Goal: Task Accomplishment & Management: Manage account settings

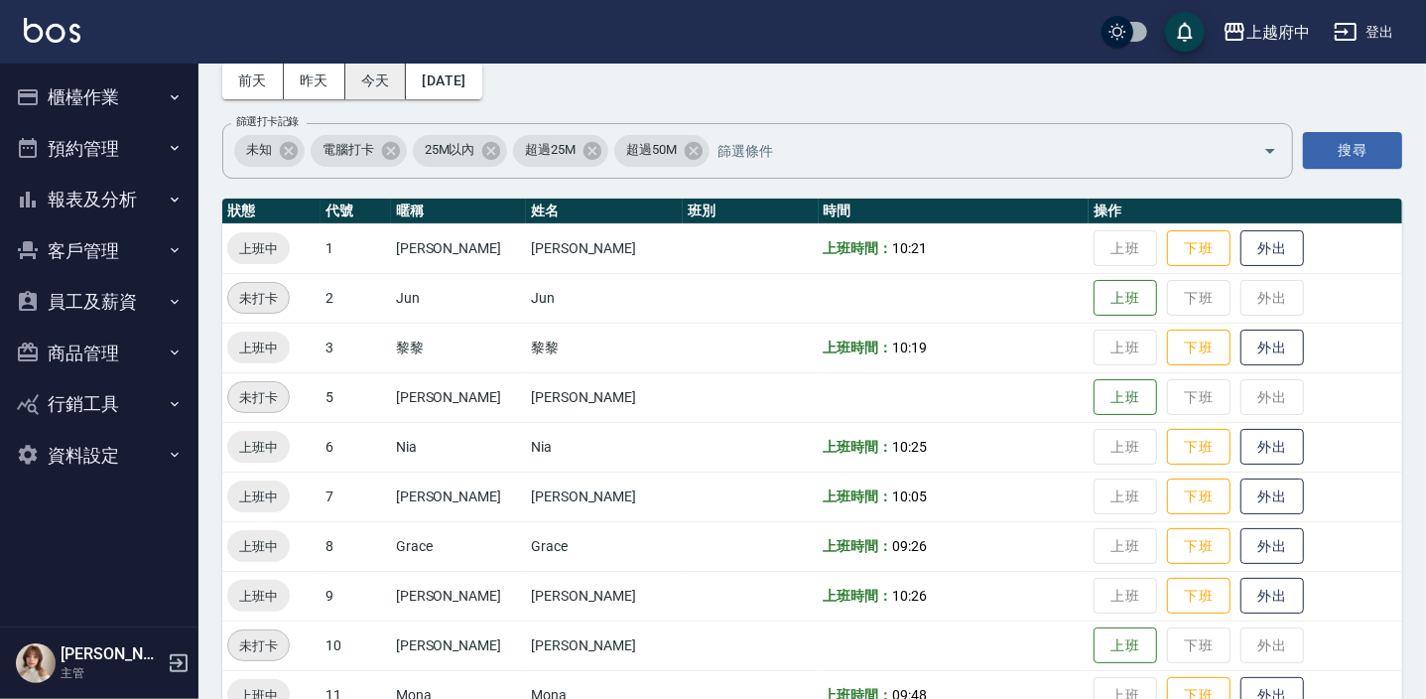
scroll to position [97, 0]
click at [387, 79] on button "今天" at bounding box center [376, 81] width 62 height 37
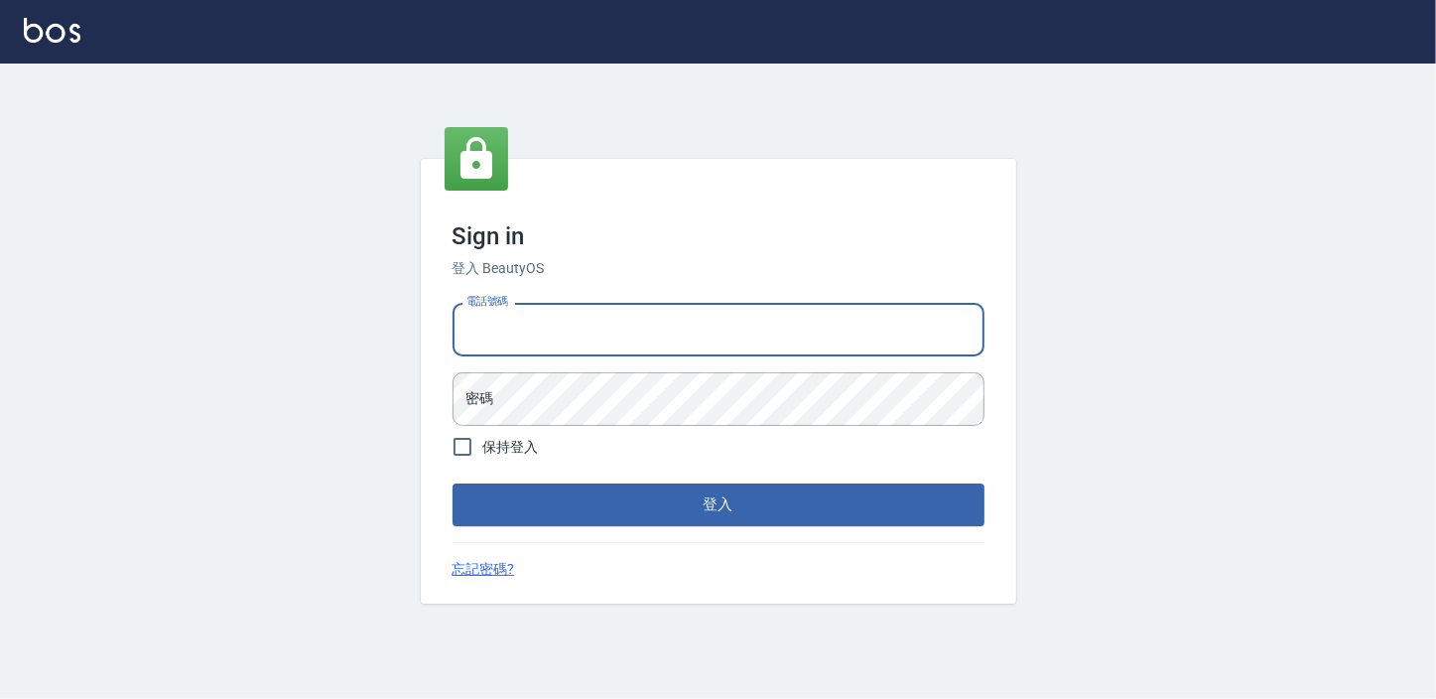
click at [529, 334] on input "電話號碼" at bounding box center [719, 330] width 532 height 54
type input "0911903627"
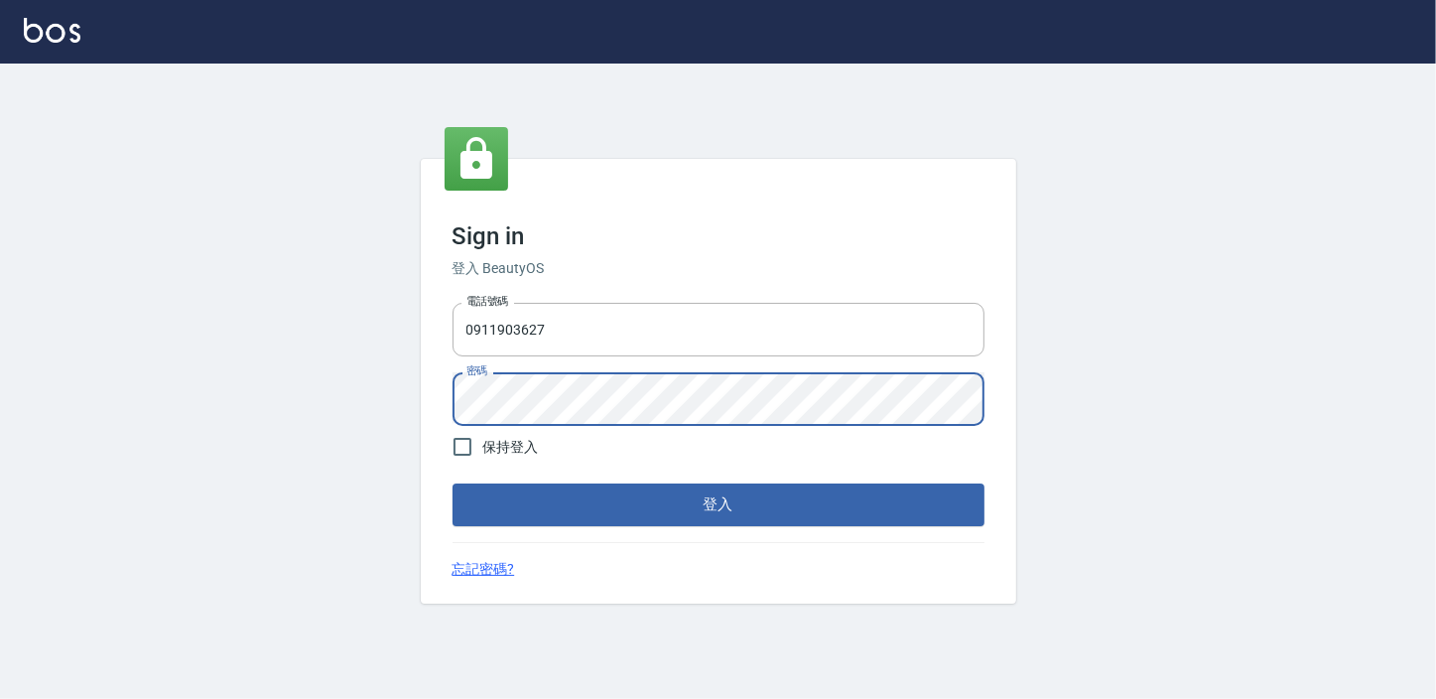
click at [453, 483] on button "登入" at bounding box center [719, 504] width 532 height 42
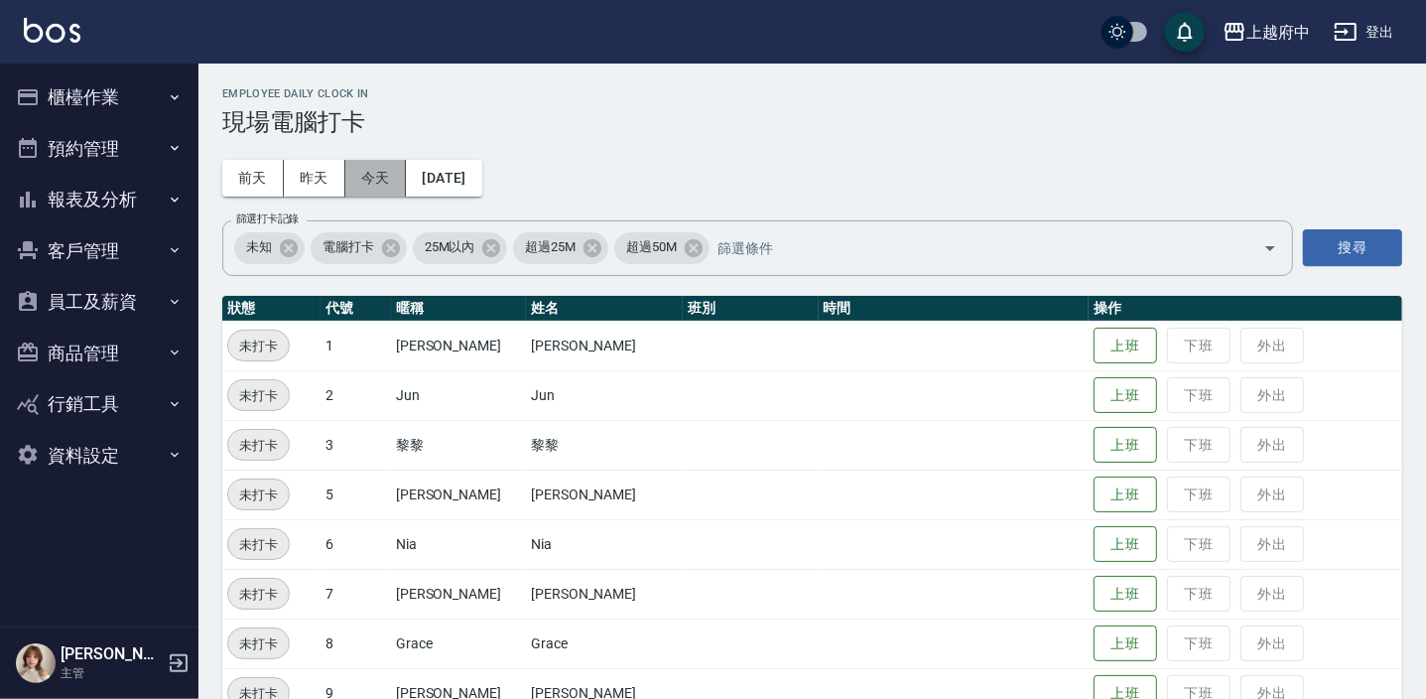
click at [384, 170] on button "今天" at bounding box center [376, 178] width 62 height 37
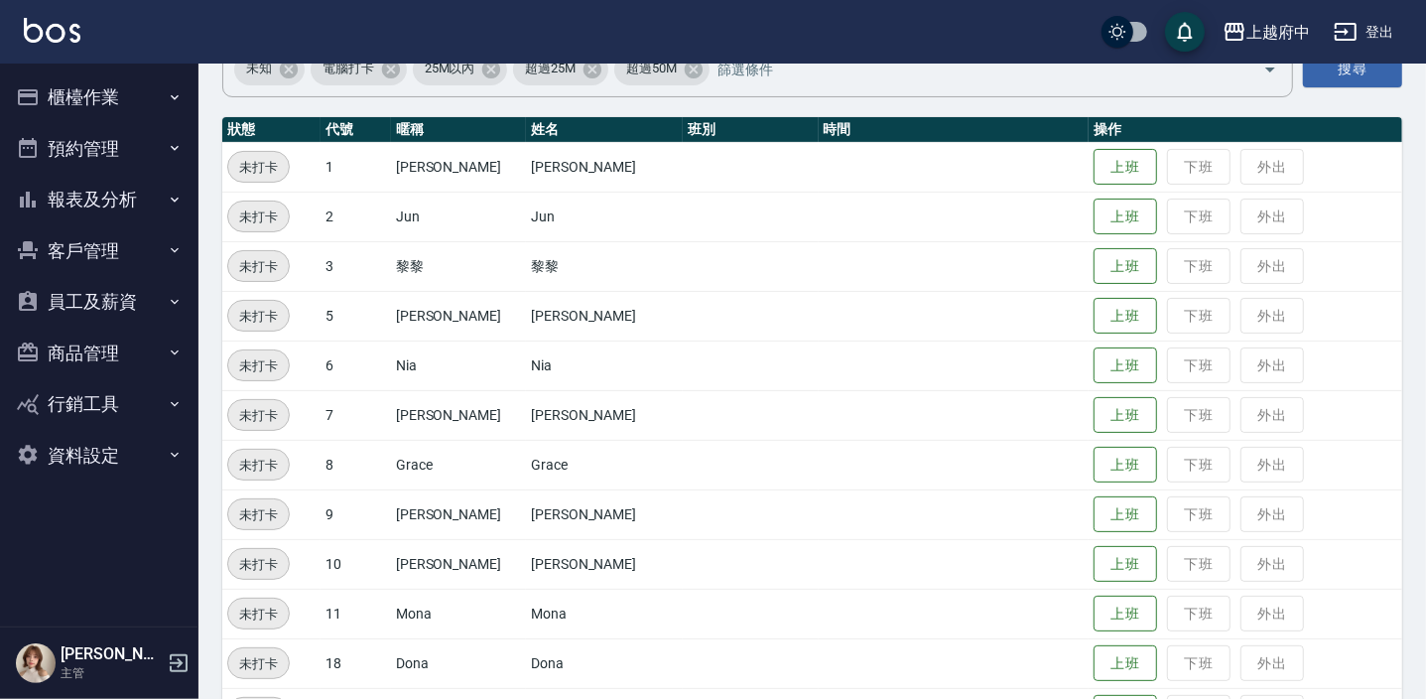
scroll to position [180, 0]
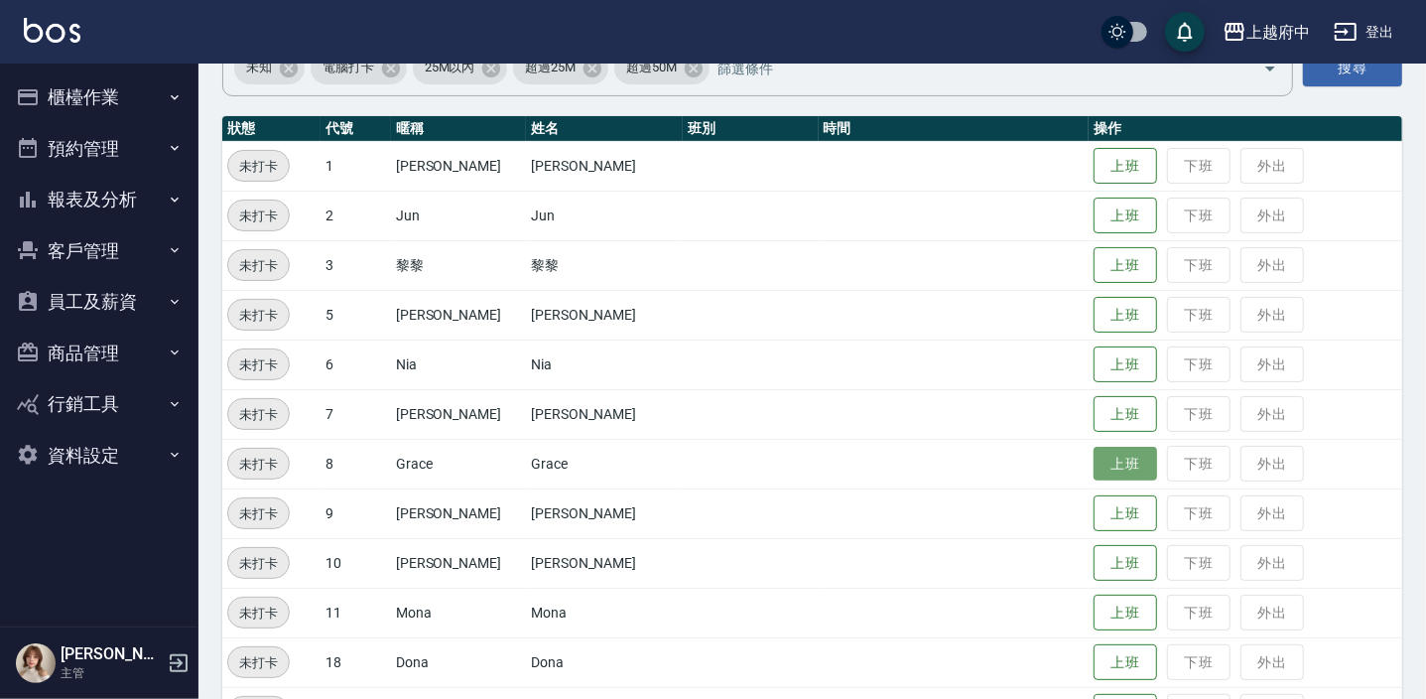
click at [1102, 456] on button "上班" at bounding box center [1126, 464] width 64 height 35
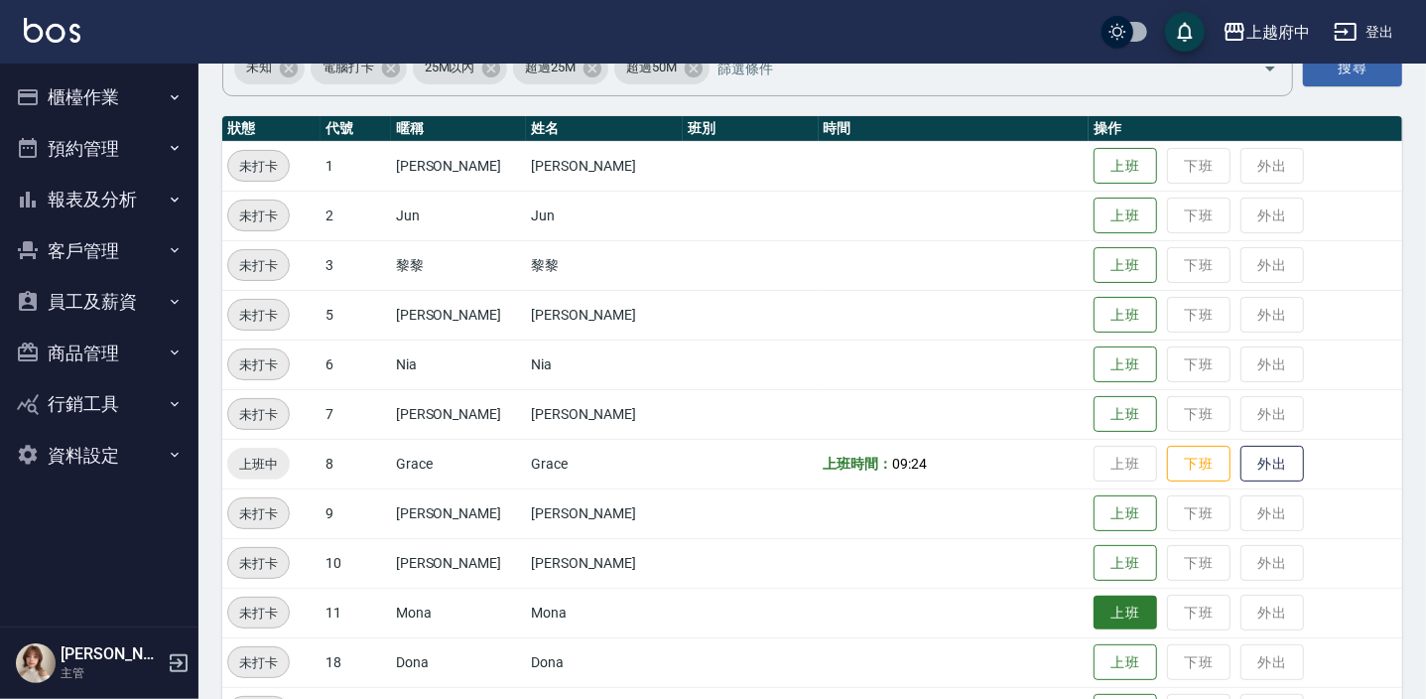
click at [1111, 623] on button "上班" at bounding box center [1126, 613] width 64 height 35
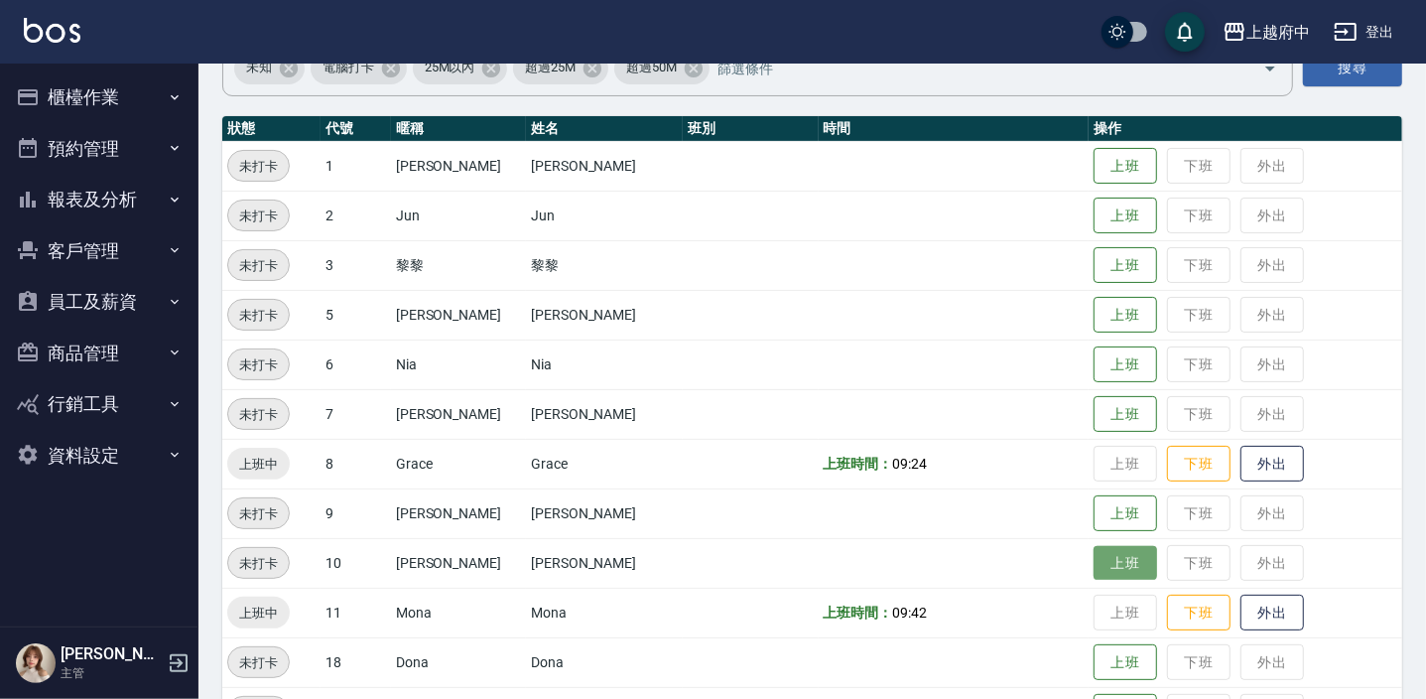
click at [1108, 573] on button "上班" at bounding box center [1126, 563] width 64 height 35
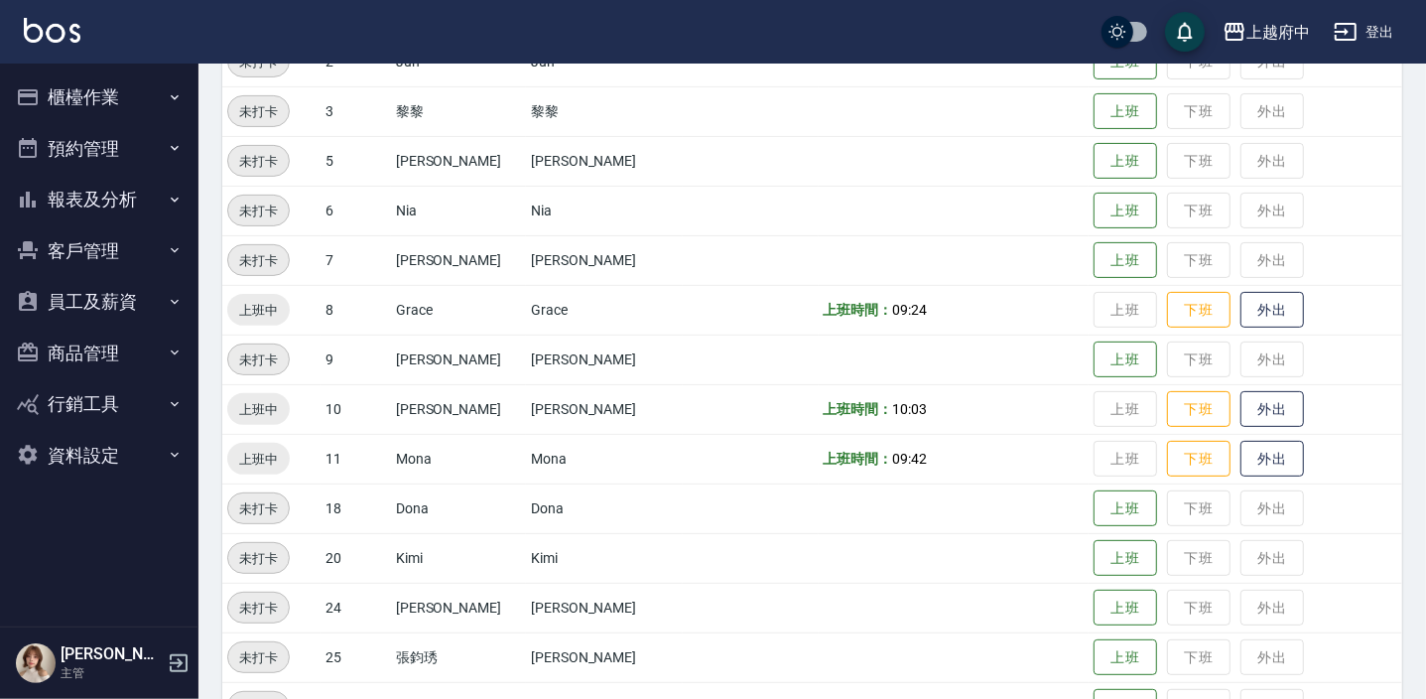
scroll to position [360, 0]
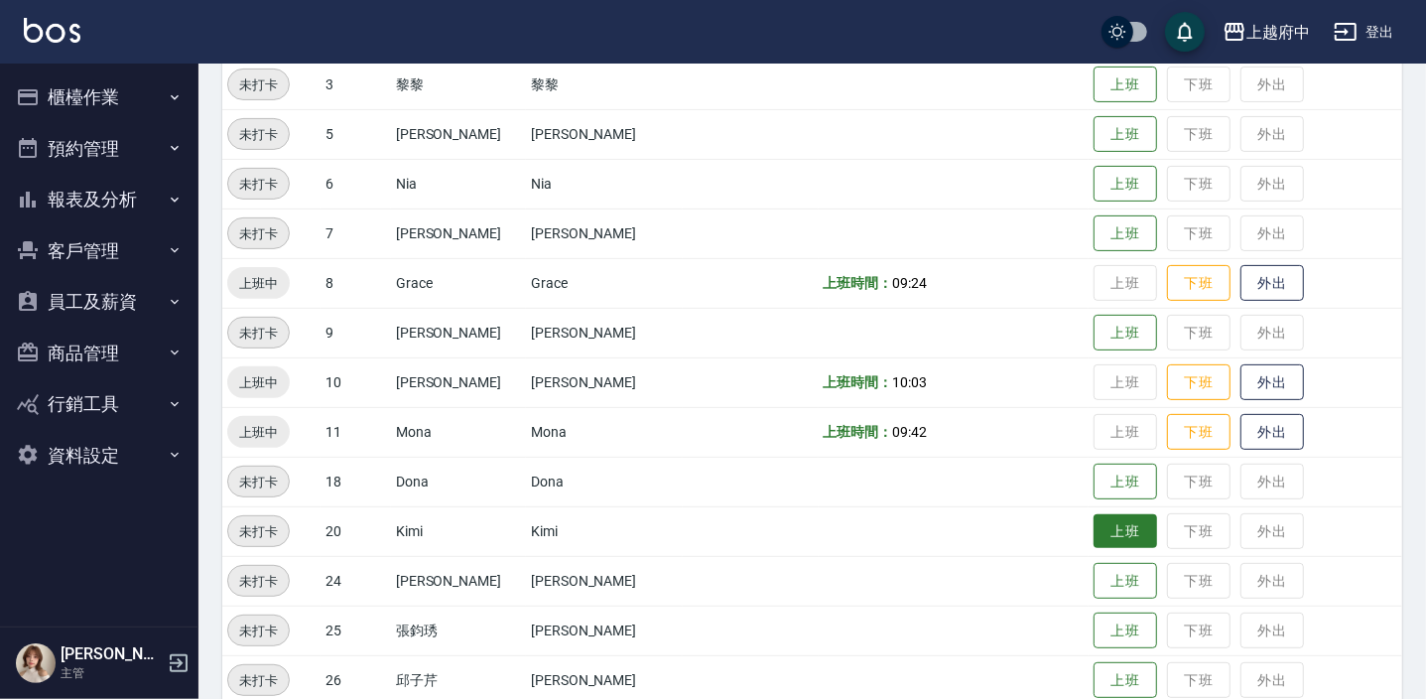
click at [1094, 516] on button "上班" at bounding box center [1126, 531] width 64 height 35
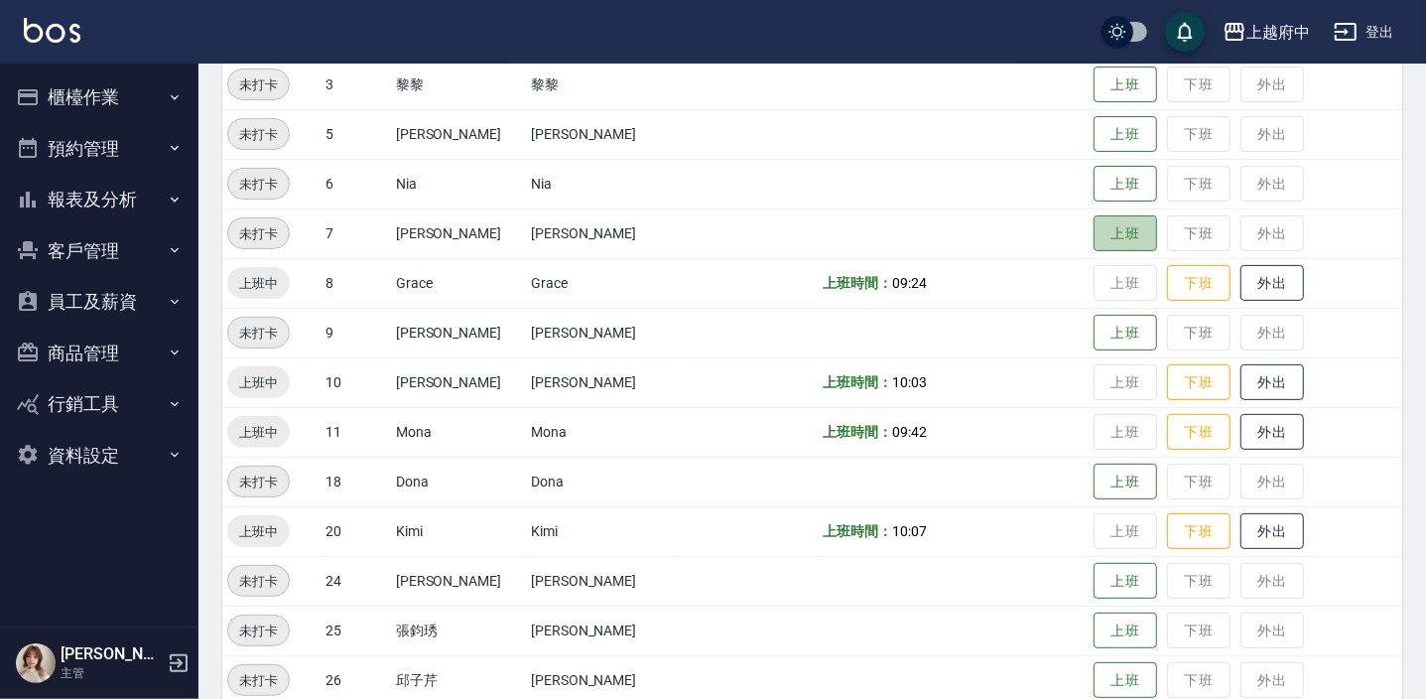
click at [1112, 213] on td "上班 下班 外出" at bounding box center [1246, 233] width 314 height 50
click at [1113, 223] on button "上班" at bounding box center [1126, 233] width 64 height 35
click at [834, 146] on td at bounding box center [954, 134] width 270 height 50
click at [852, 357] on td "上班時間： 10:03" at bounding box center [954, 382] width 270 height 50
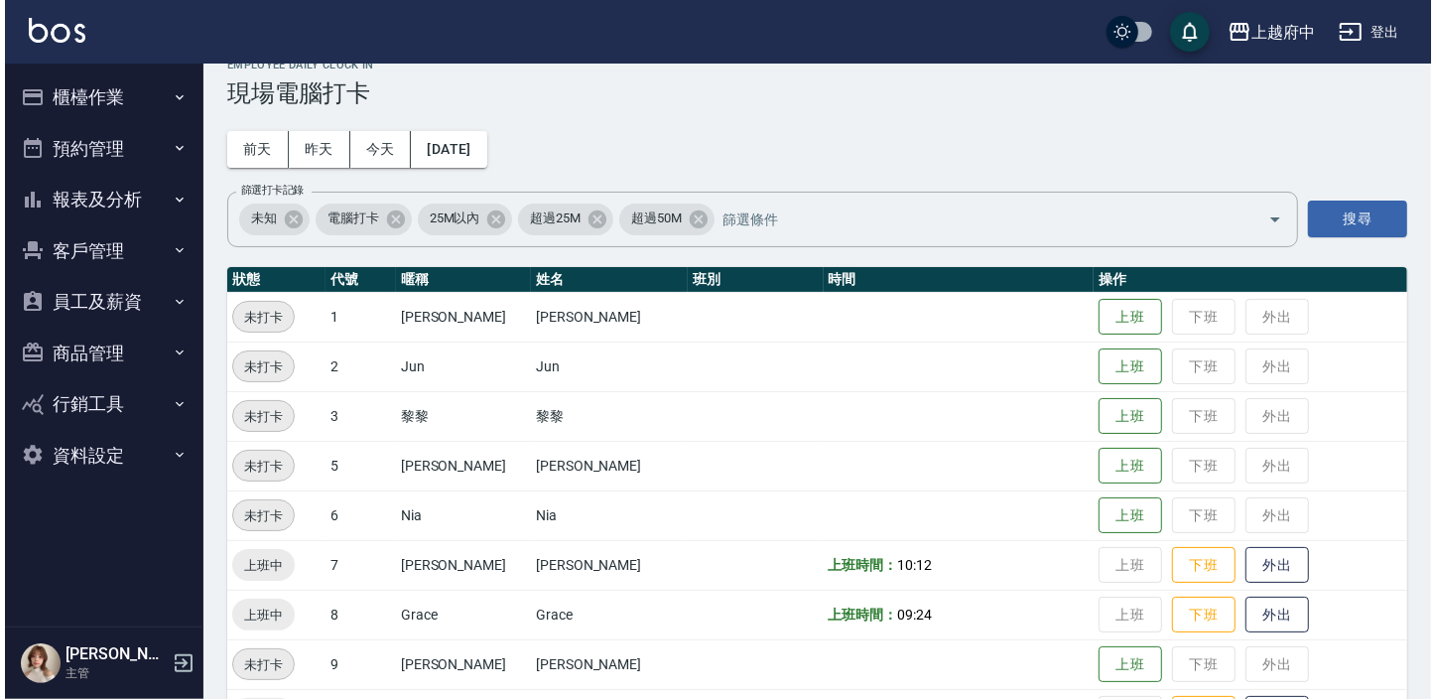
scroll to position [0, 0]
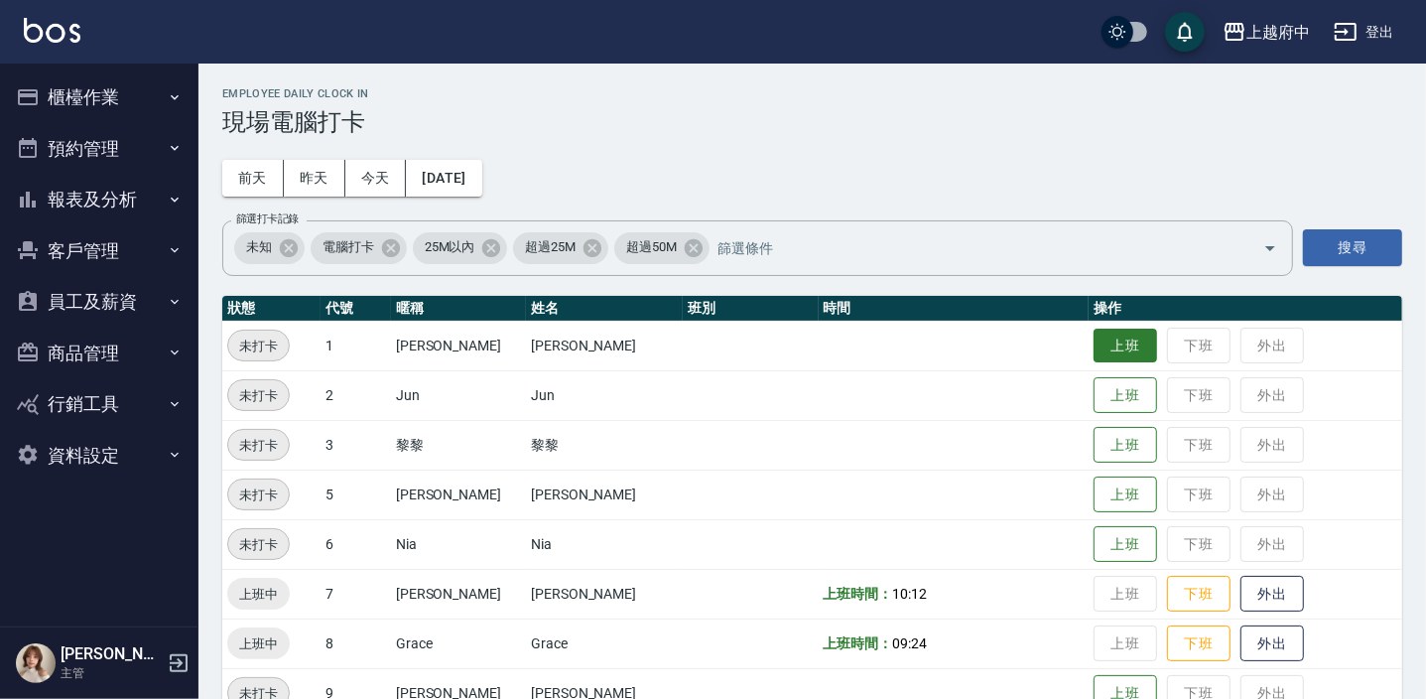
click at [1094, 337] on button "上班" at bounding box center [1126, 346] width 64 height 35
click at [102, 99] on button "櫃檯作業" at bounding box center [99, 97] width 183 height 52
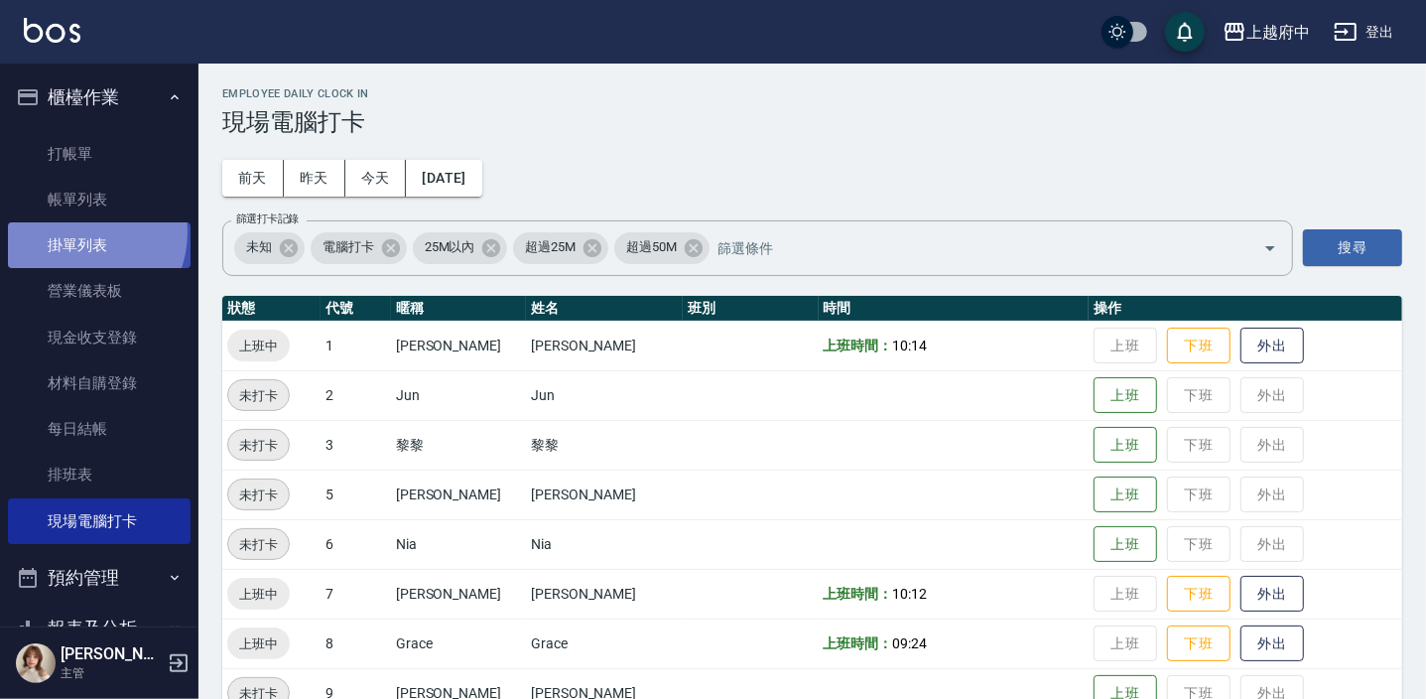
click at [77, 232] on link "掛單列表" at bounding box center [99, 245] width 183 height 46
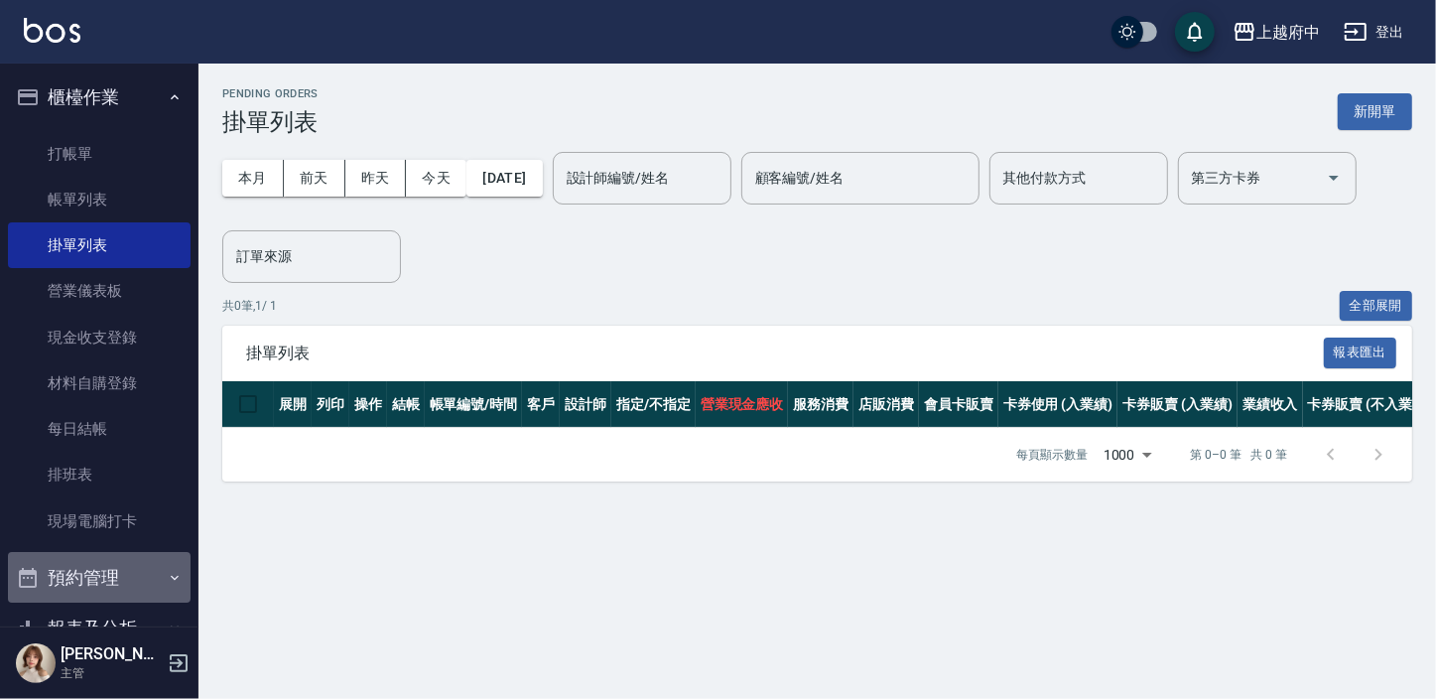
click at [110, 565] on button "預約管理" at bounding box center [99, 578] width 183 height 52
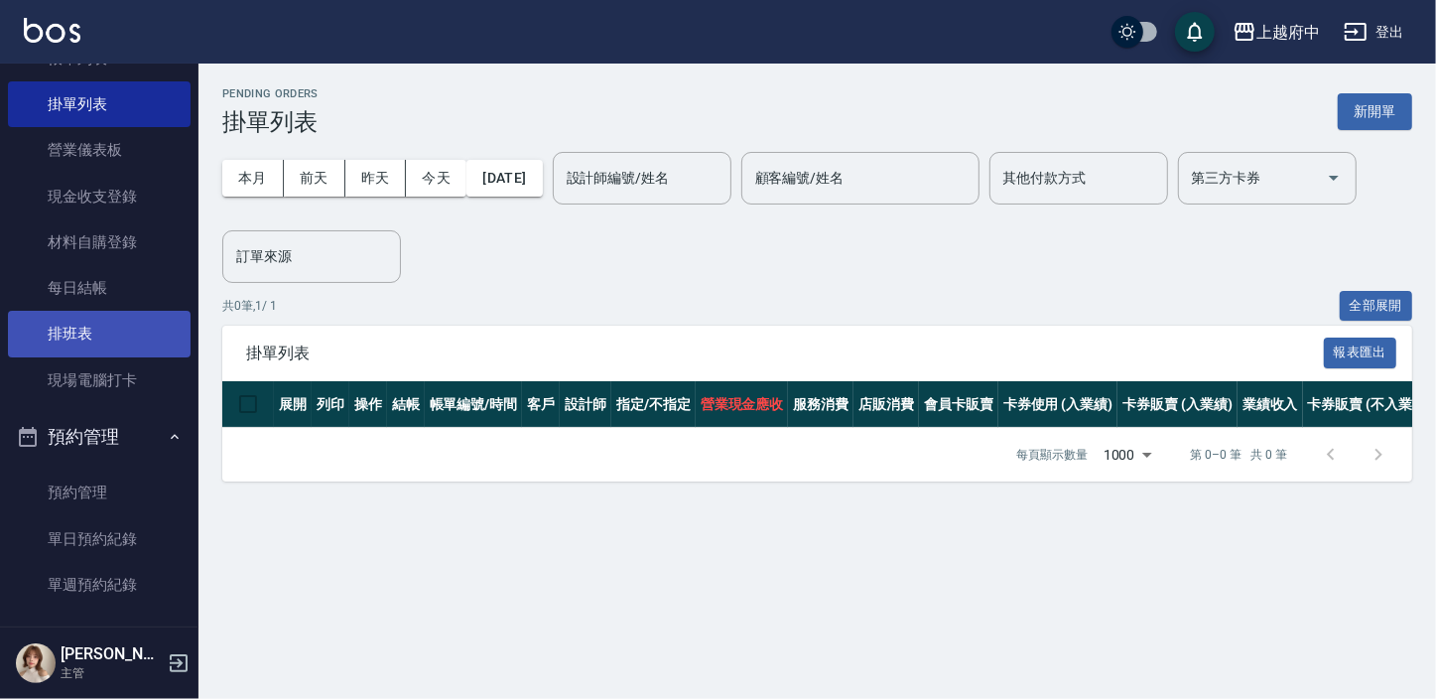
scroll to position [270, 0]
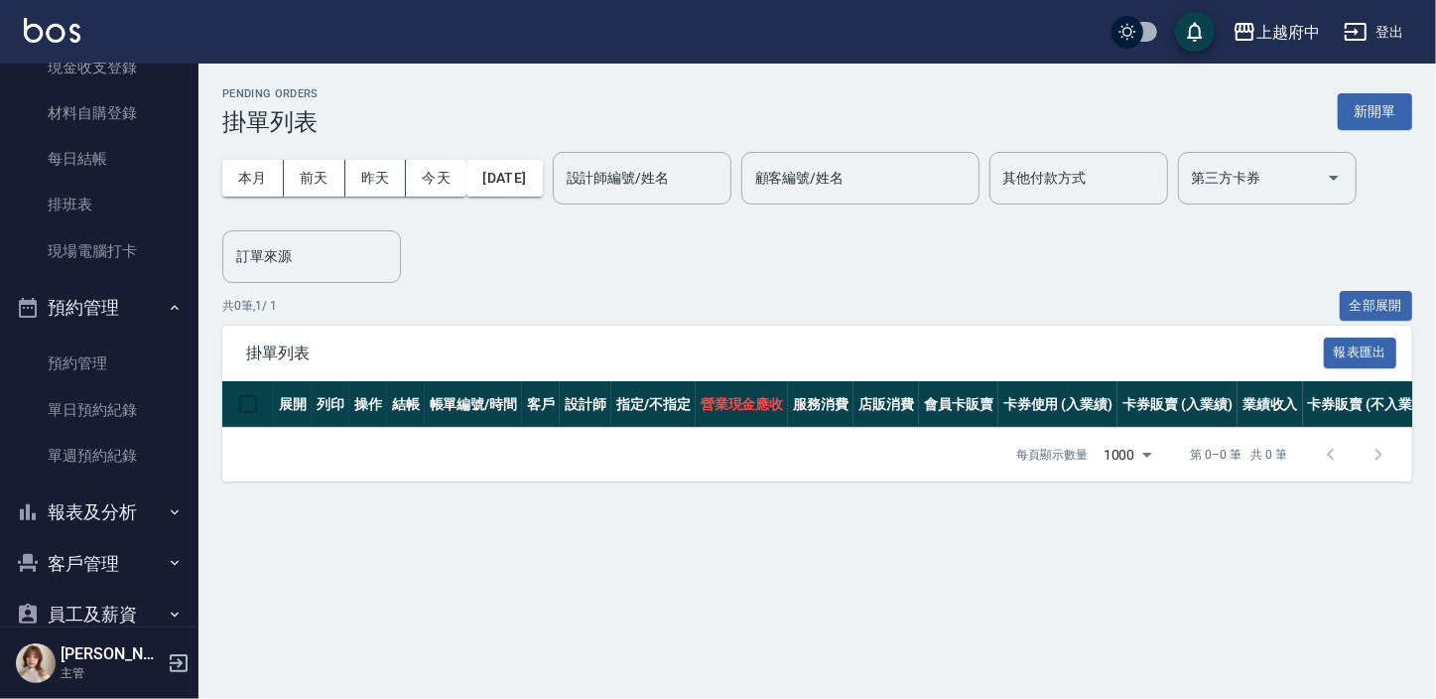
click at [140, 516] on button "報表及分析" at bounding box center [99, 512] width 183 height 52
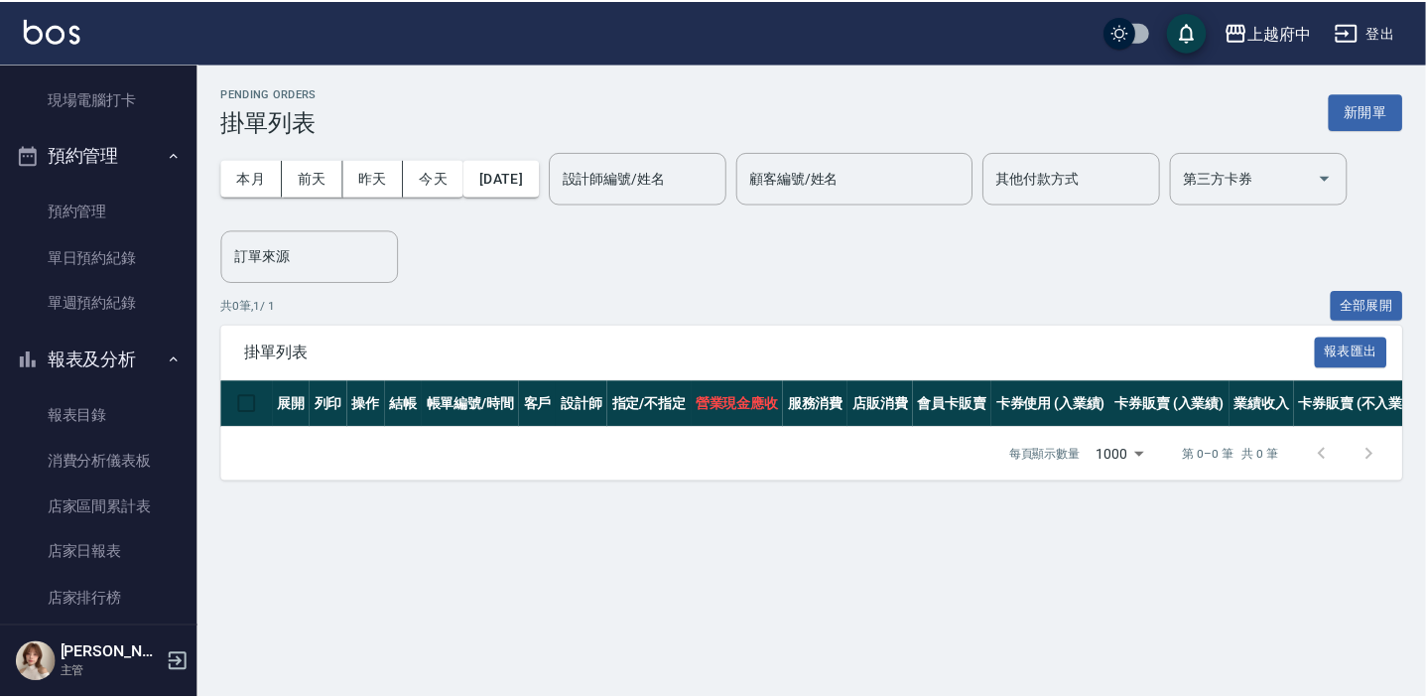
scroll to position [541, 0]
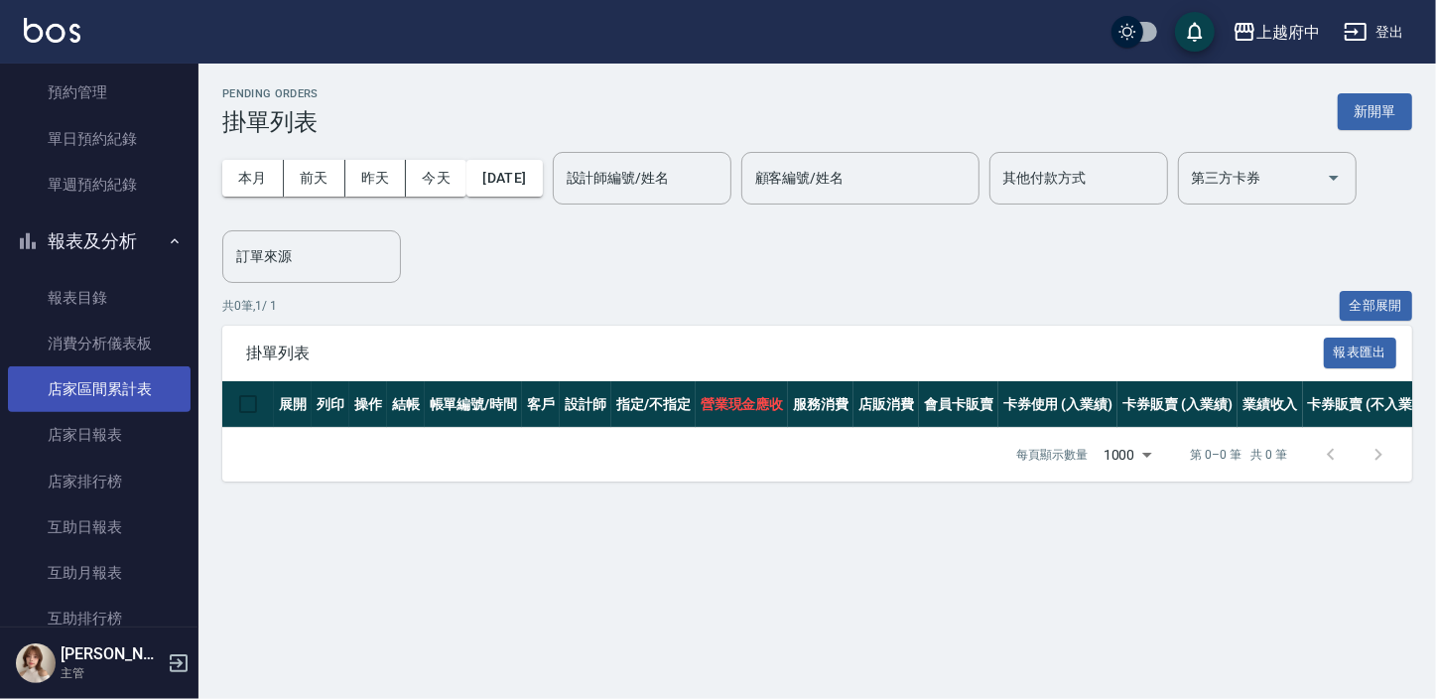
click at [116, 397] on link "店家區間累計表" at bounding box center [99, 389] width 183 height 46
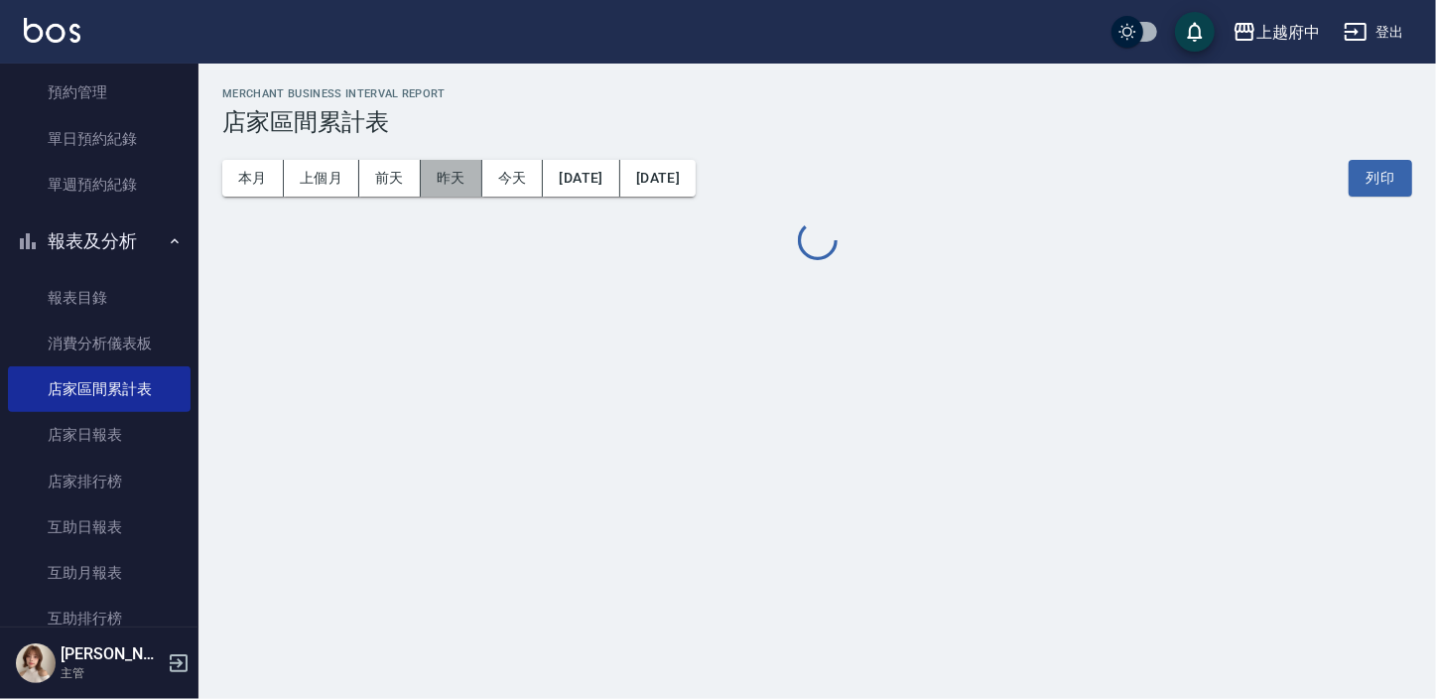
click at [428, 181] on button "昨天" at bounding box center [452, 178] width 62 height 37
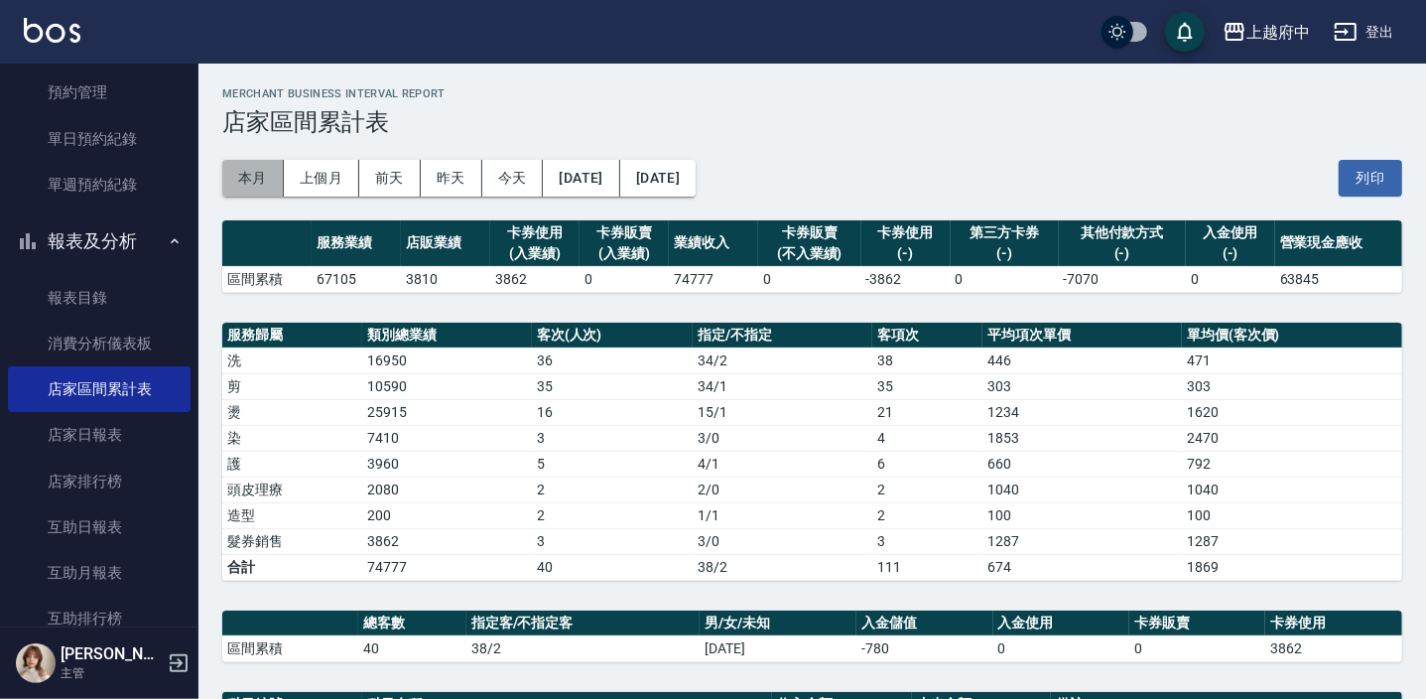
click at [222, 181] on button "本月" at bounding box center [253, 178] width 62 height 37
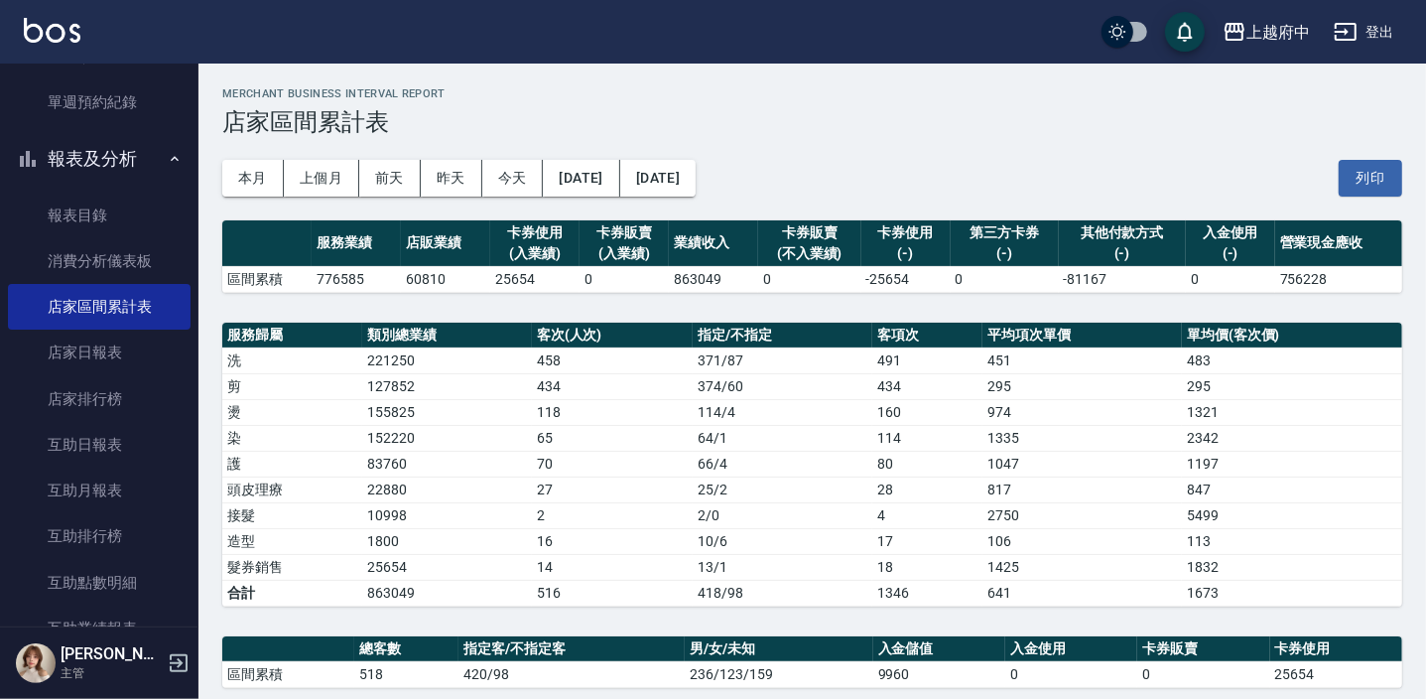
scroll to position [722, 0]
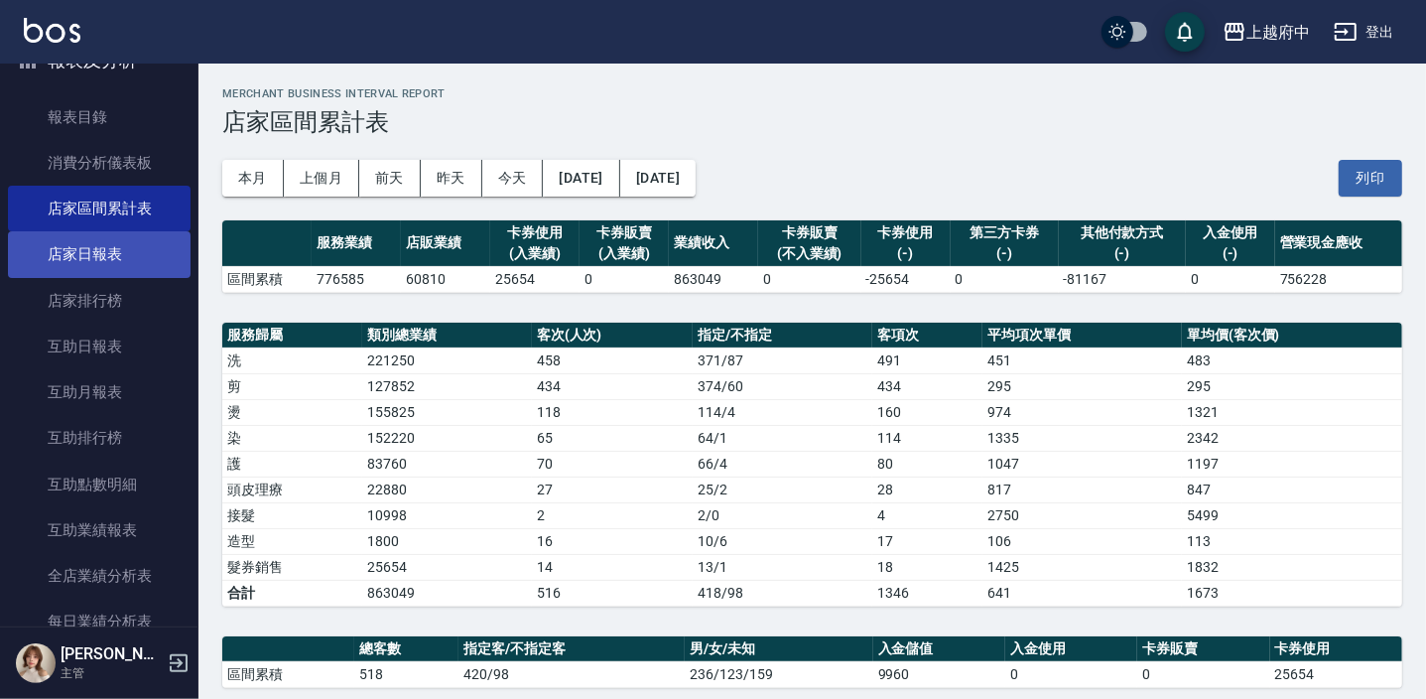
click at [114, 248] on link "店家日報表" at bounding box center [99, 254] width 183 height 46
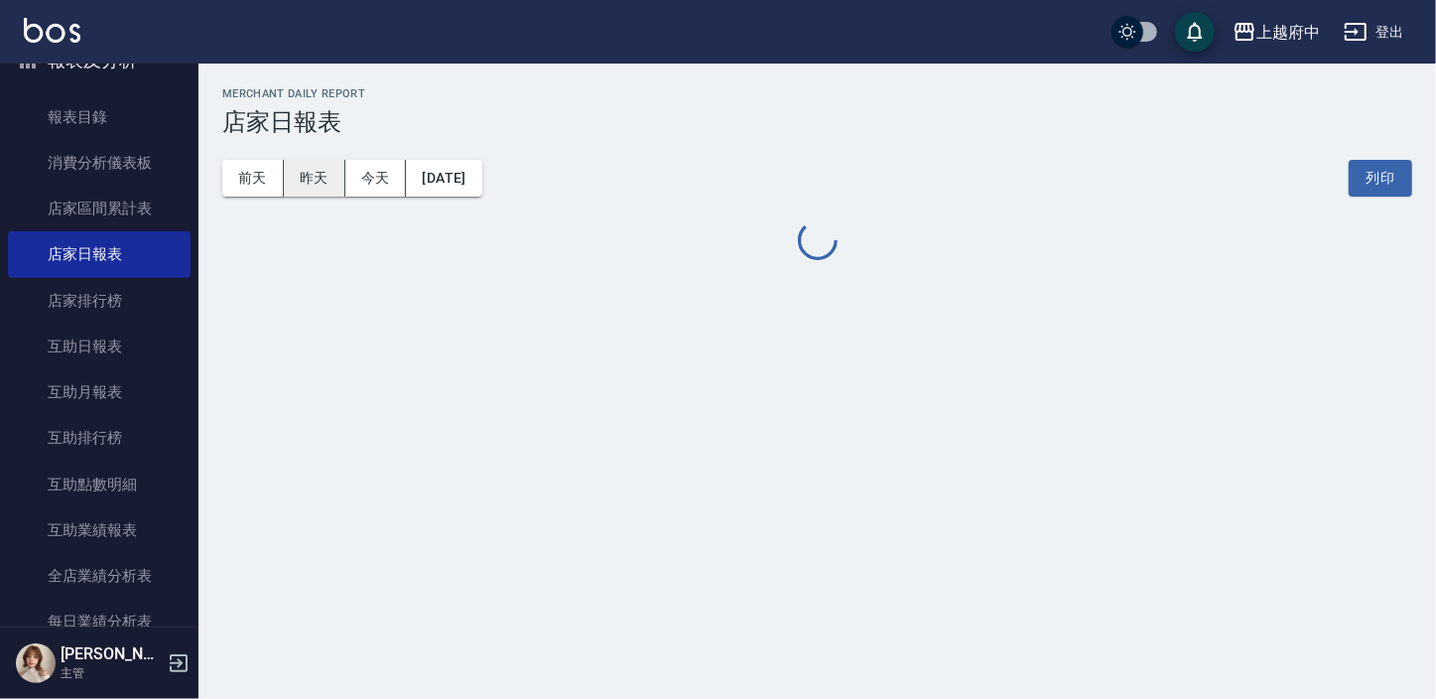
click at [328, 189] on button "昨天" at bounding box center [315, 178] width 62 height 37
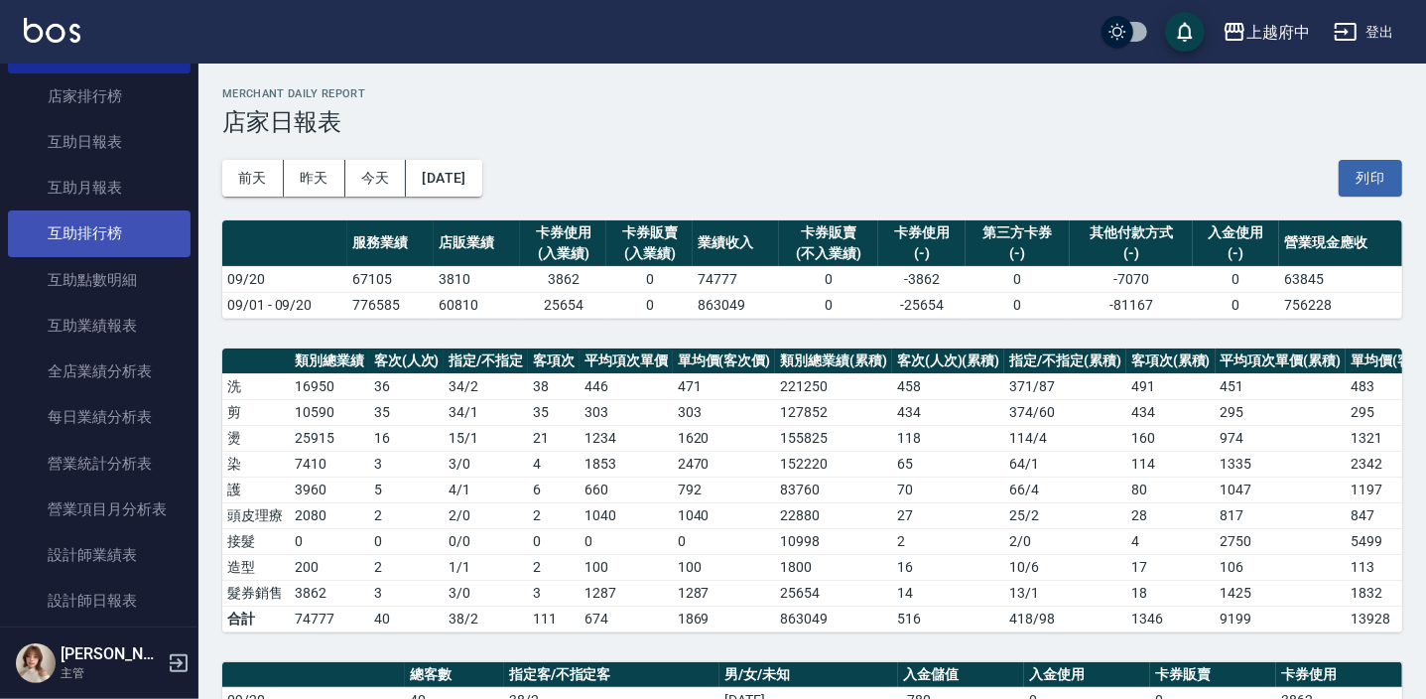
scroll to position [1082, 0]
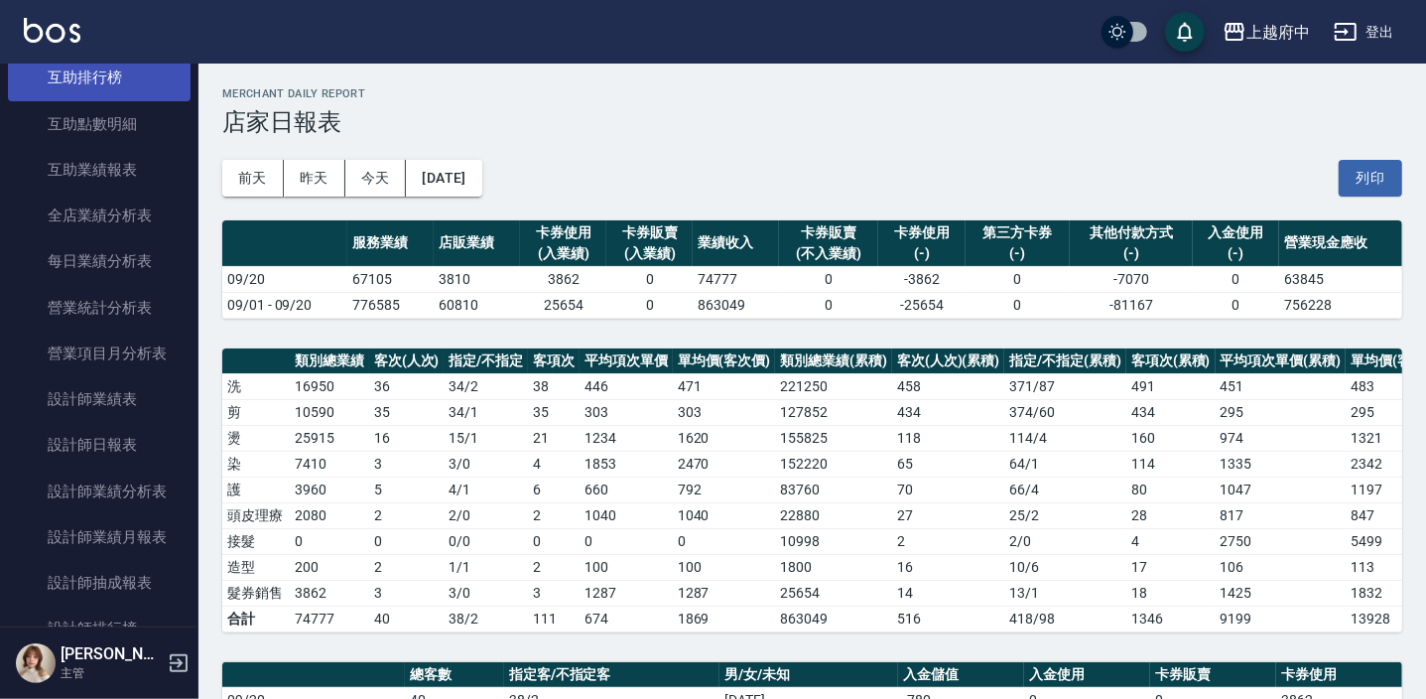
click at [115, 439] on link "設計師日報表" at bounding box center [99, 445] width 183 height 46
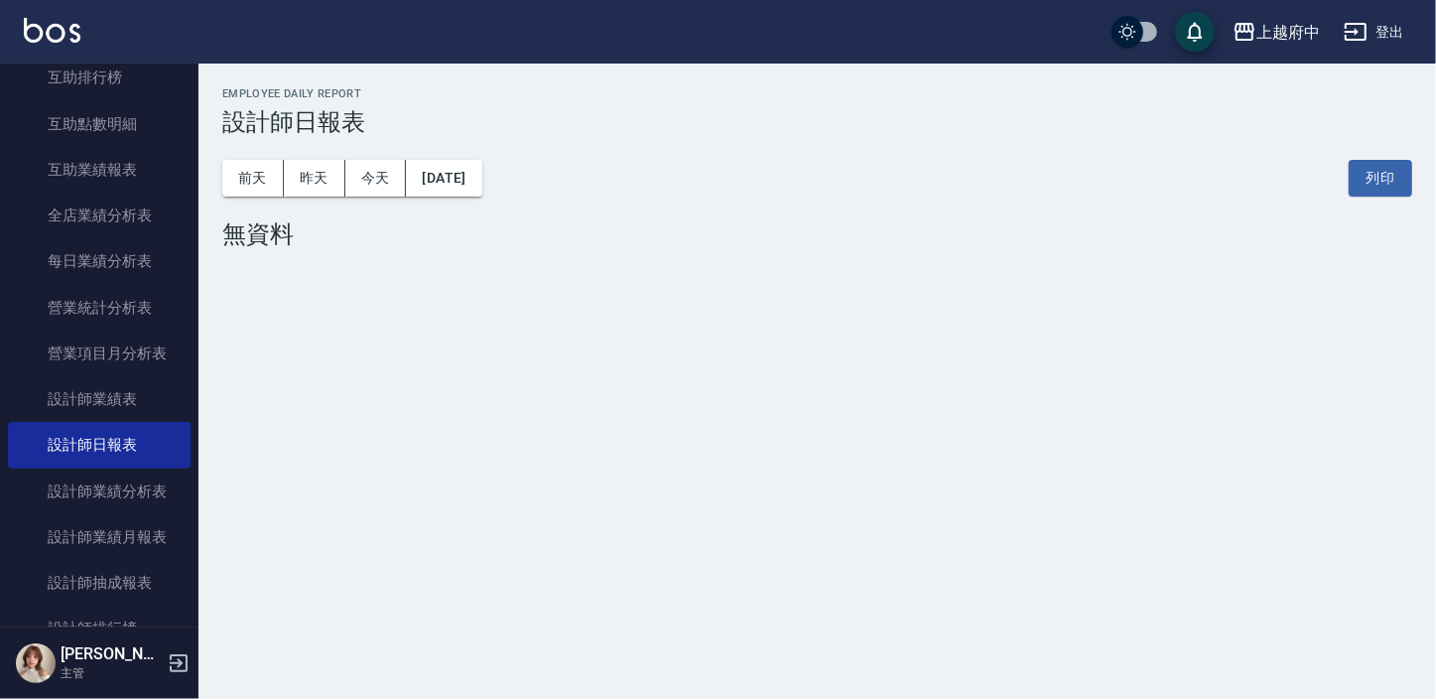
click at [334, 154] on div "前天 昨天 今天 2025/09/21 列印" at bounding box center [817, 178] width 1190 height 84
click at [332, 165] on button "昨天" at bounding box center [315, 178] width 62 height 37
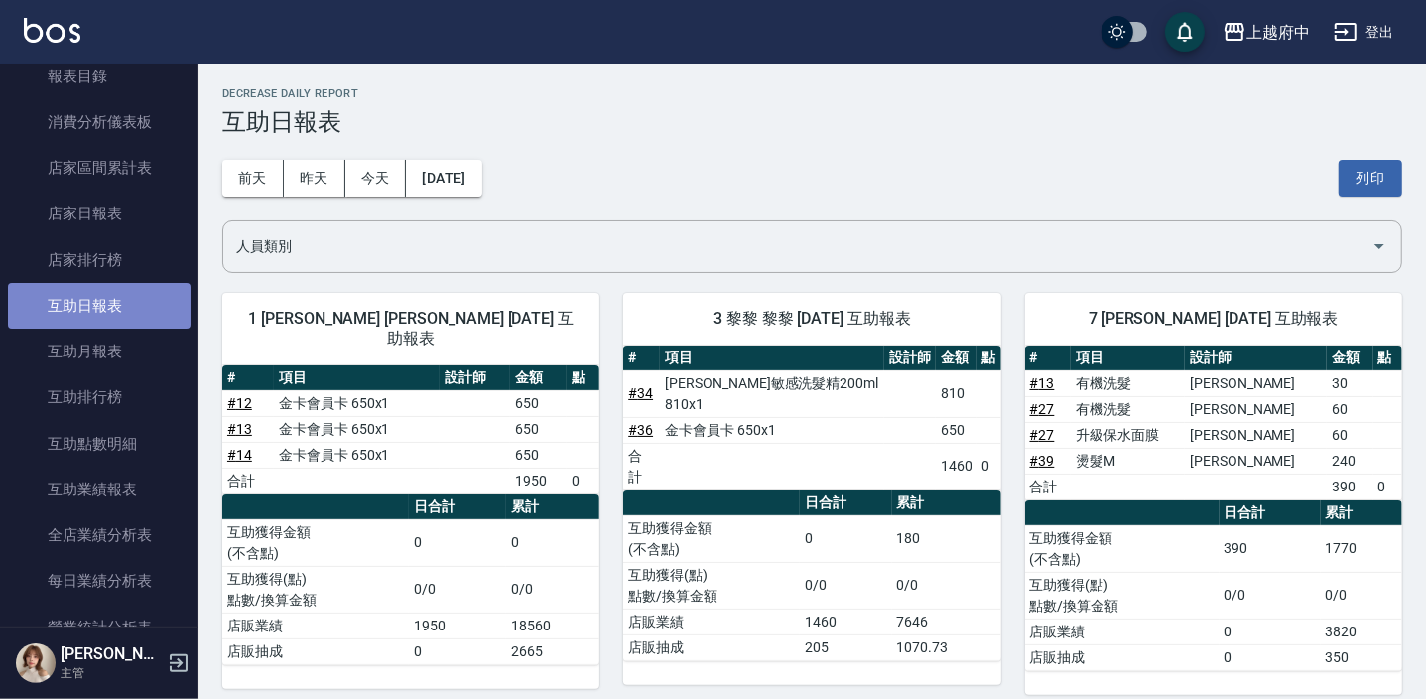
click at [120, 293] on link "互助日報表" at bounding box center [99, 306] width 183 height 46
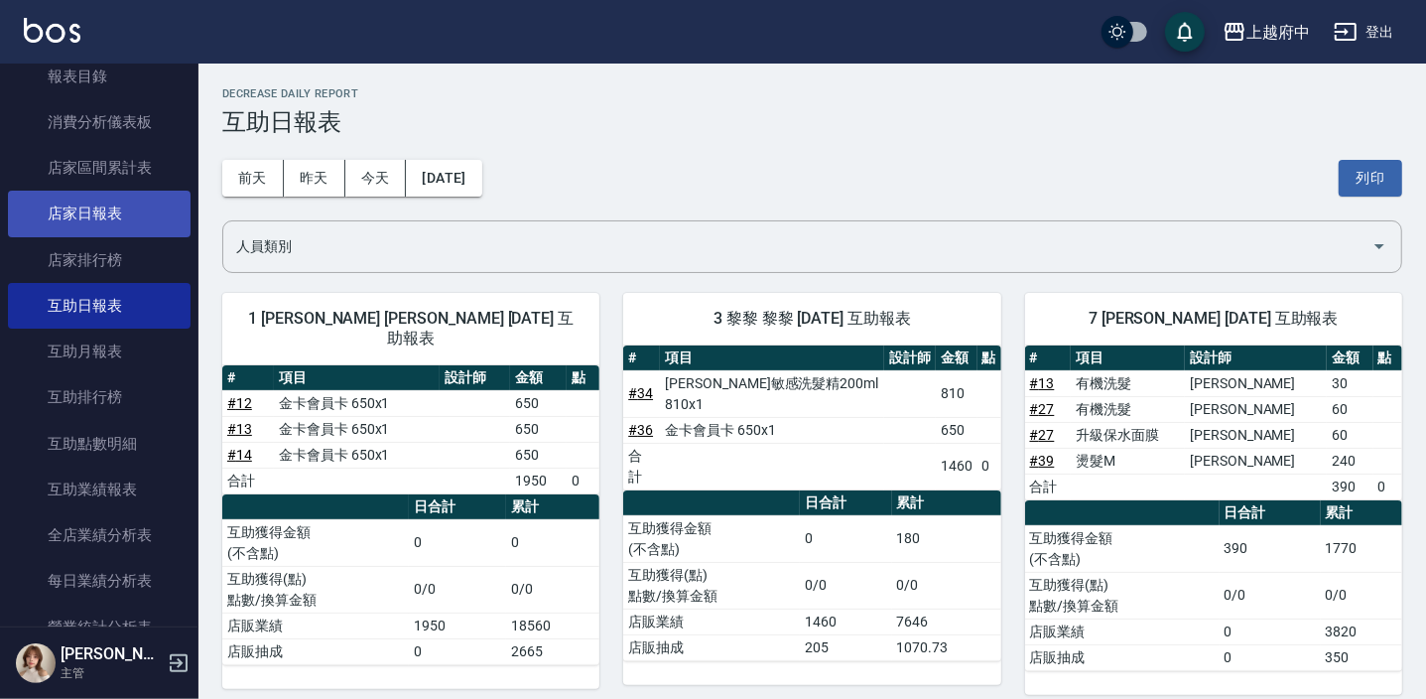
click at [119, 225] on link "店家日報表" at bounding box center [99, 214] width 183 height 46
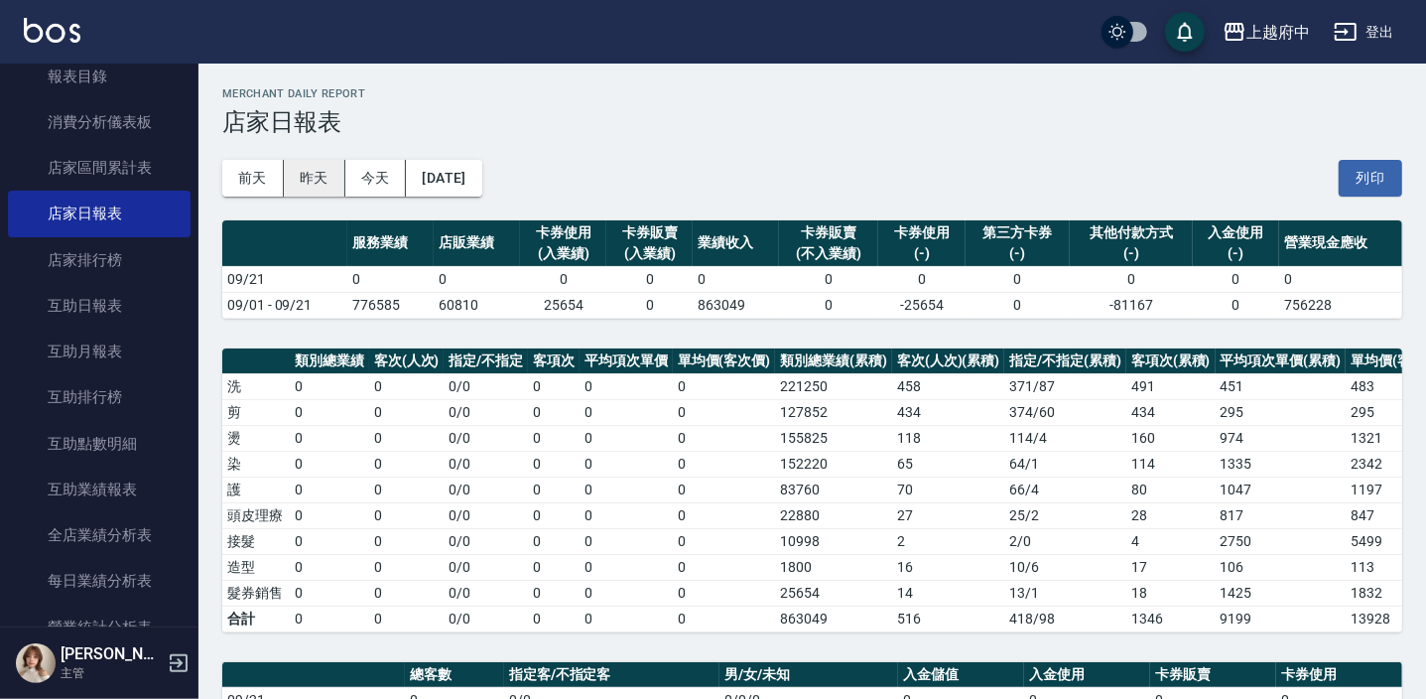
click at [309, 175] on button "昨天" at bounding box center [315, 178] width 62 height 37
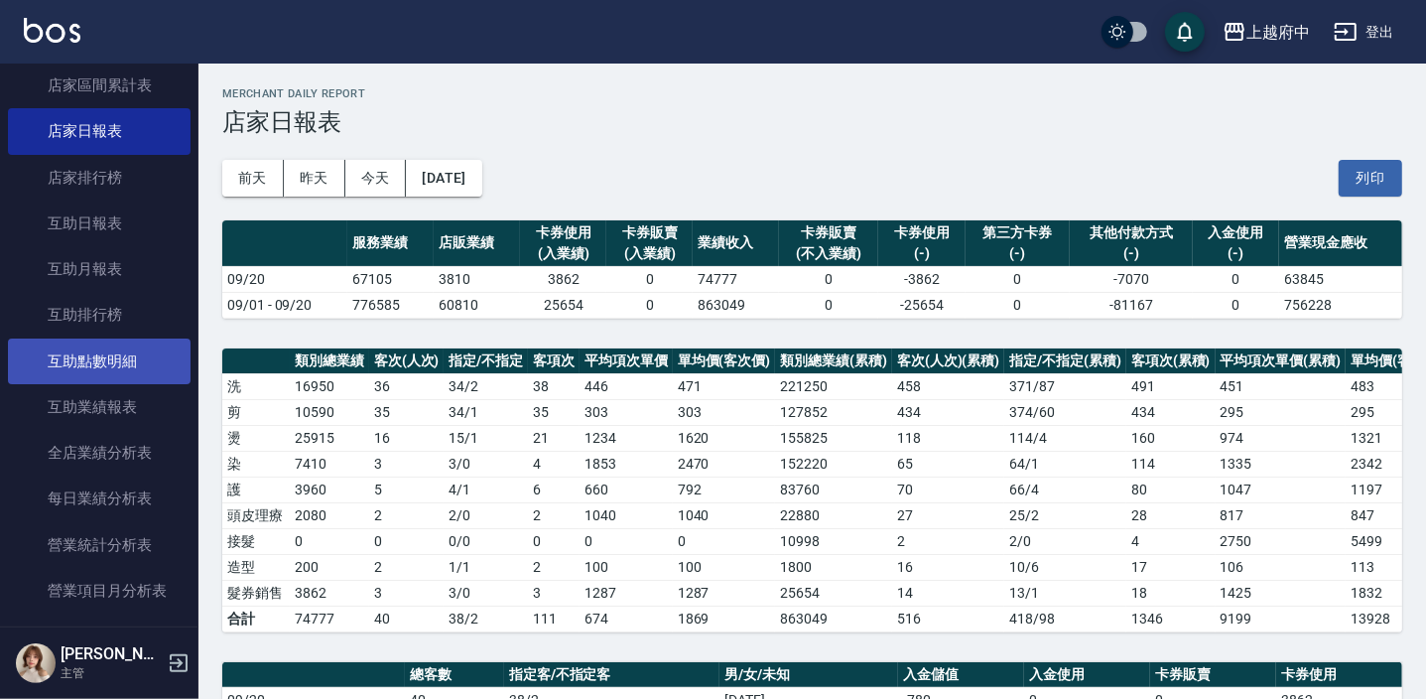
scroll to position [360, 0]
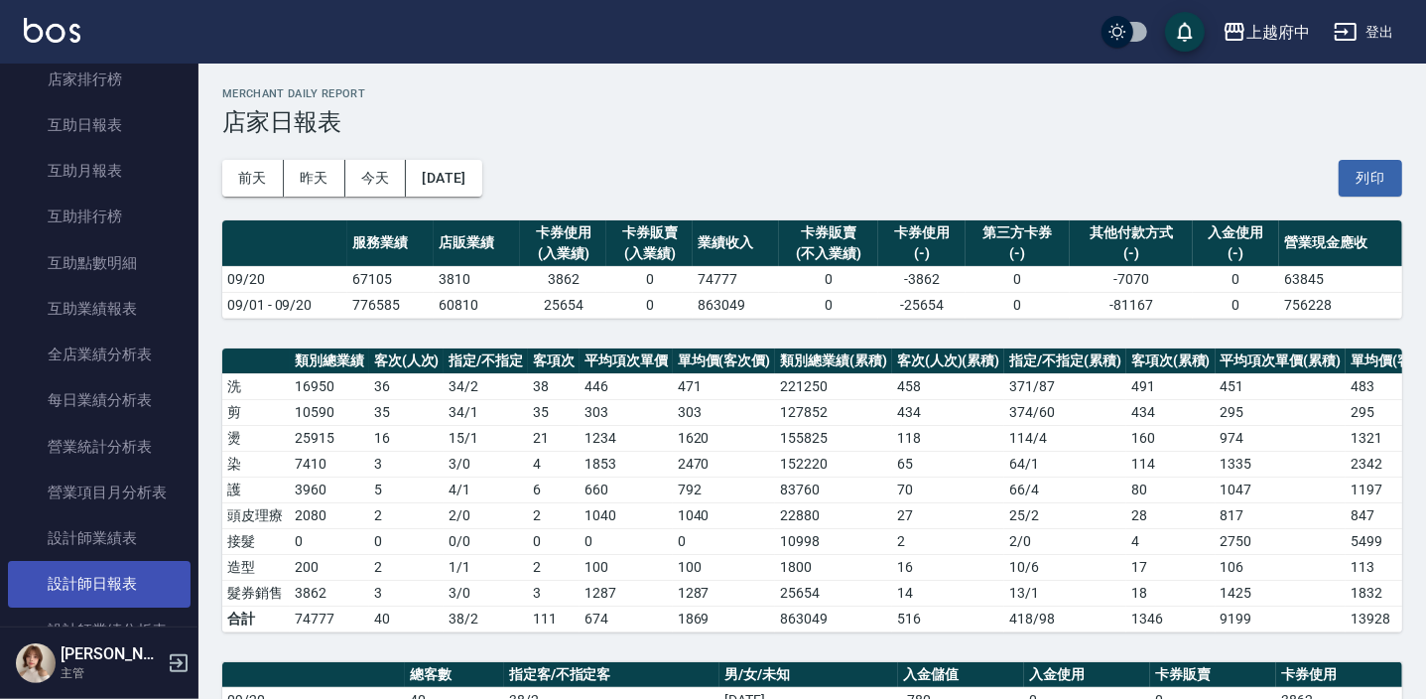
click at [126, 596] on link "設計師日報表" at bounding box center [99, 584] width 183 height 46
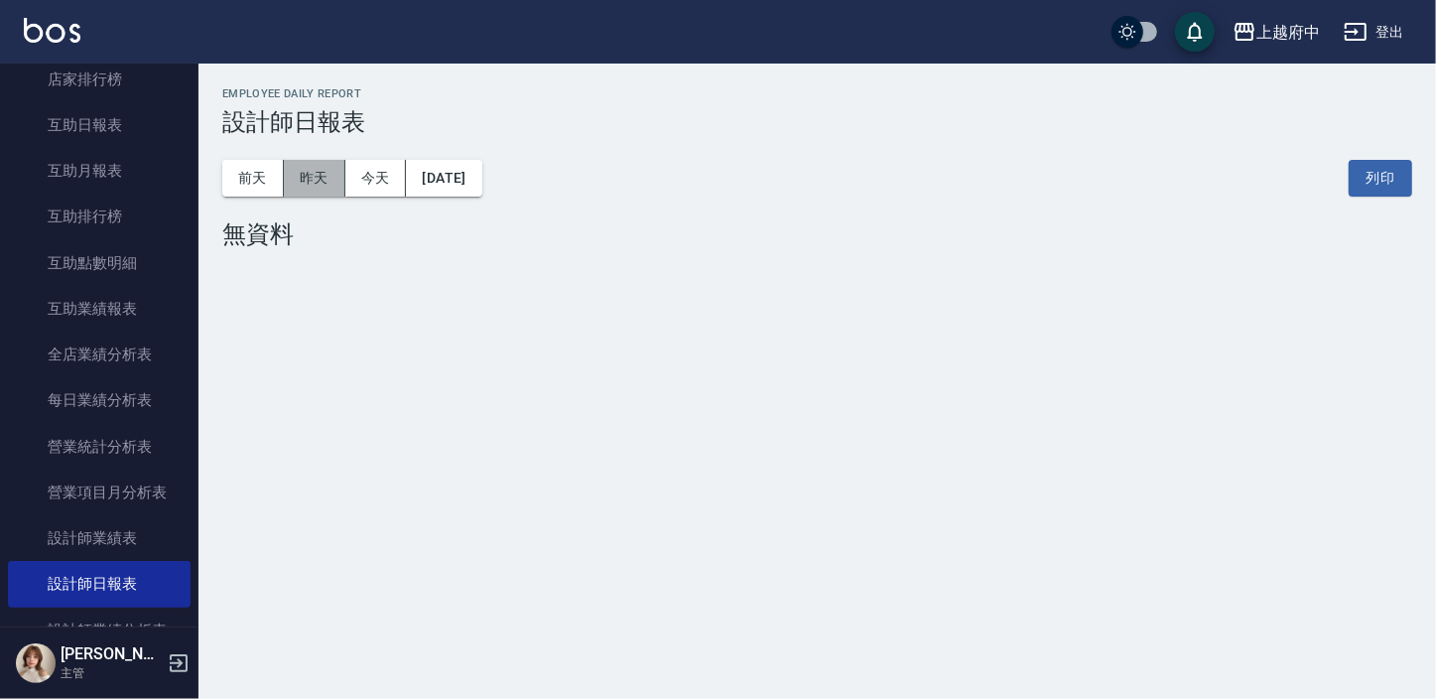
click at [328, 172] on button "昨天" at bounding box center [315, 178] width 62 height 37
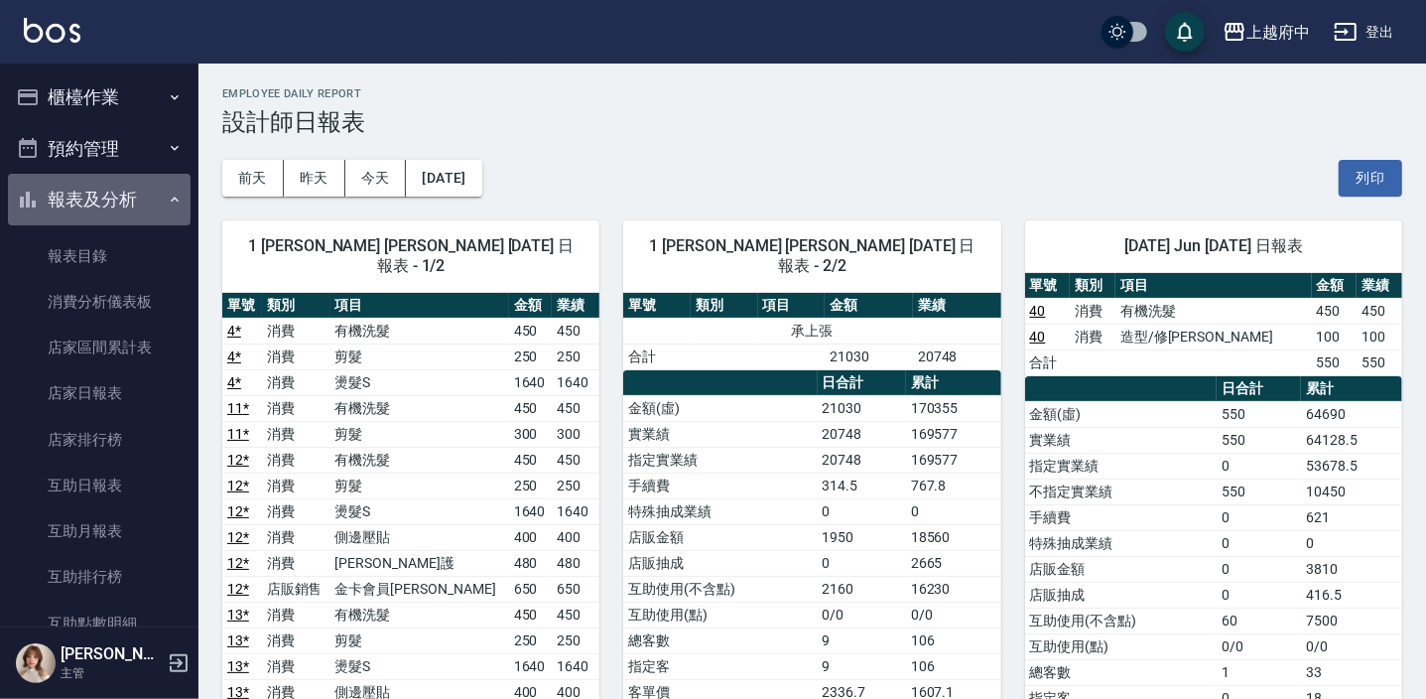
click at [111, 192] on button "報表及分析" at bounding box center [99, 200] width 183 height 52
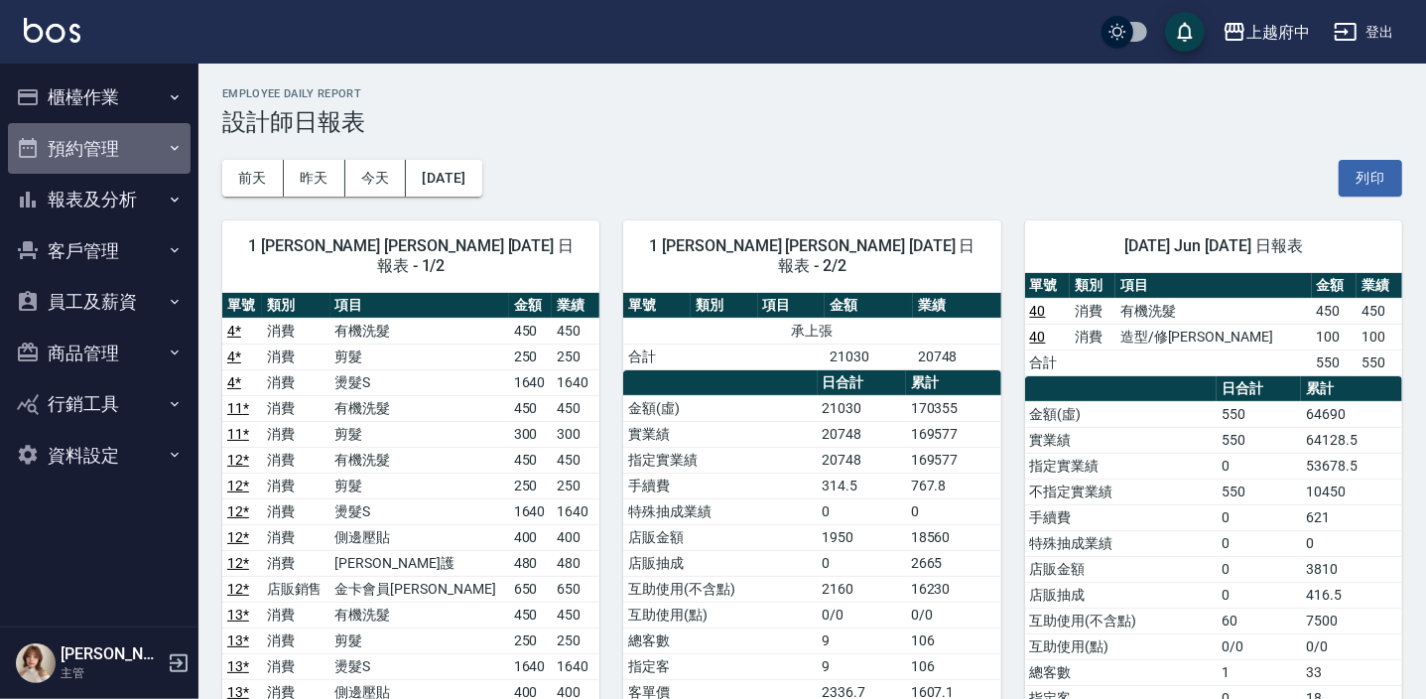
click at [142, 149] on button "預約管理" at bounding box center [99, 149] width 183 height 52
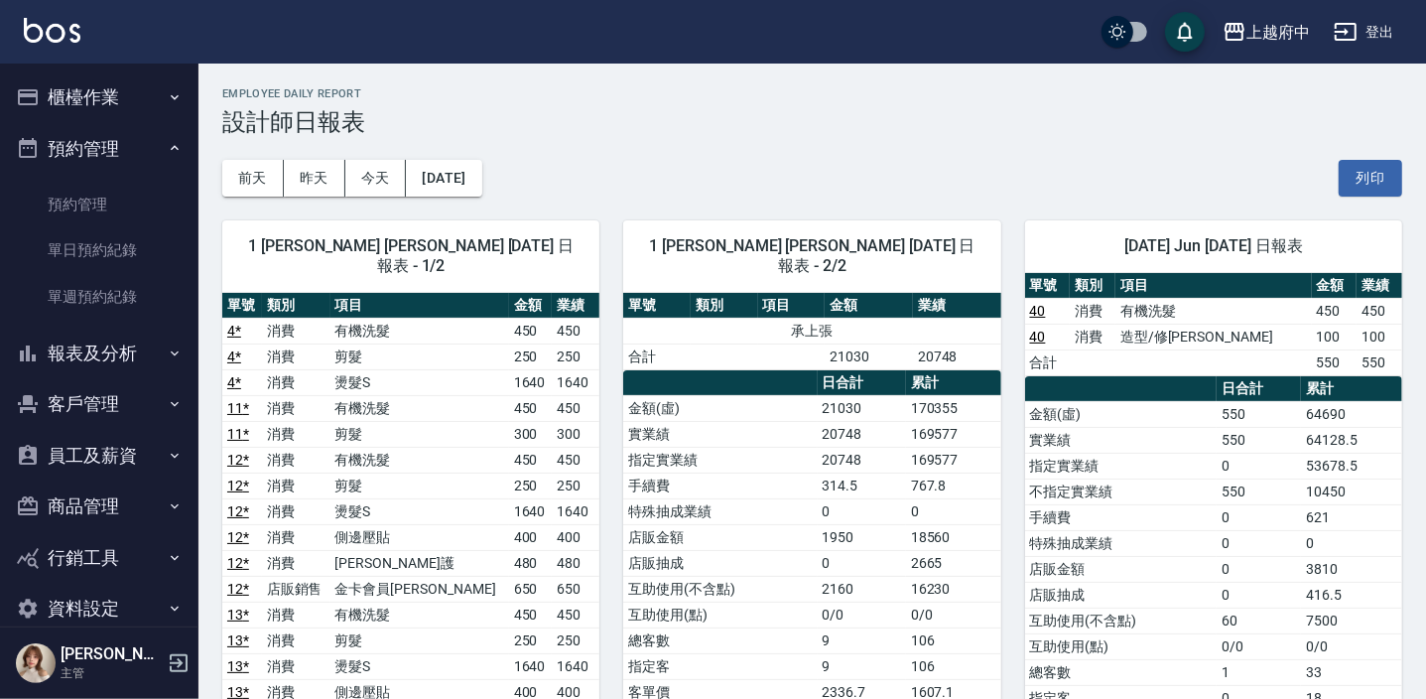
click at [141, 157] on button "預約管理" at bounding box center [99, 149] width 183 height 52
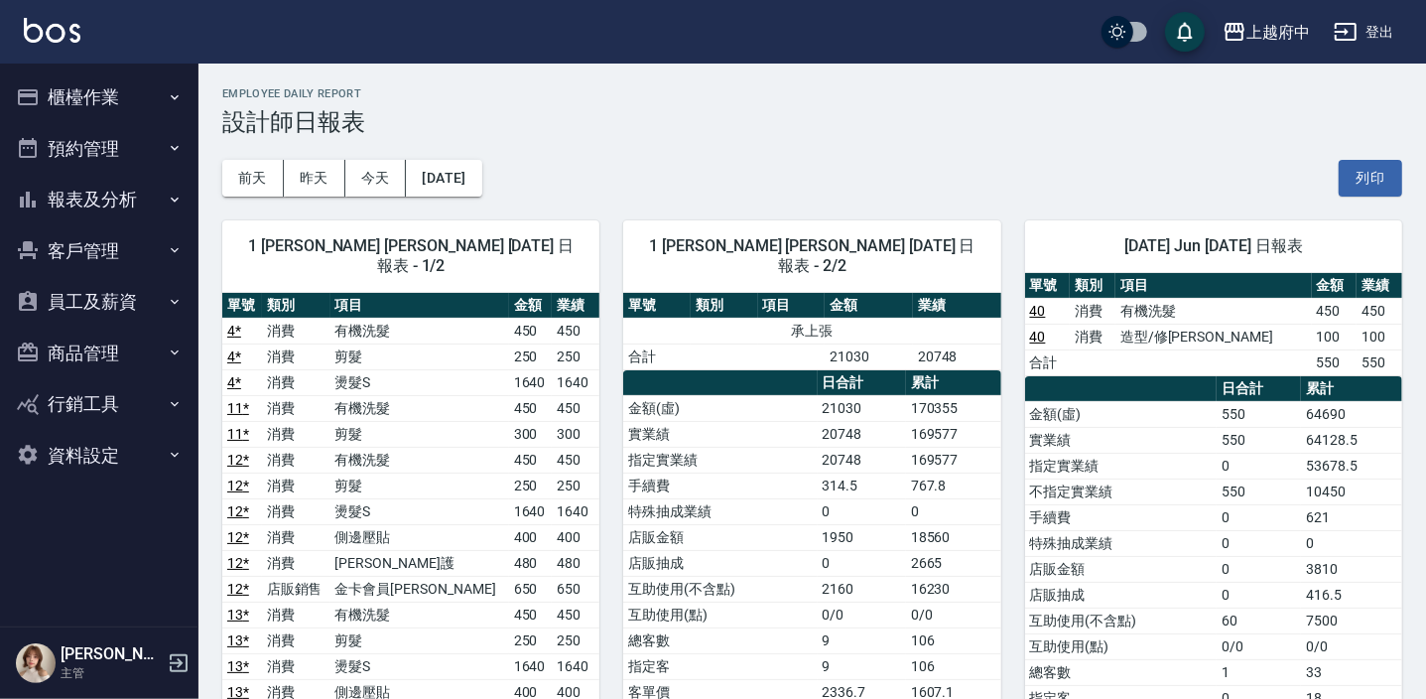
click at [173, 103] on icon "button" at bounding box center [175, 97] width 16 height 16
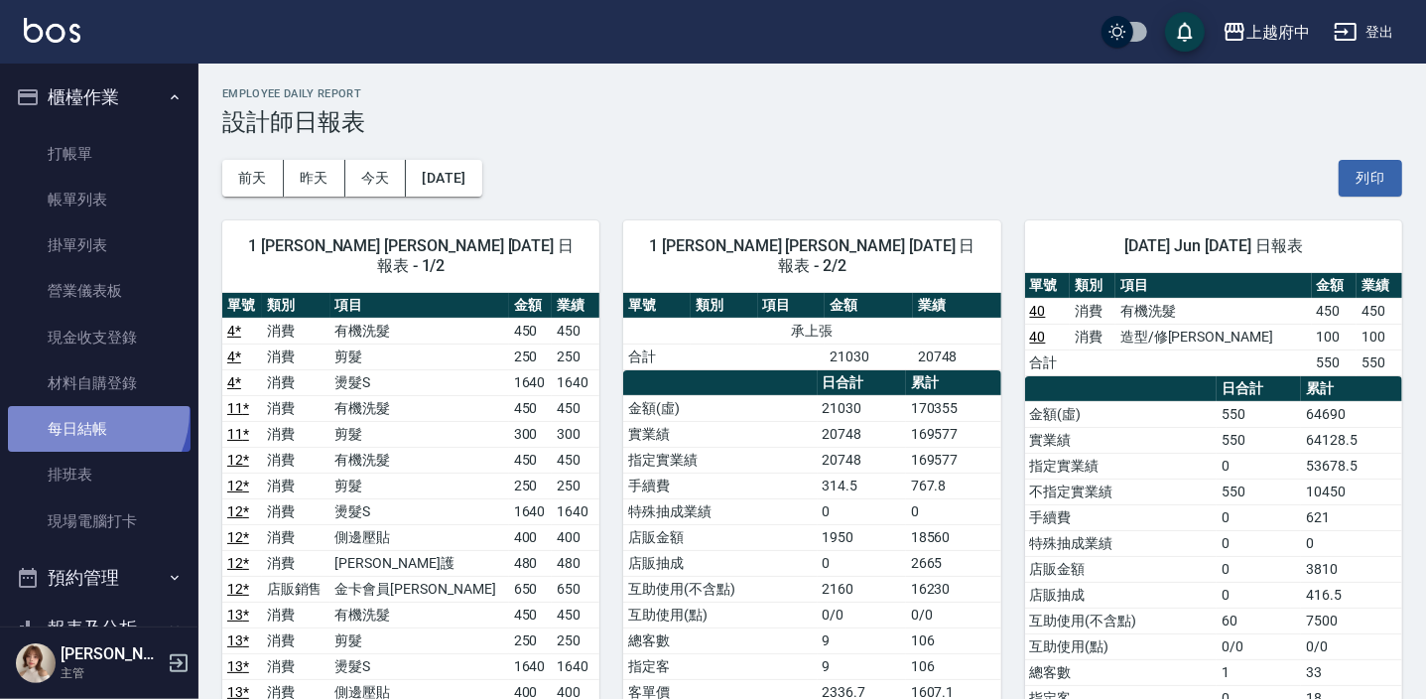
click at [87, 412] on link "每日結帳" at bounding box center [99, 429] width 183 height 46
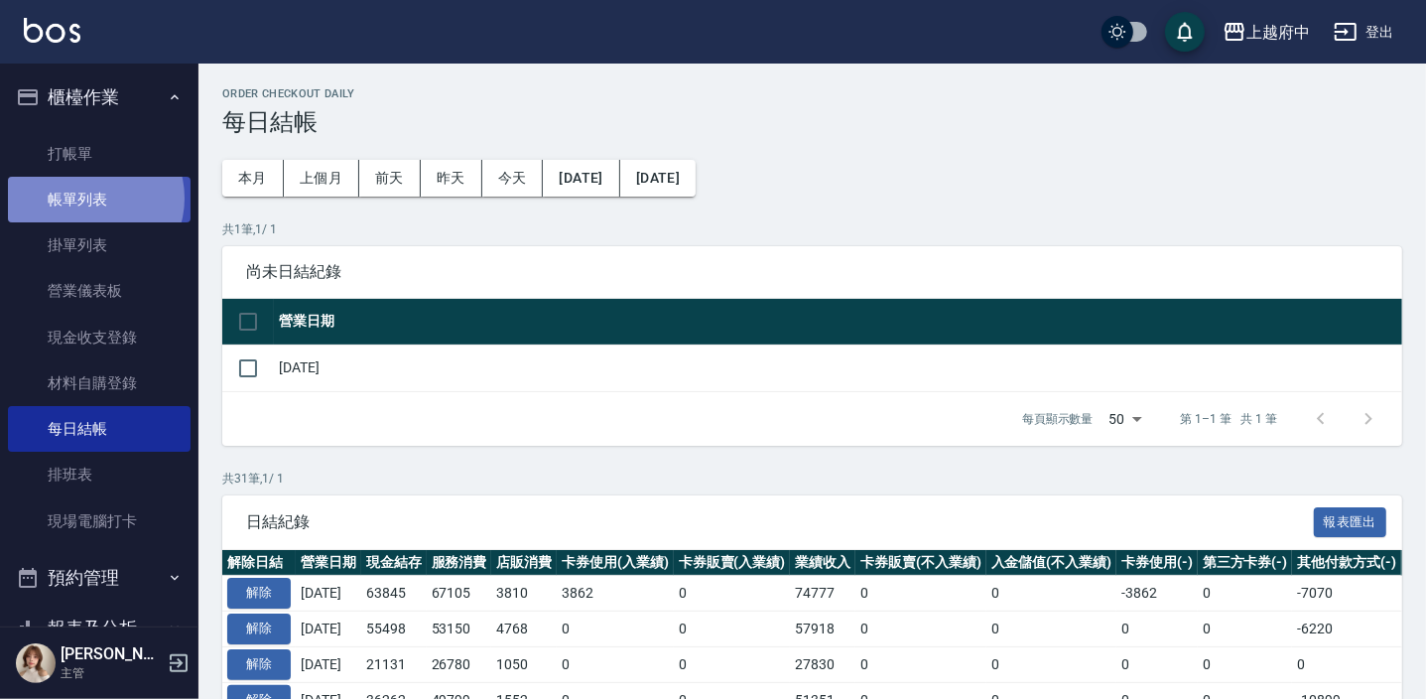
click at [93, 199] on link "帳單列表" at bounding box center [99, 200] width 183 height 46
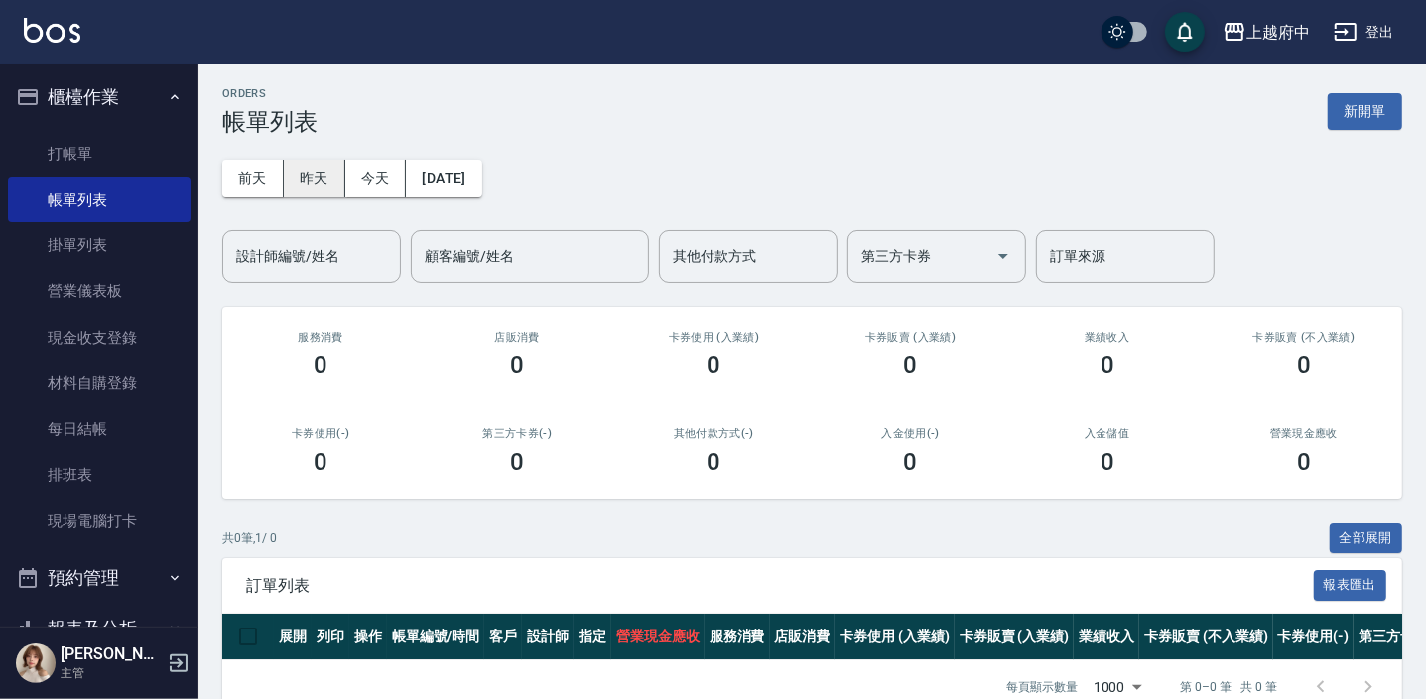
click at [334, 176] on button "昨天" at bounding box center [315, 178] width 62 height 37
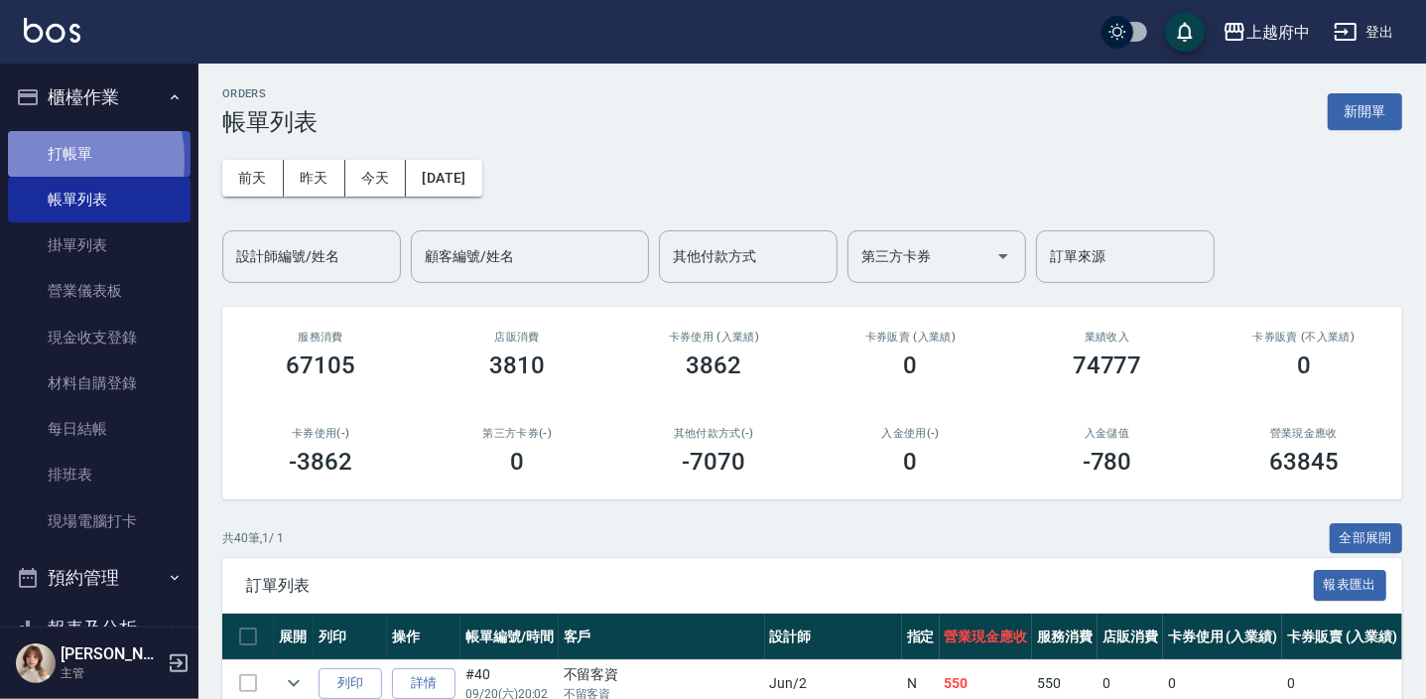
click at [45, 159] on link "打帳單" at bounding box center [99, 154] width 183 height 46
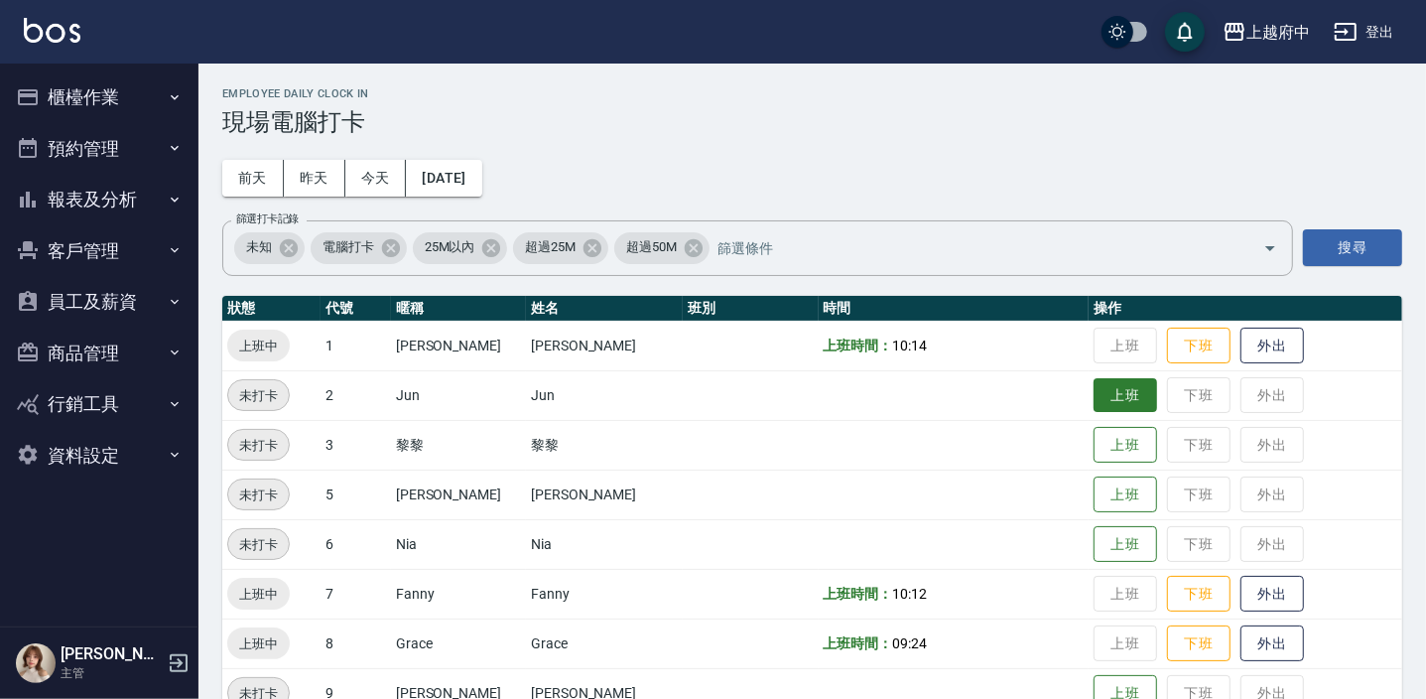
click at [1094, 381] on button "上班" at bounding box center [1126, 395] width 64 height 35
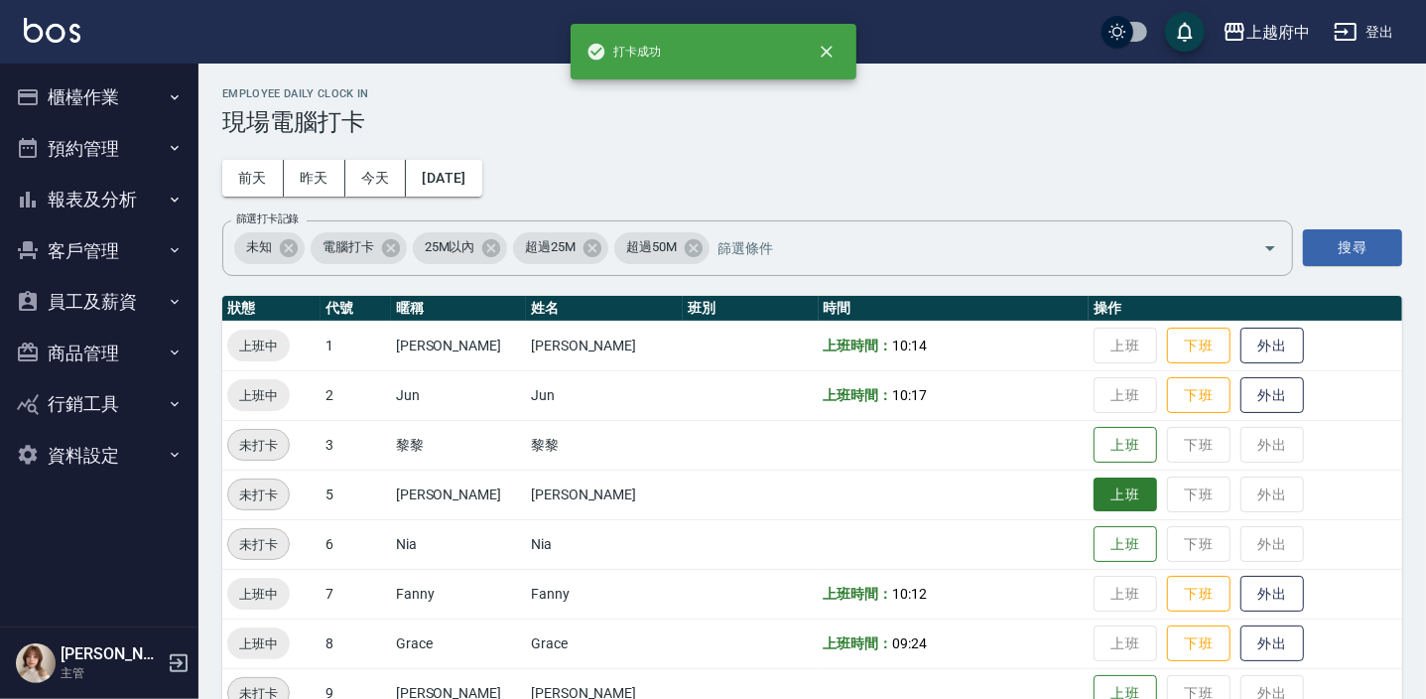
click at [1114, 509] on button "上班" at bounding box center [1126, 494] width 64 height 35
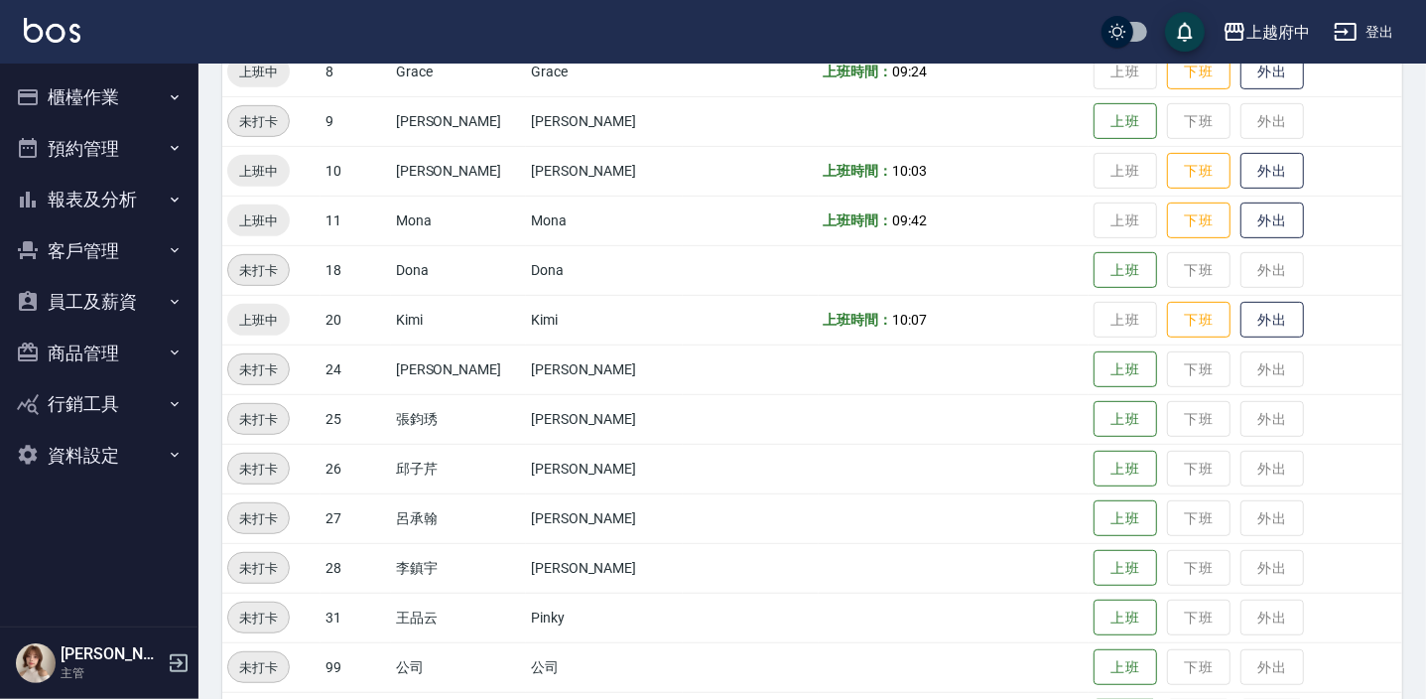
scroll to position [638, 0]
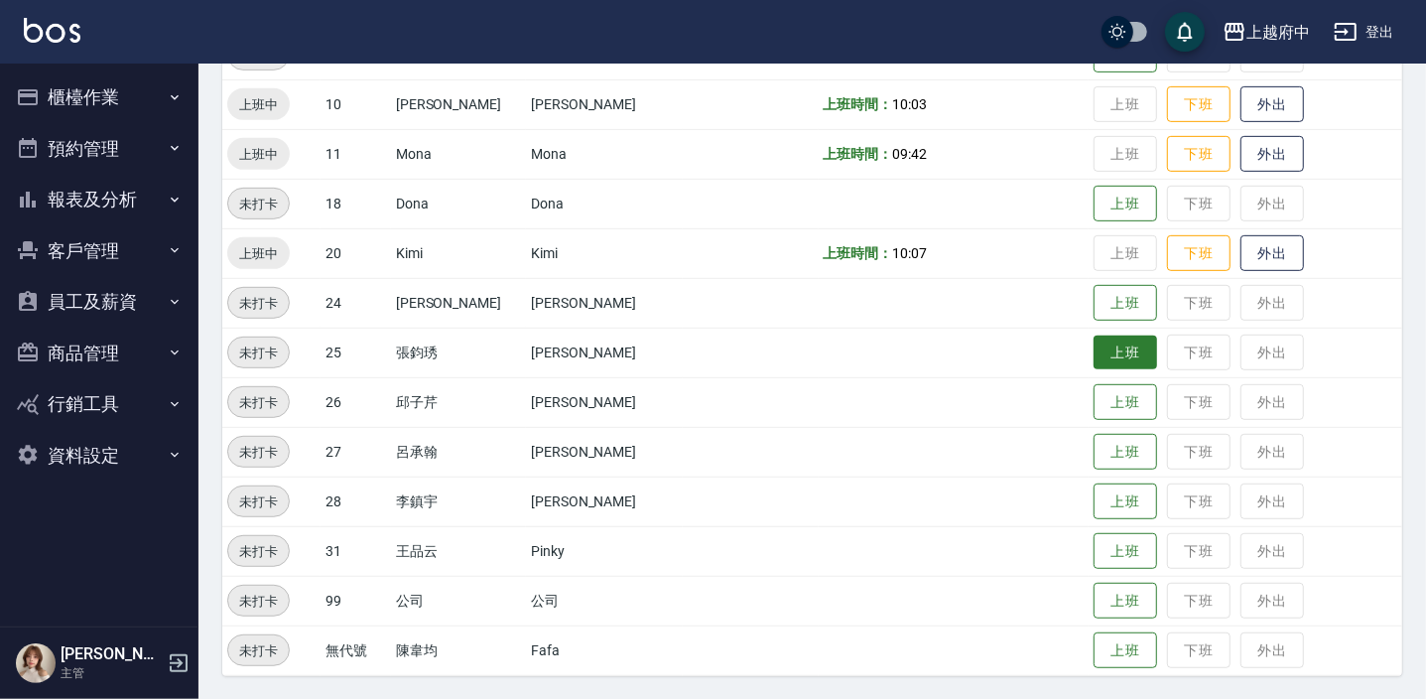
click at [1094, 346] on button "上班" at bounding box center [1126, 352] width 64 height 35
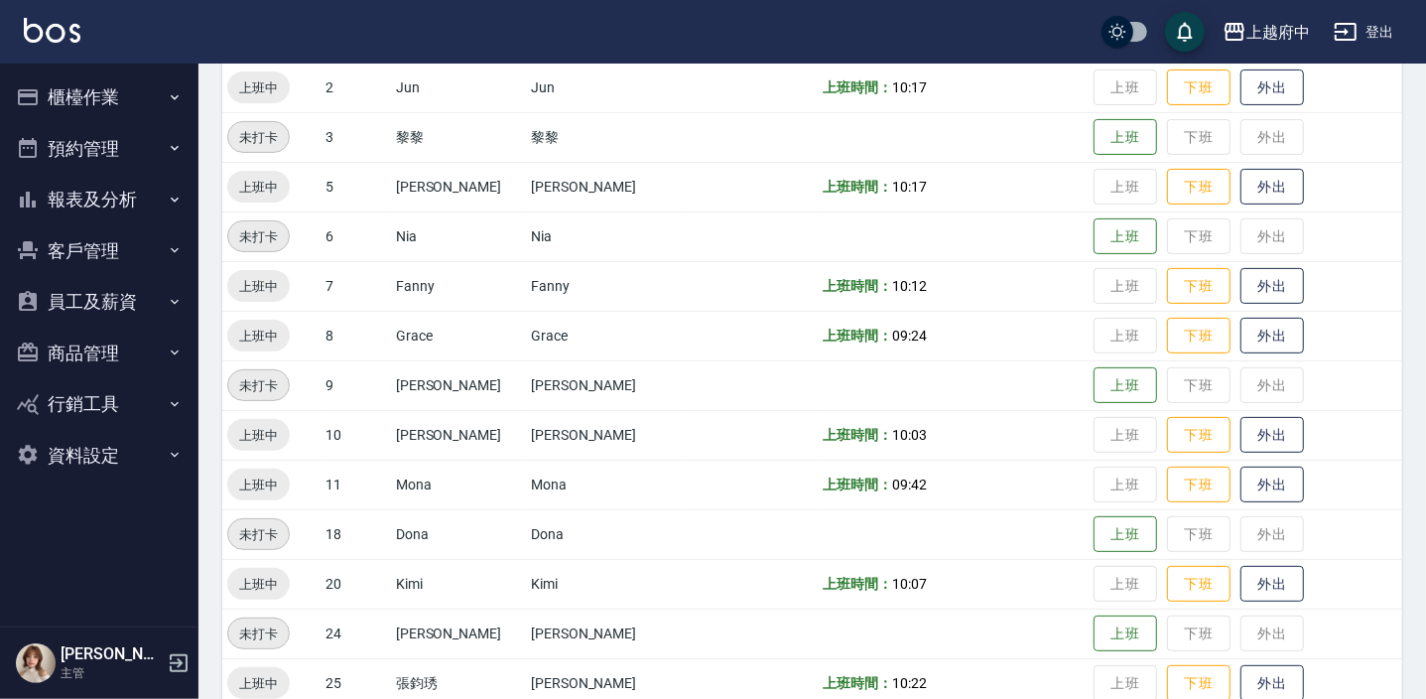
scroll to position [97, 0]
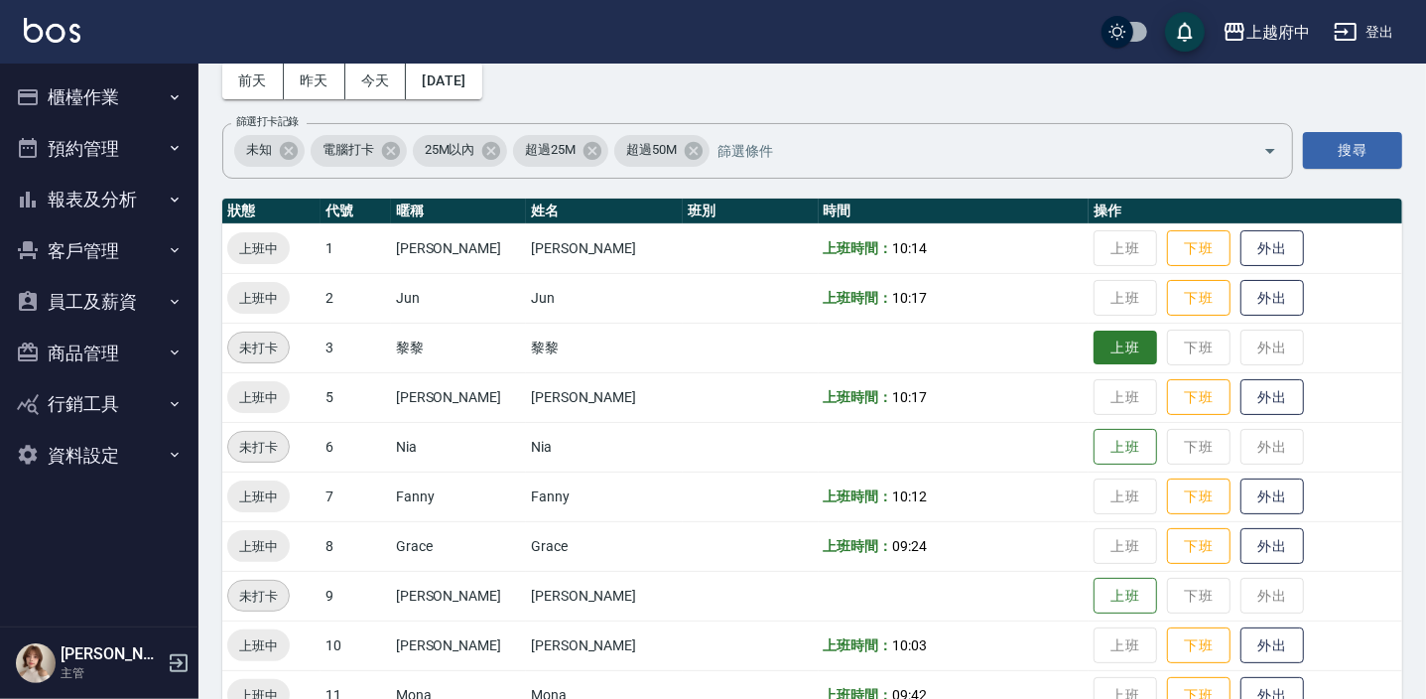
click at [1112, 342] on button "上班" at bounding box center [1126, 348] width 64 height 35
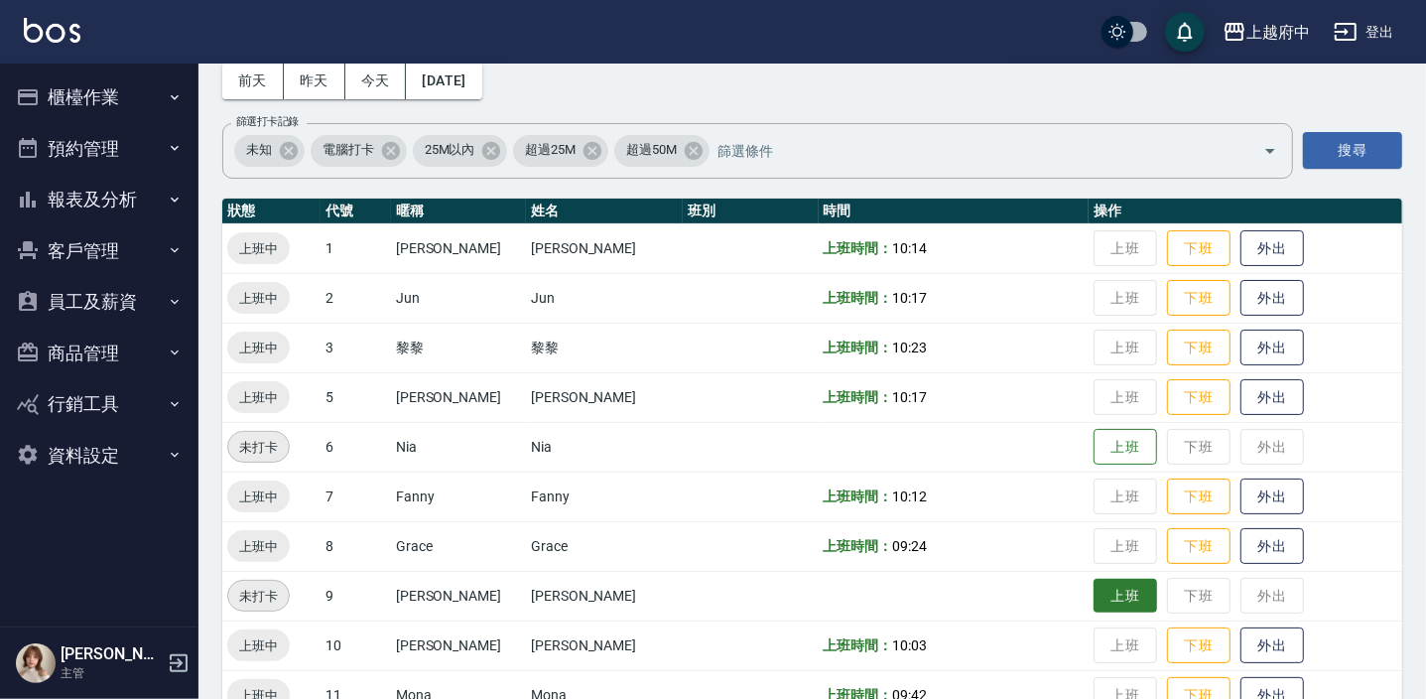
click at [1102, 601] on button "上班" at bounding box center [1126, 596] width 64 height 35
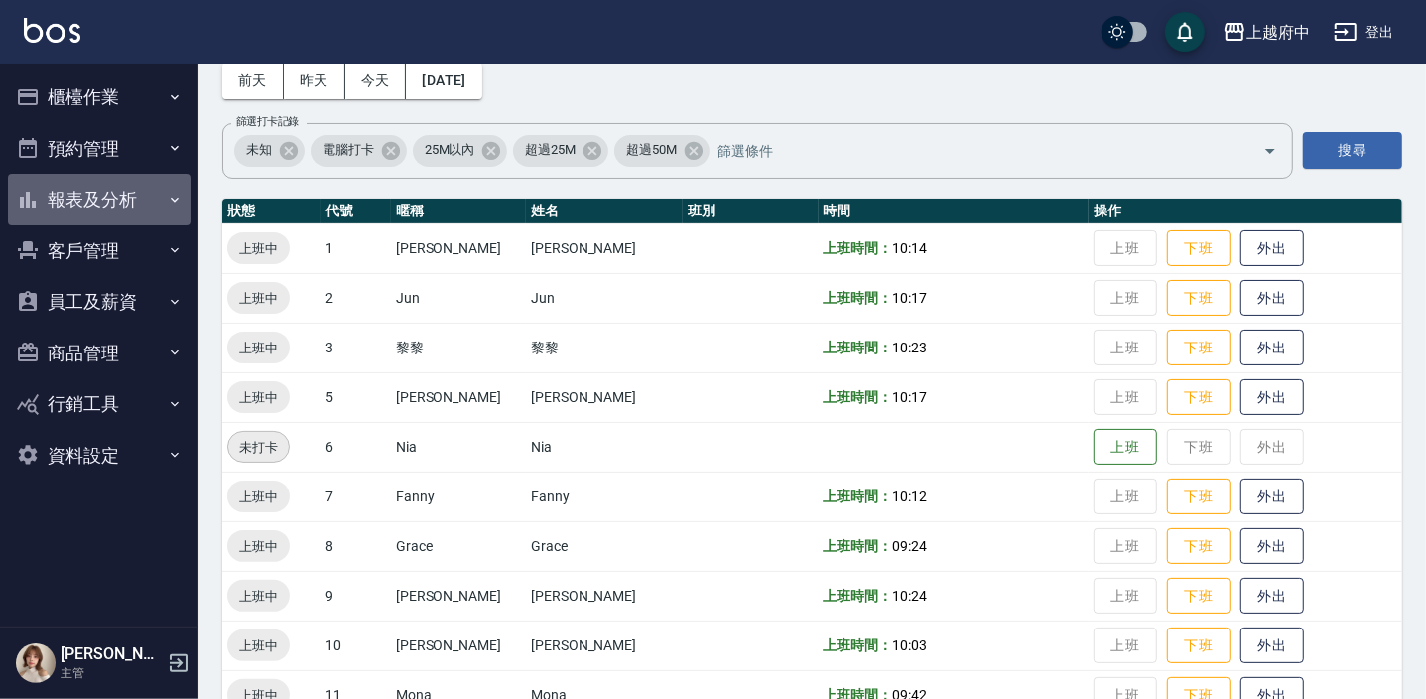
click at [79, 192] on button "報表及分析" at bounding box center [99, 200] width 183 height 52
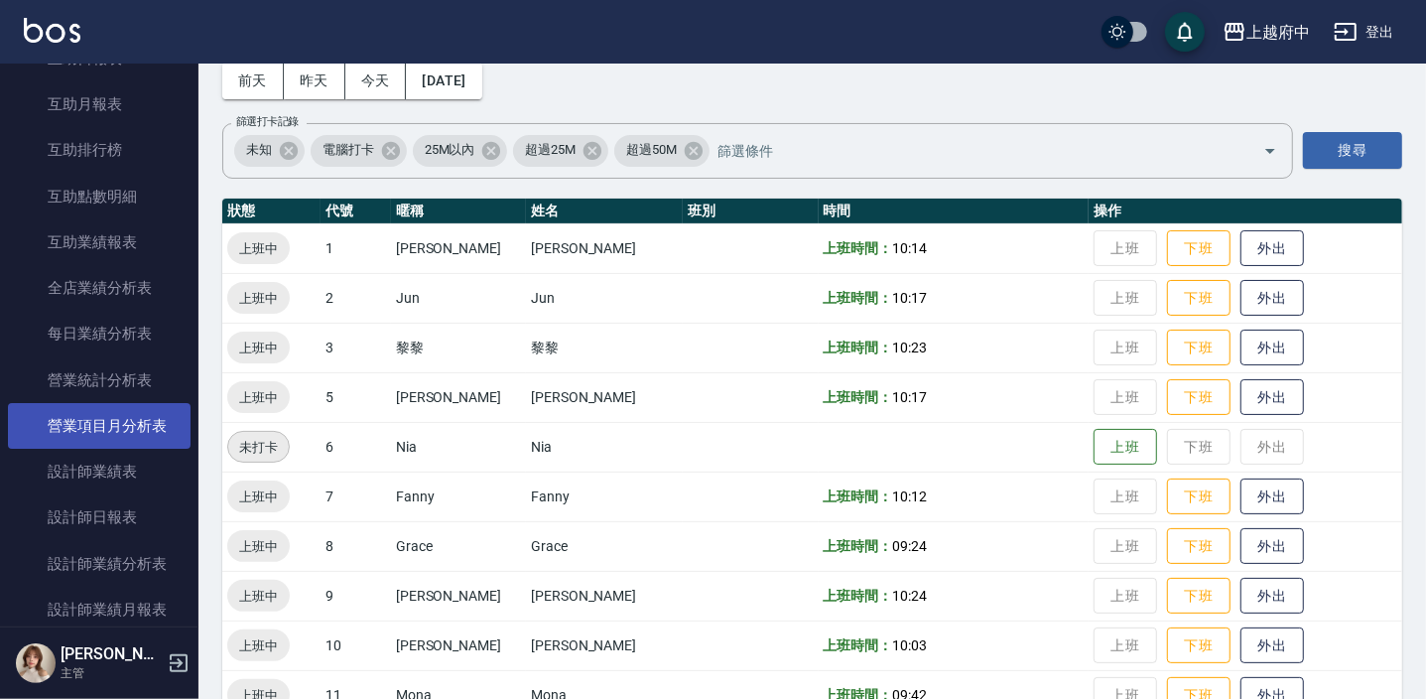
scroll to position [451, 0]
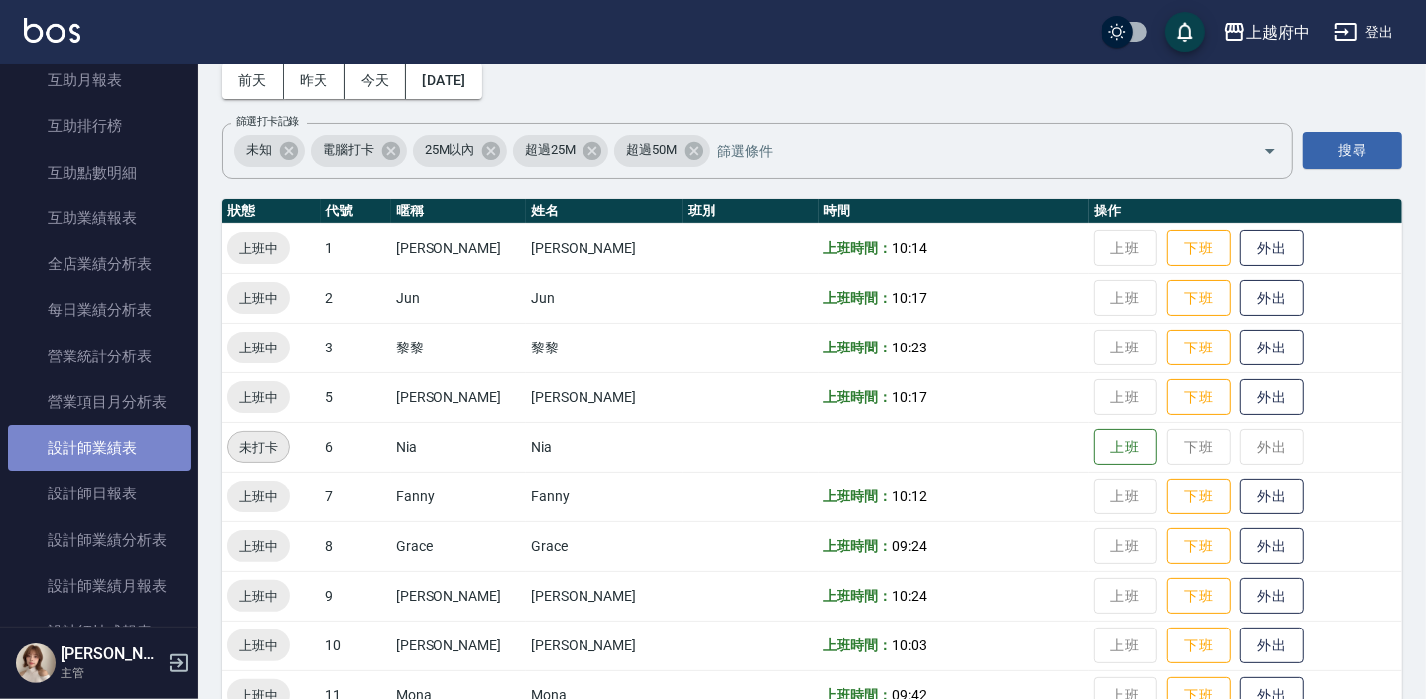
click at [121, 462] on link "設計師業績表" at bounding box center [99, 448] width 183 height 46
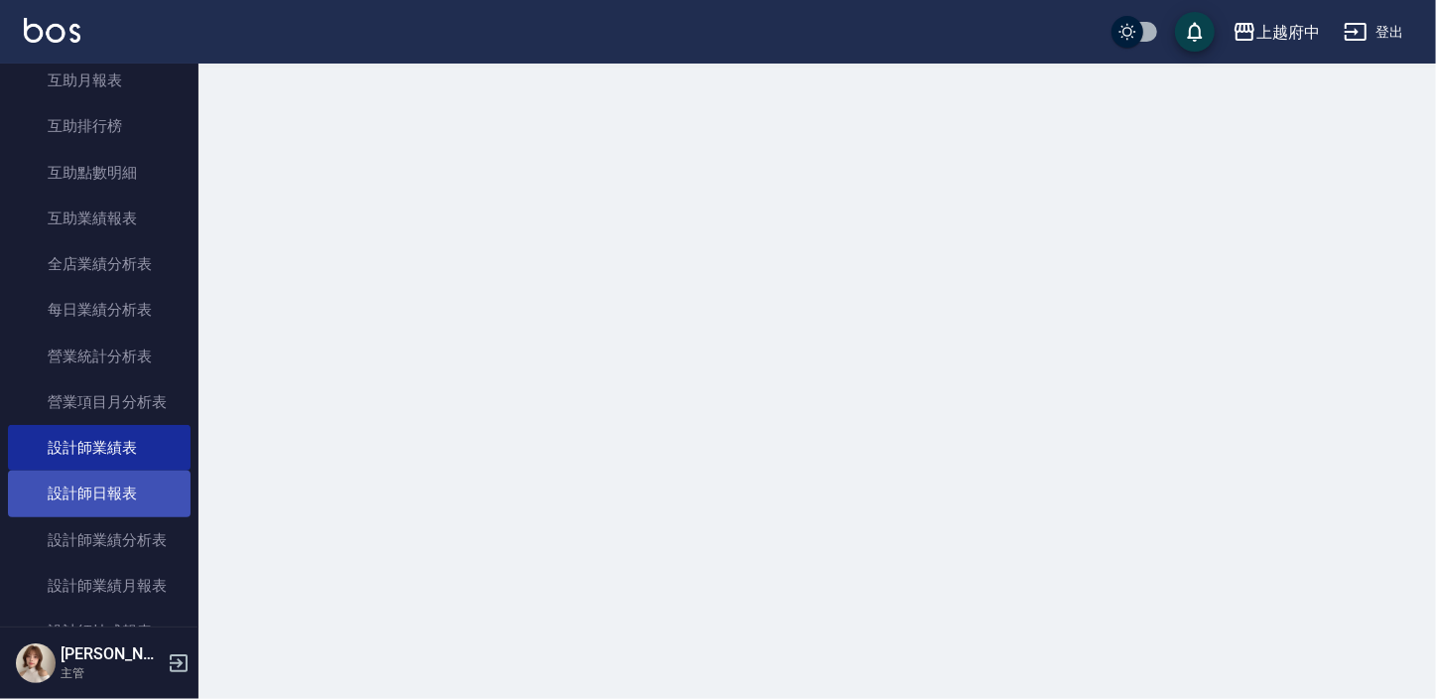
click at [115, 487] on link "設計師日報表" at bounding box center [99, 493] width 183 height 46
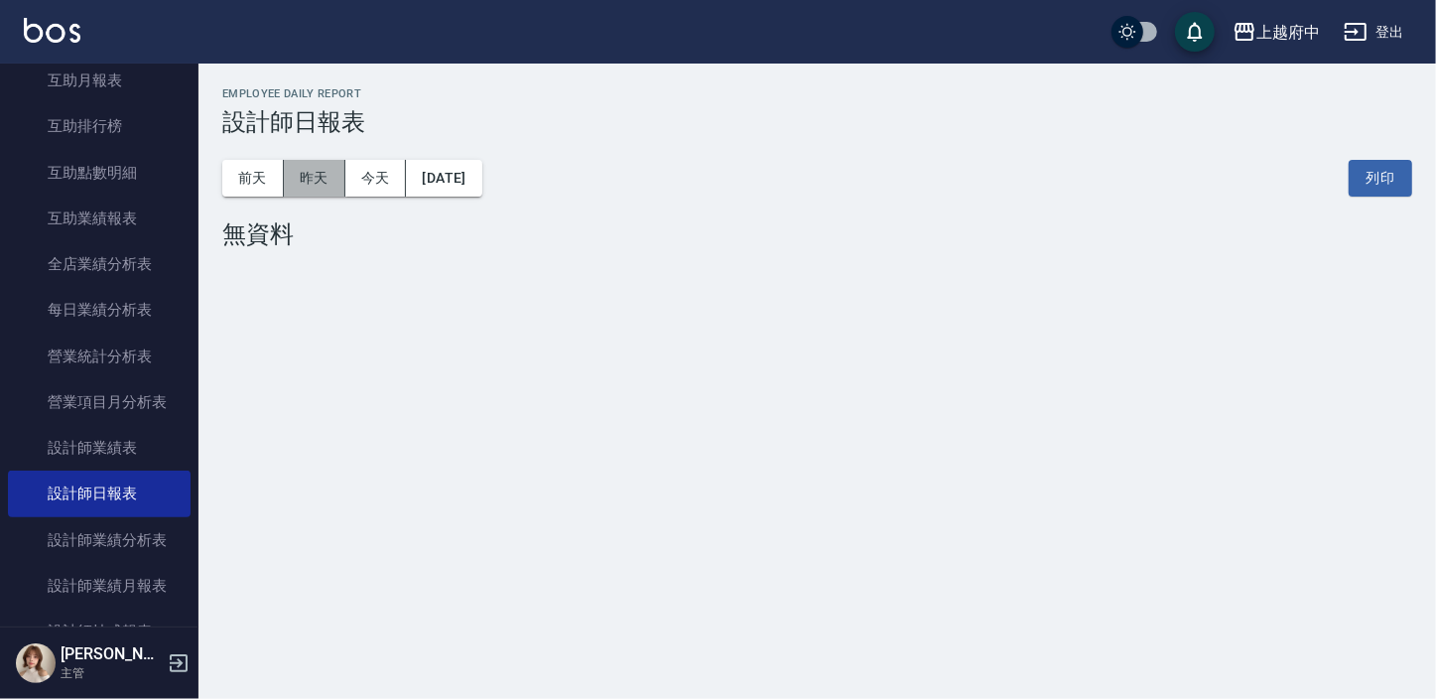
click at [323, 179] on button "昨天" at bounding box center [315, 178] width 62 height 37
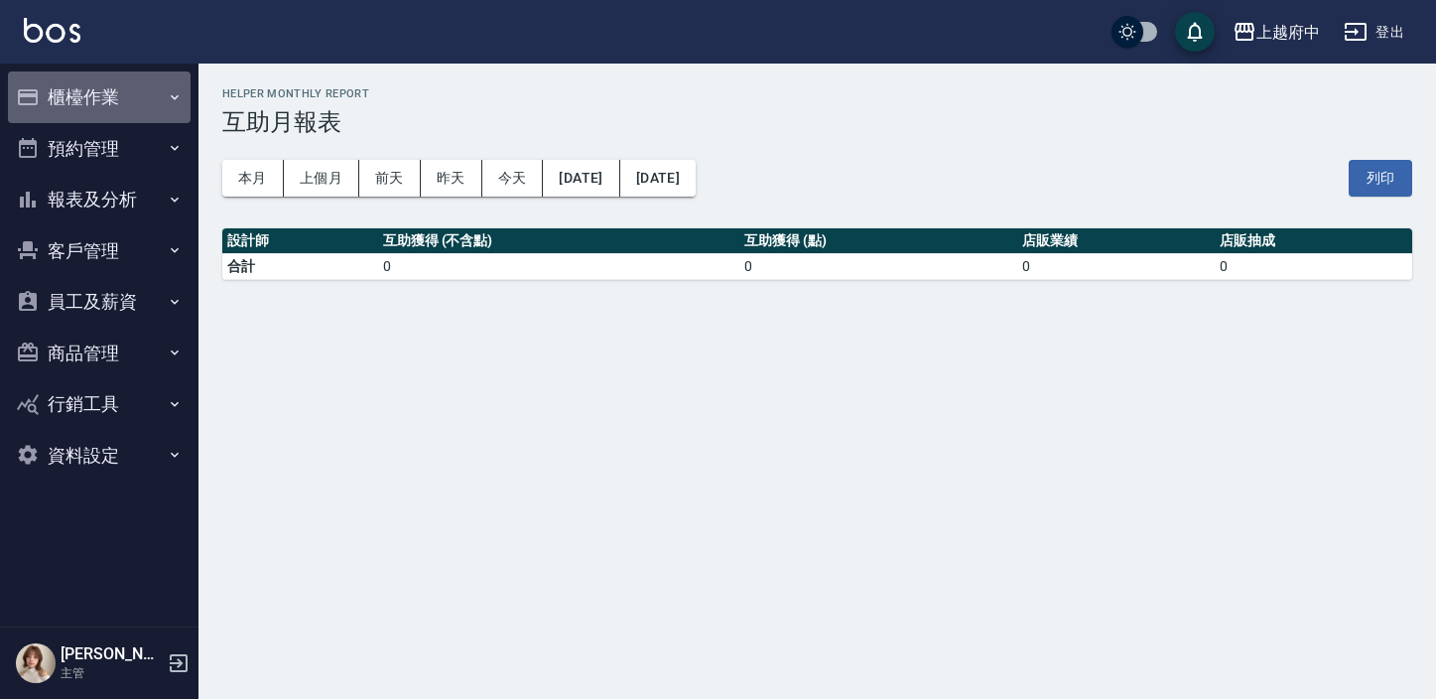
click at [99, 89] on button "櫃檯作業" at bounding box center [99, 97] width 183 height 52
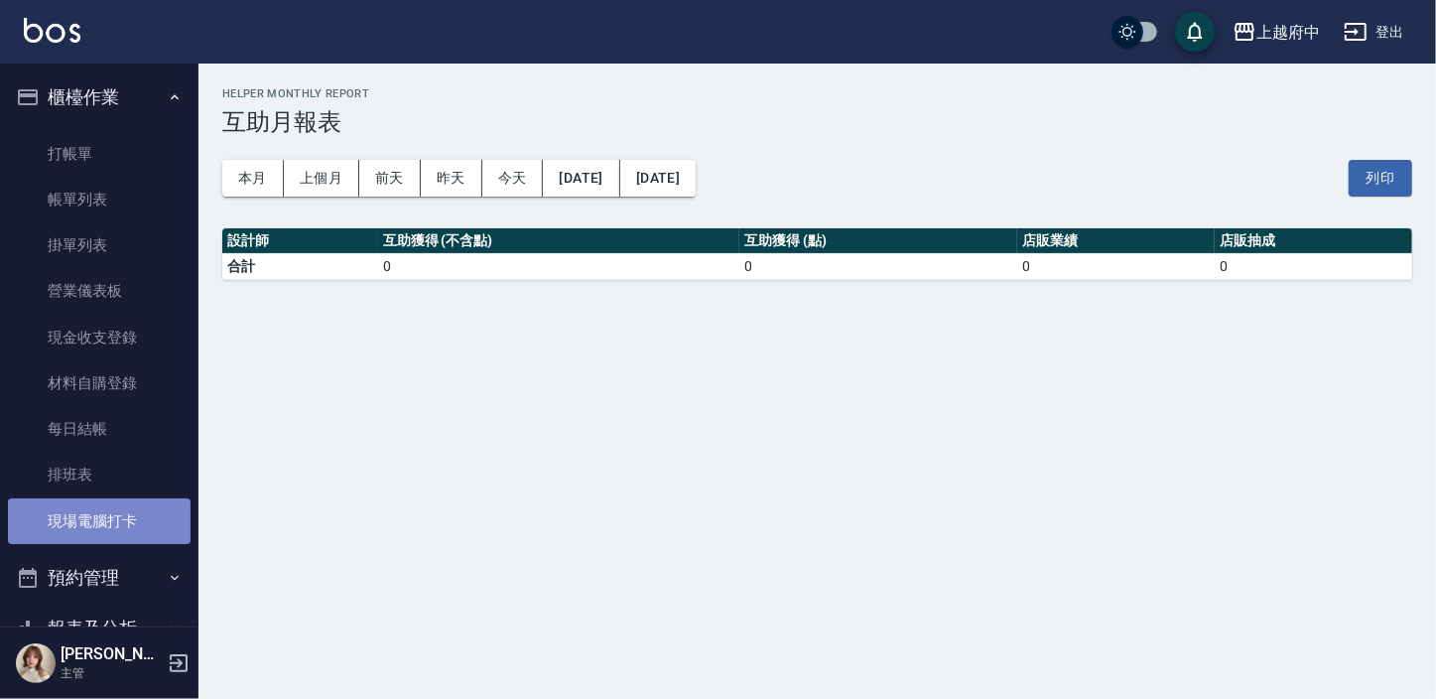
click at [121, 532] on link "現場電腦打卡" at bounding box center [99, 521] width 183 height 46
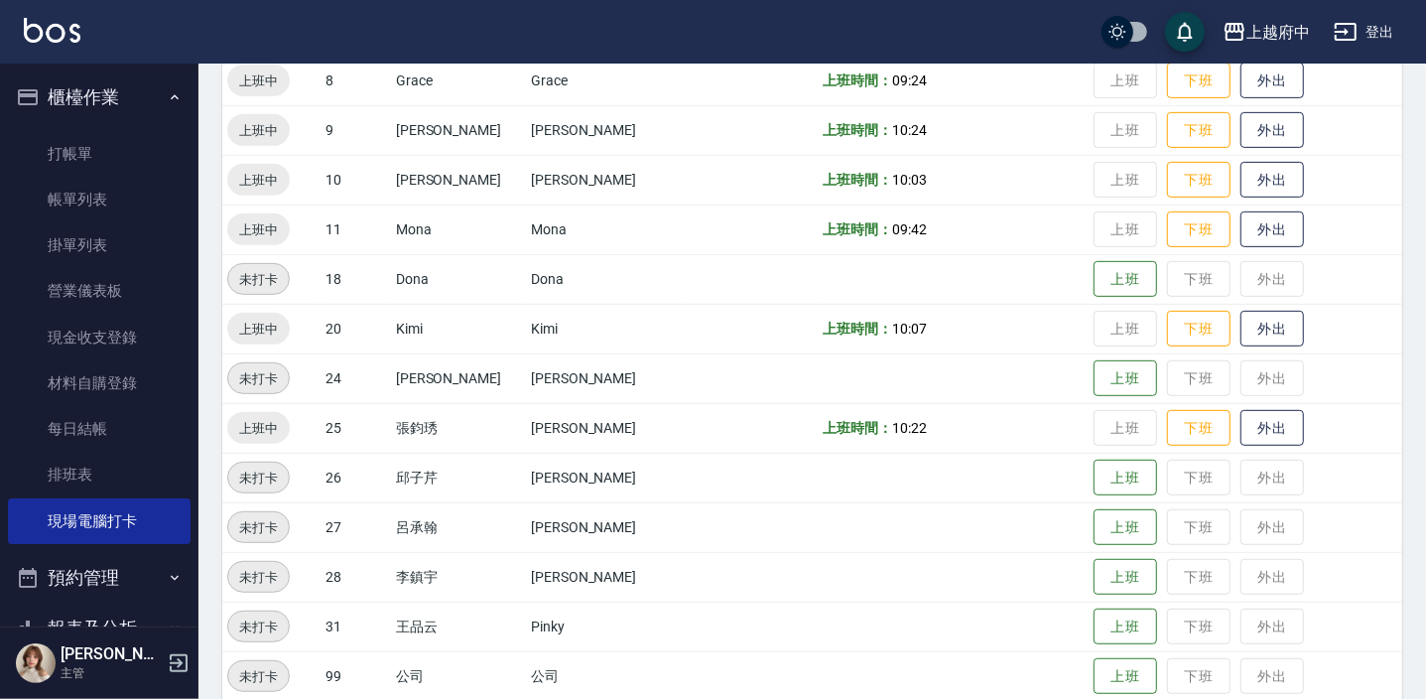
scroll to position [638, 0]
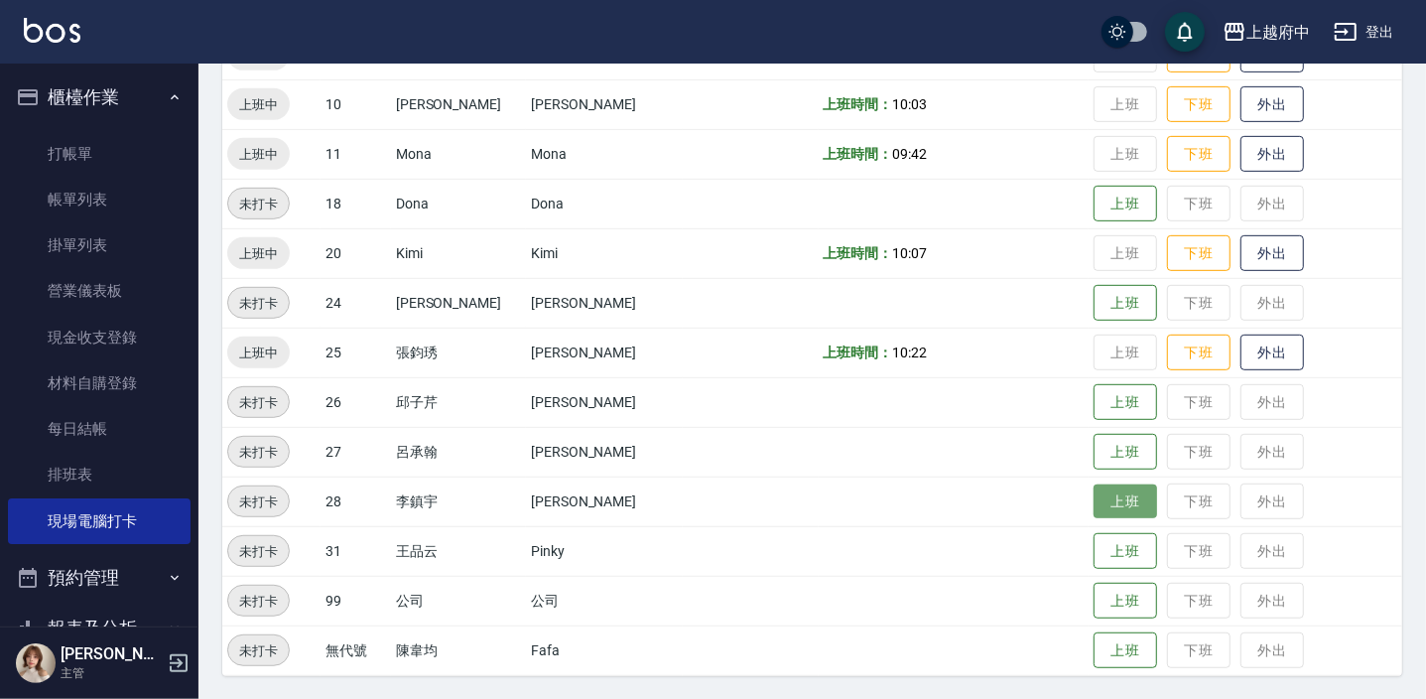
click at [1098, 502] on button "上班" at bounding box center [1126, 501] width 64 height 35
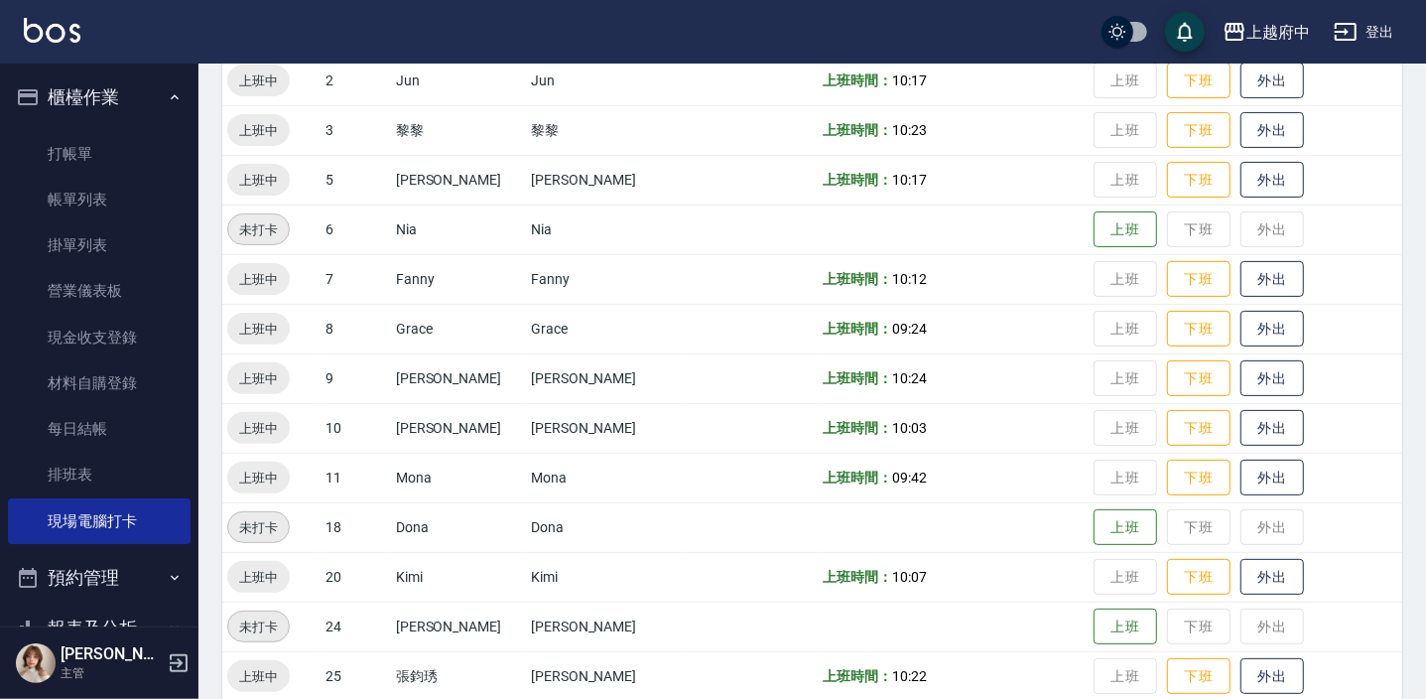
scroll to position [0, 0]
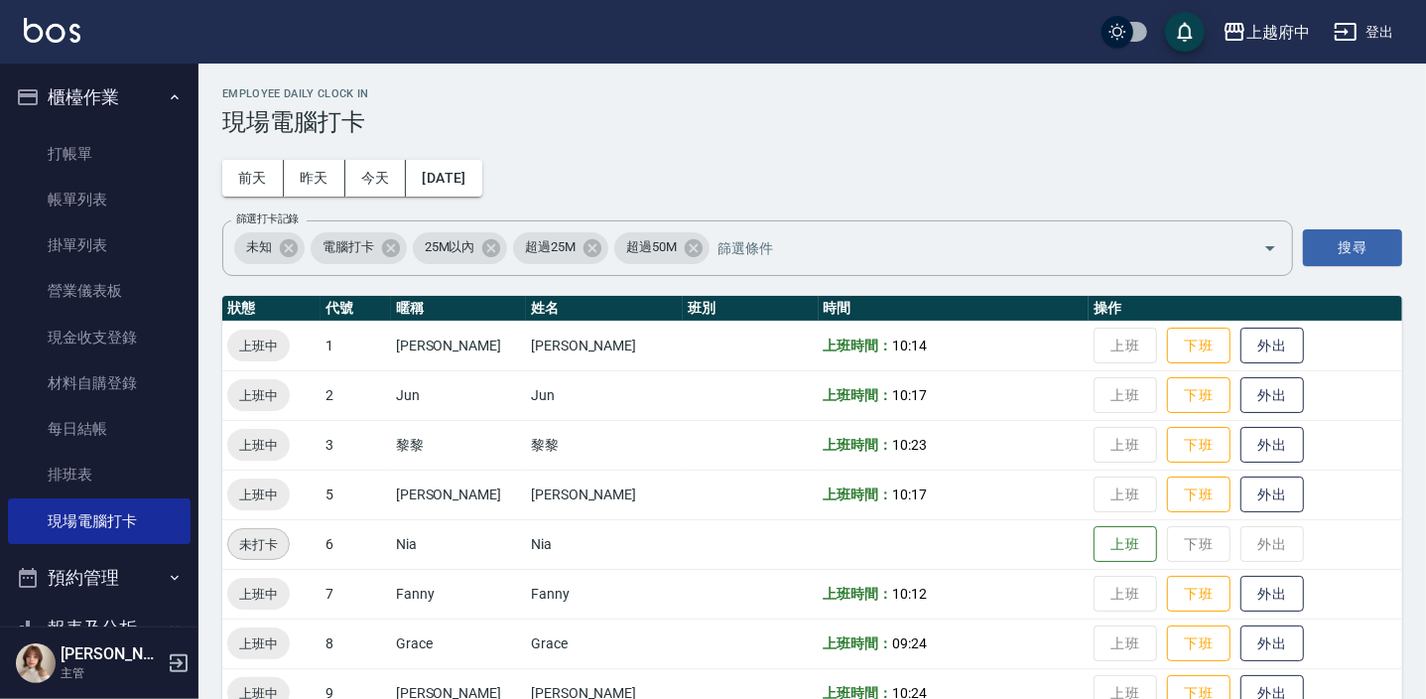
click at [991, 549] on td at bounding box center [954, 544] width 270 height 50
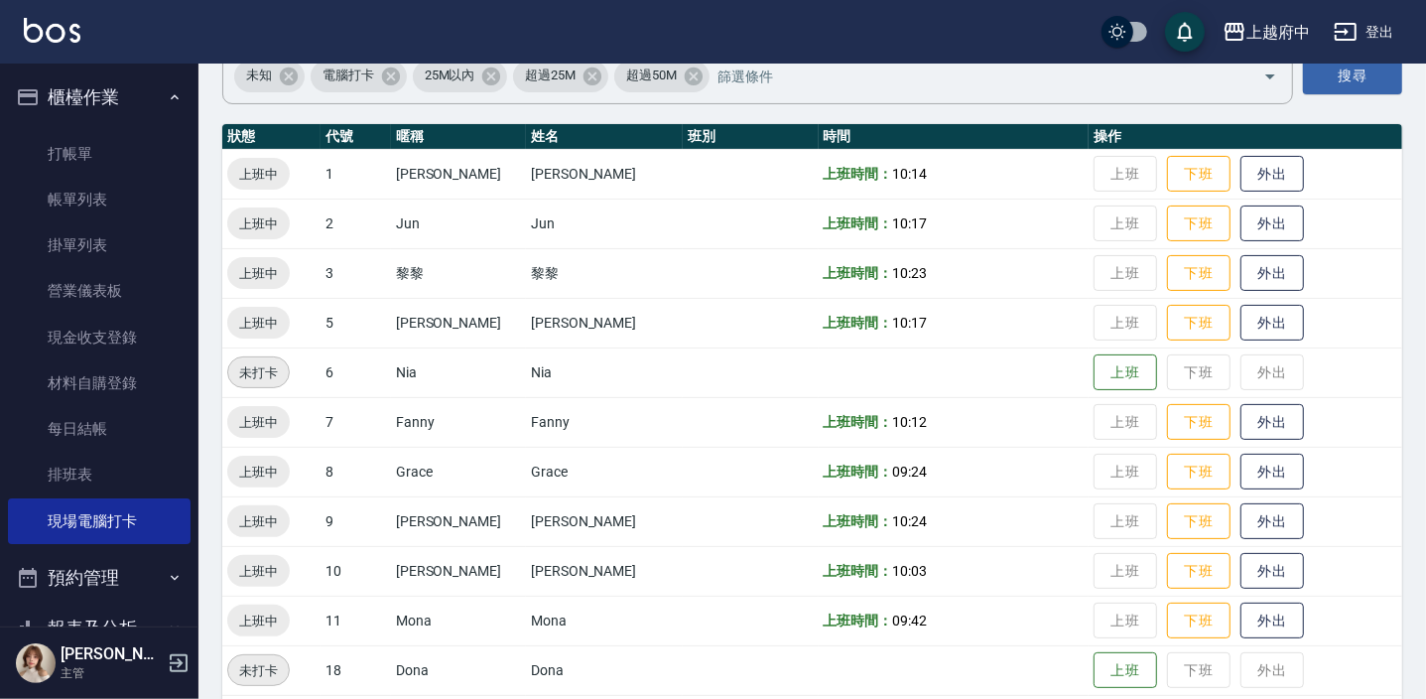
click at [1062, 440] on td "上班時間： 10:12" at bounding box center [954, 422] width 270 height 50
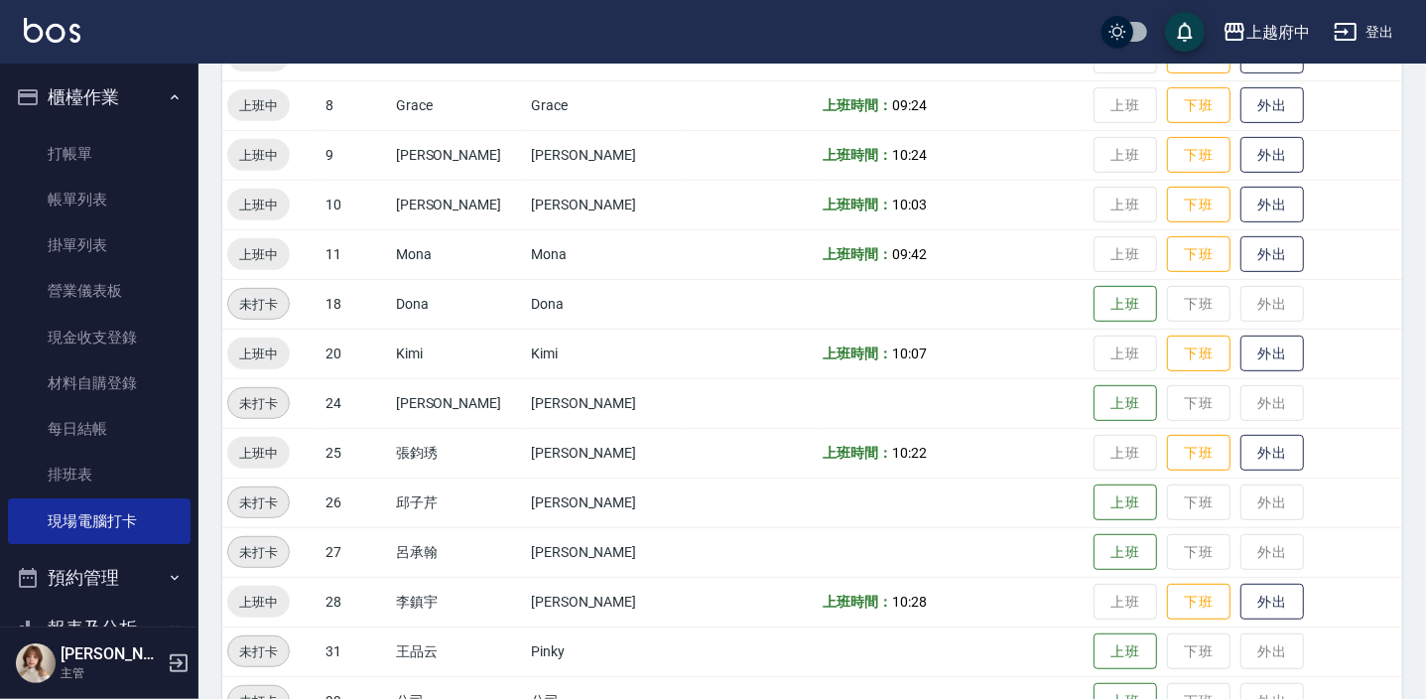
scroll to position [539, 0]
click at [1104, 489] on button "上班" at bounding box center [1126, 501] width 64 height 35
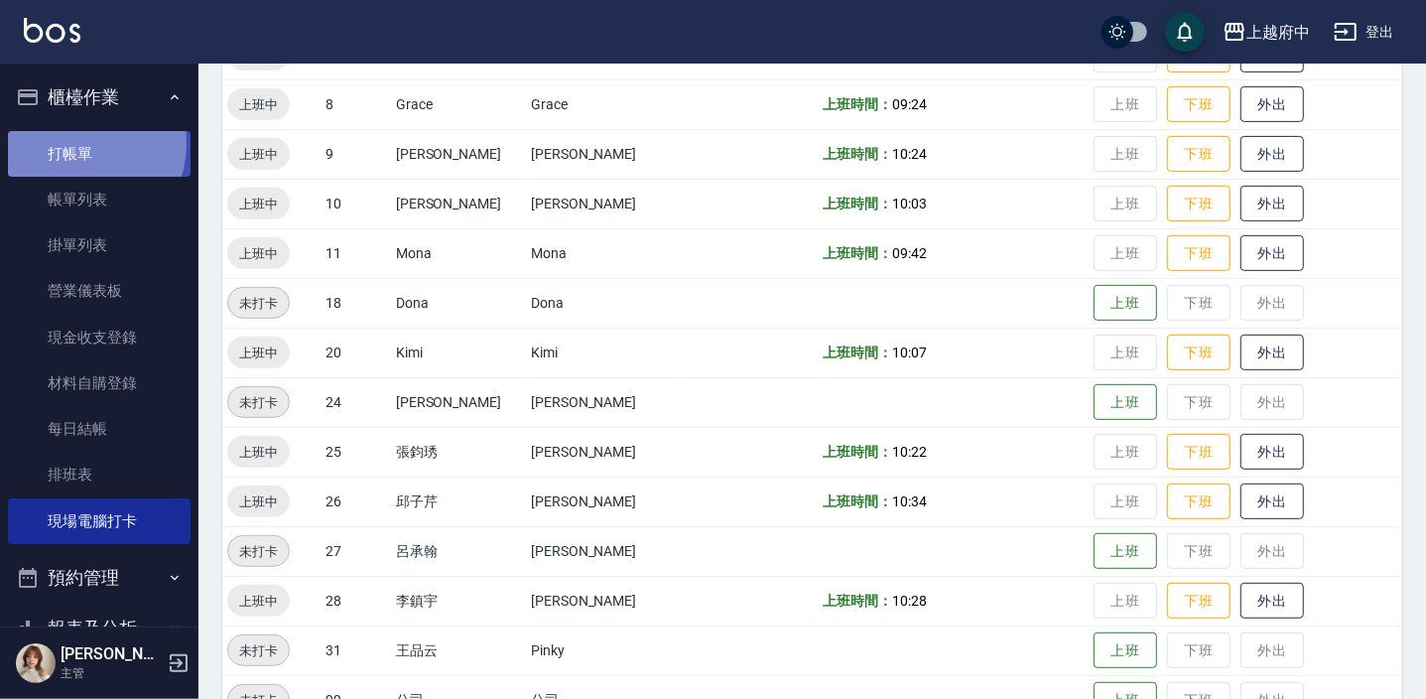
click at [79, 143] on link "打帳單" at bounding box center [99, 154] width 183 height 46
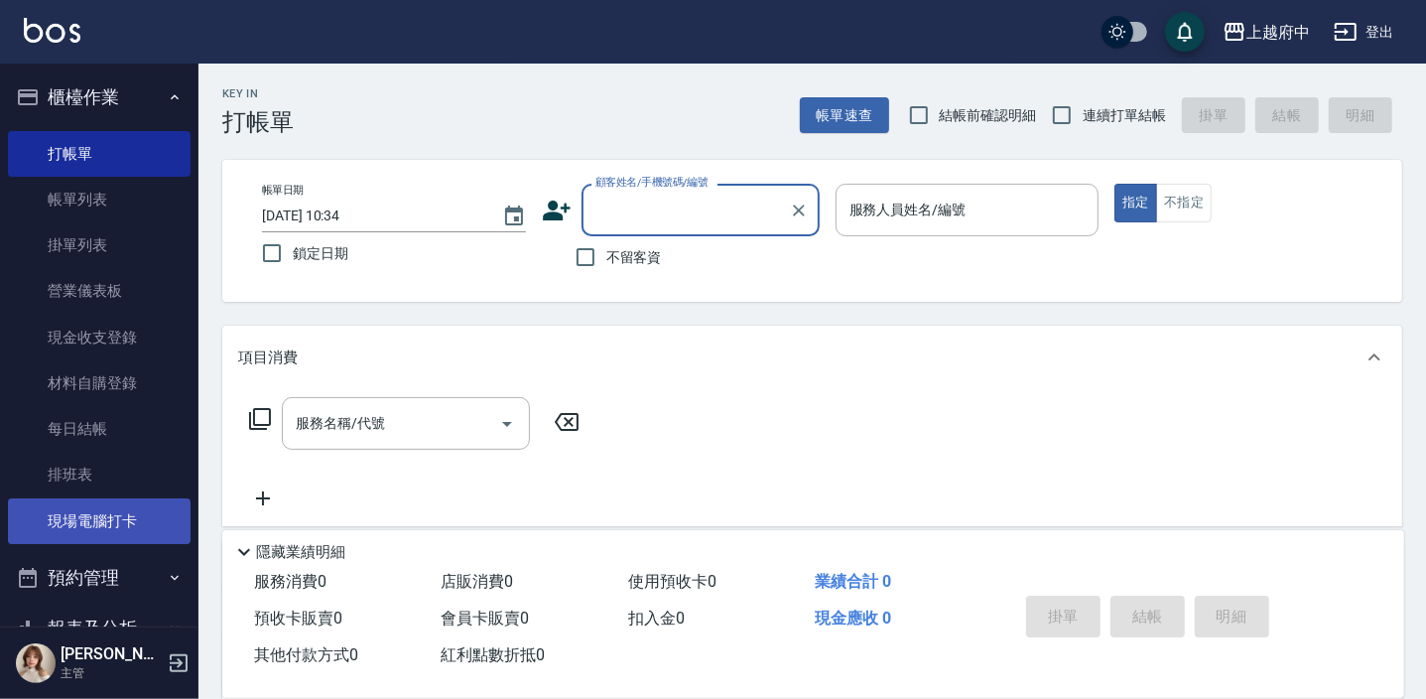
click at [129, 521] on link "現場電腦打卡" at bounding box center [99, 521] width 183 height 46
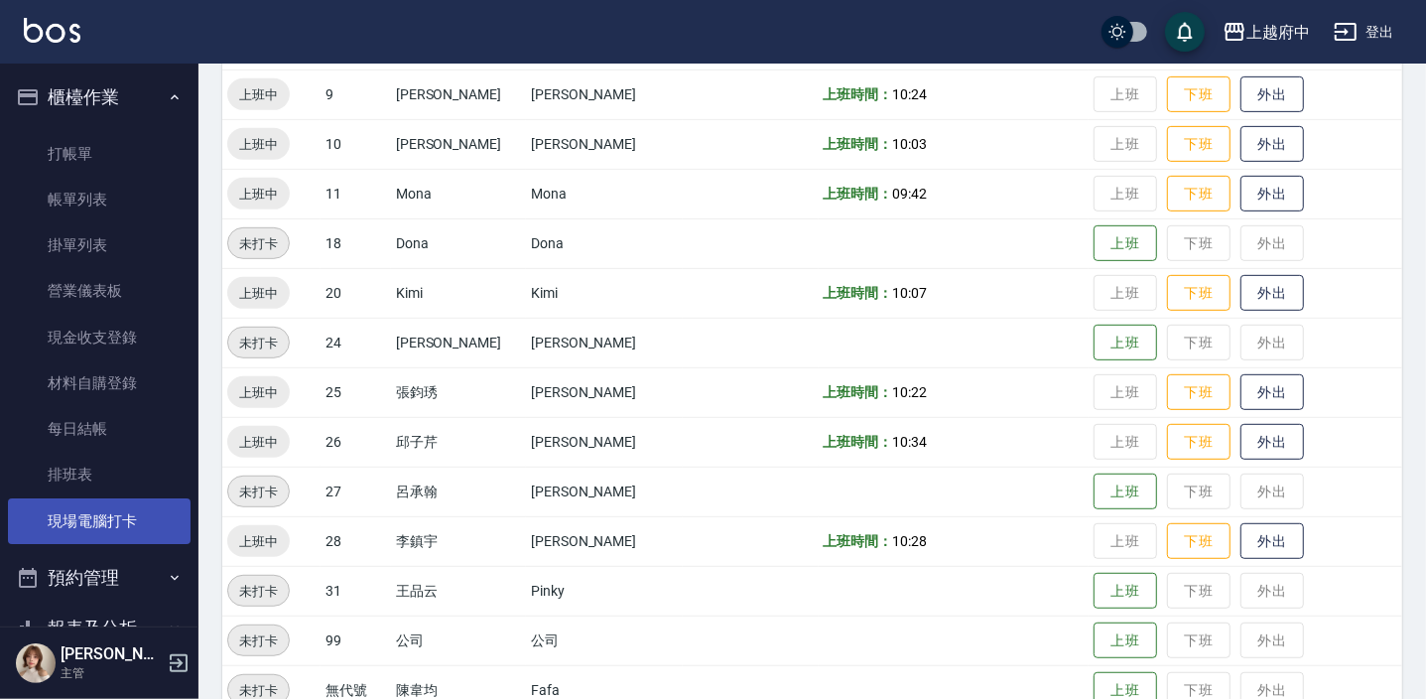
scroll to position [627, 0]
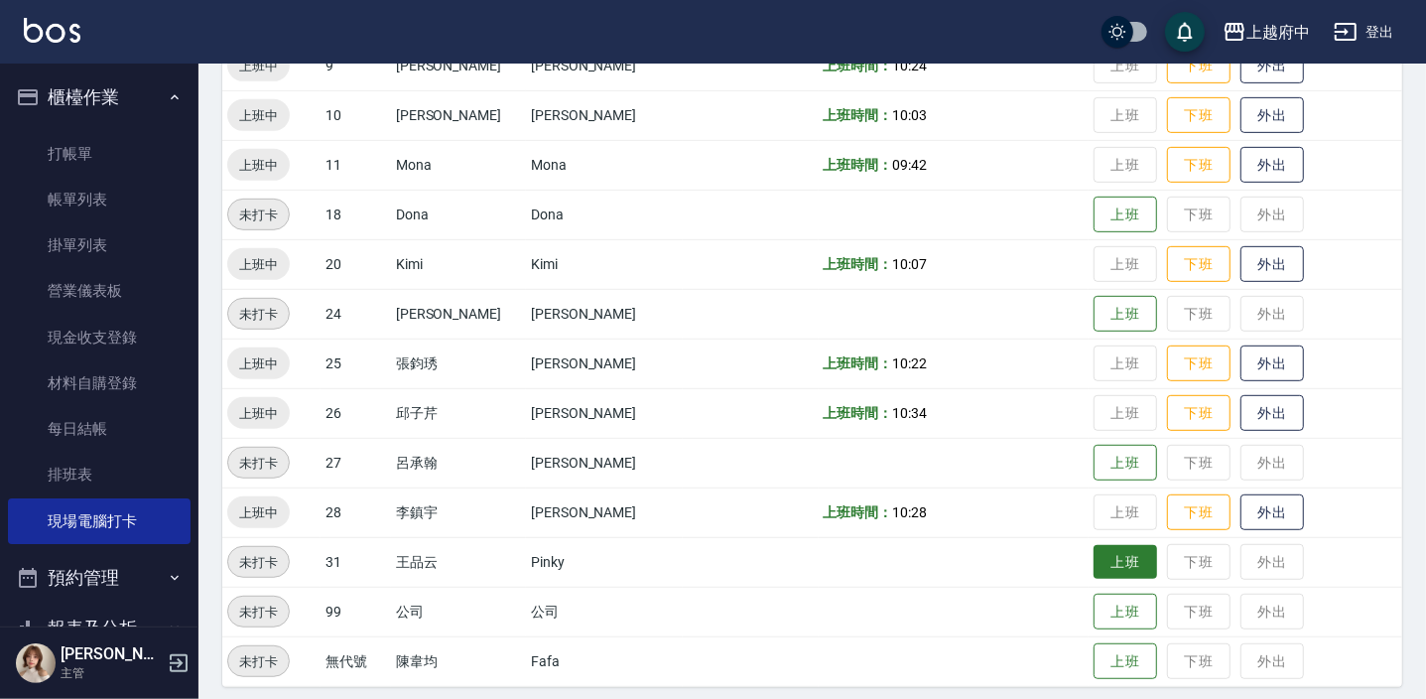
click at [1098, 548] on button "上班" at bounding box center [1126, 562] width 64 height 35
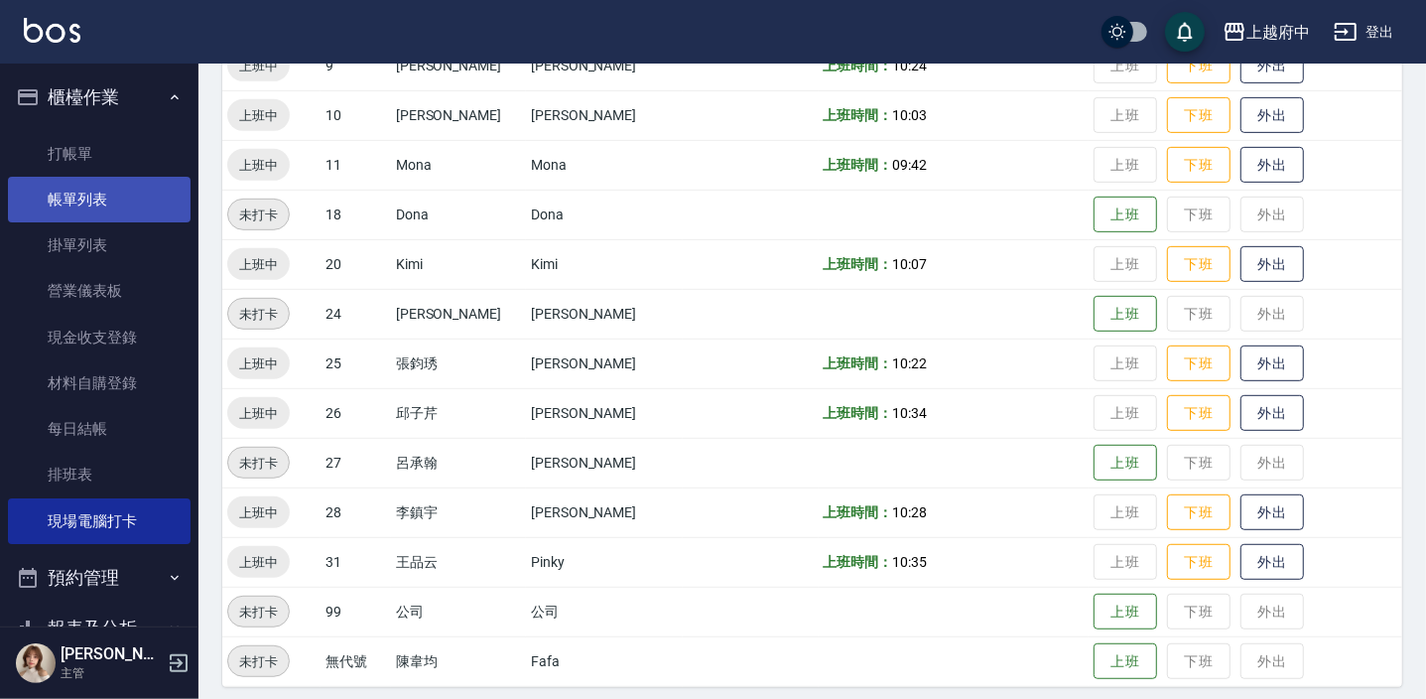
click at [121, 189] on link "帳單列表" at bounding box center [99, 200] width 183 height 46
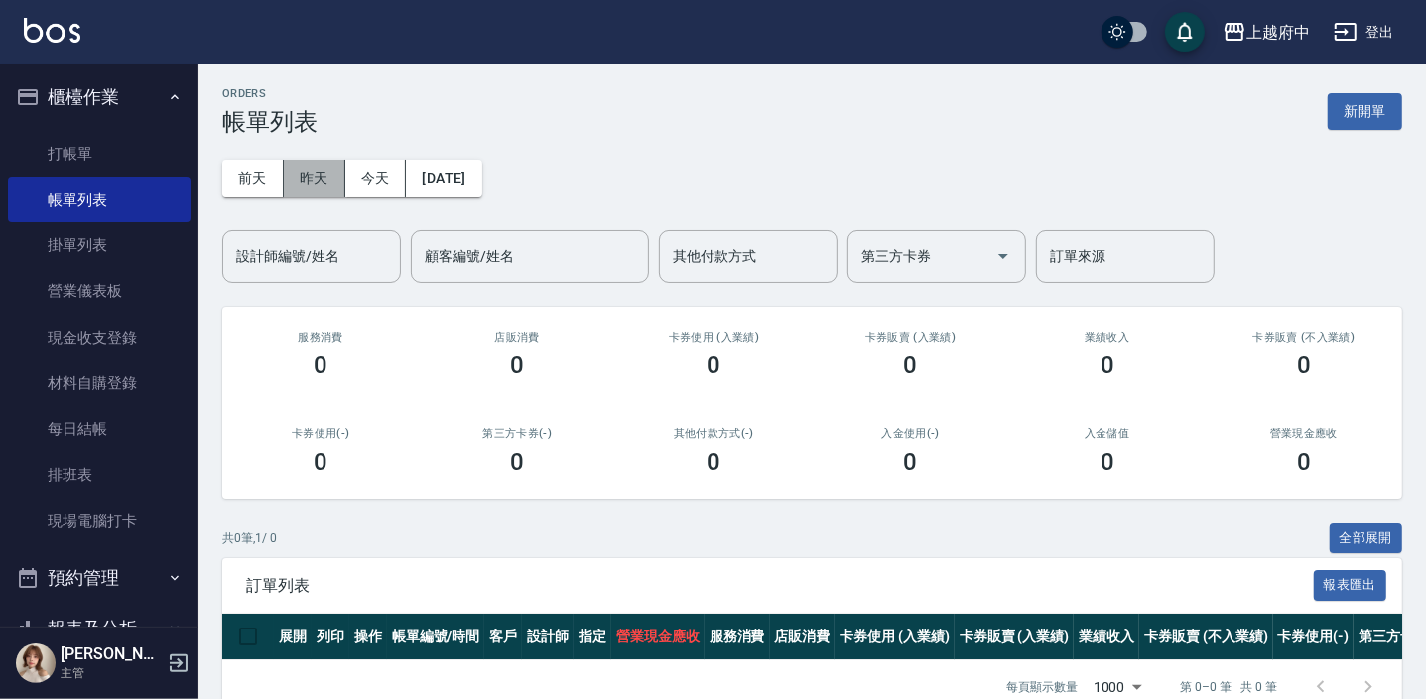
click at [328, 168] on button "昨天" at bounding box center [315, 178] width 62 height 37
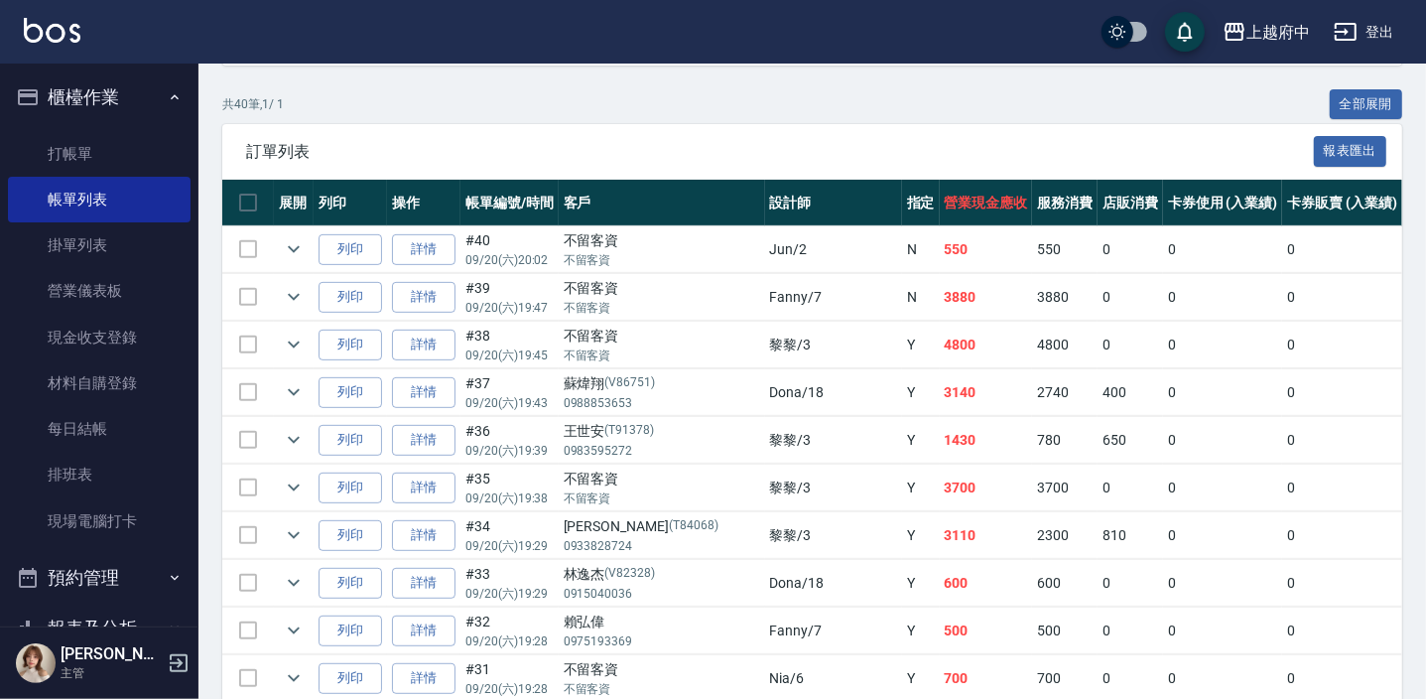
scroll to position [270, 0]
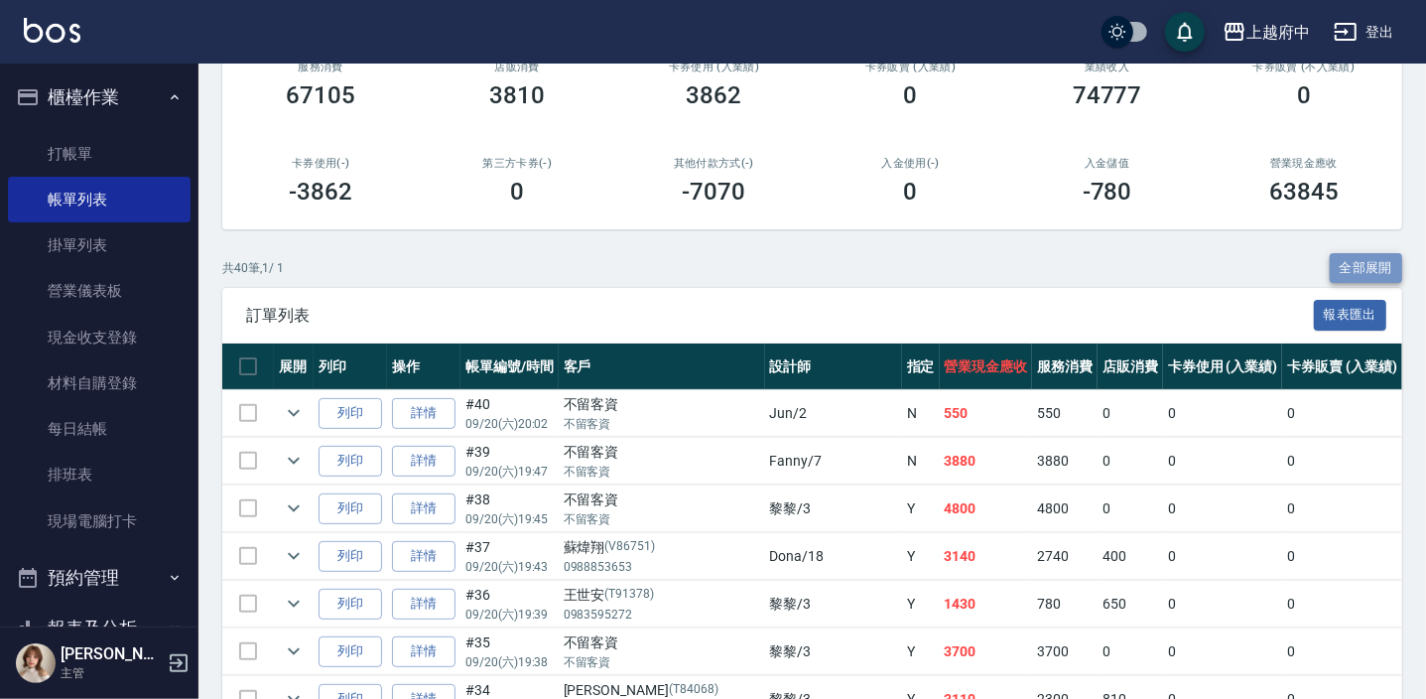
click at [1386, 268] on button "全部展開" at bounding box center [1366, 268] width 73 height 31
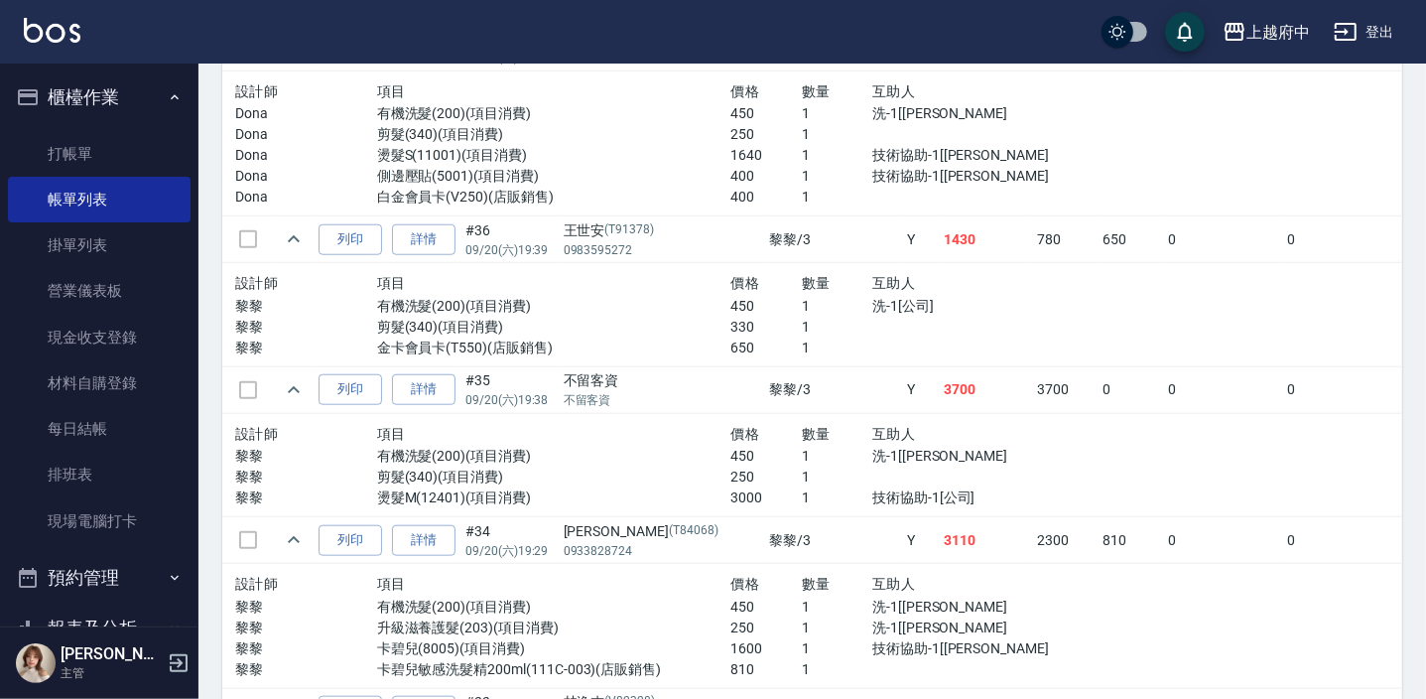
scroll to position [1172, 0]
drag, startPoint x: 783, startPoint y: 614, endPoint x: 793, endPoint y: 618, distance: 10.7
click at [872, 618] on p "洗-1[[PERSON_NAME]" at bounding box center [978, 625] width 212 height 21
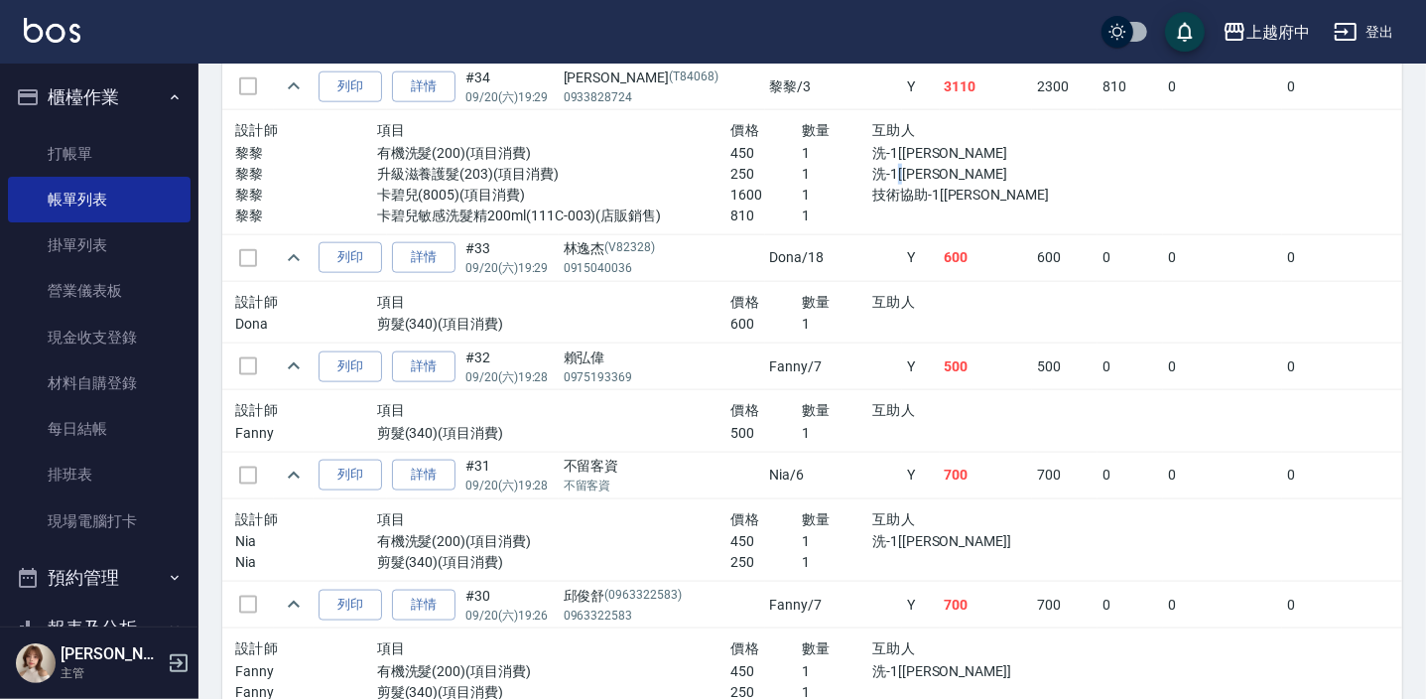
scroll to position [1714, 0]
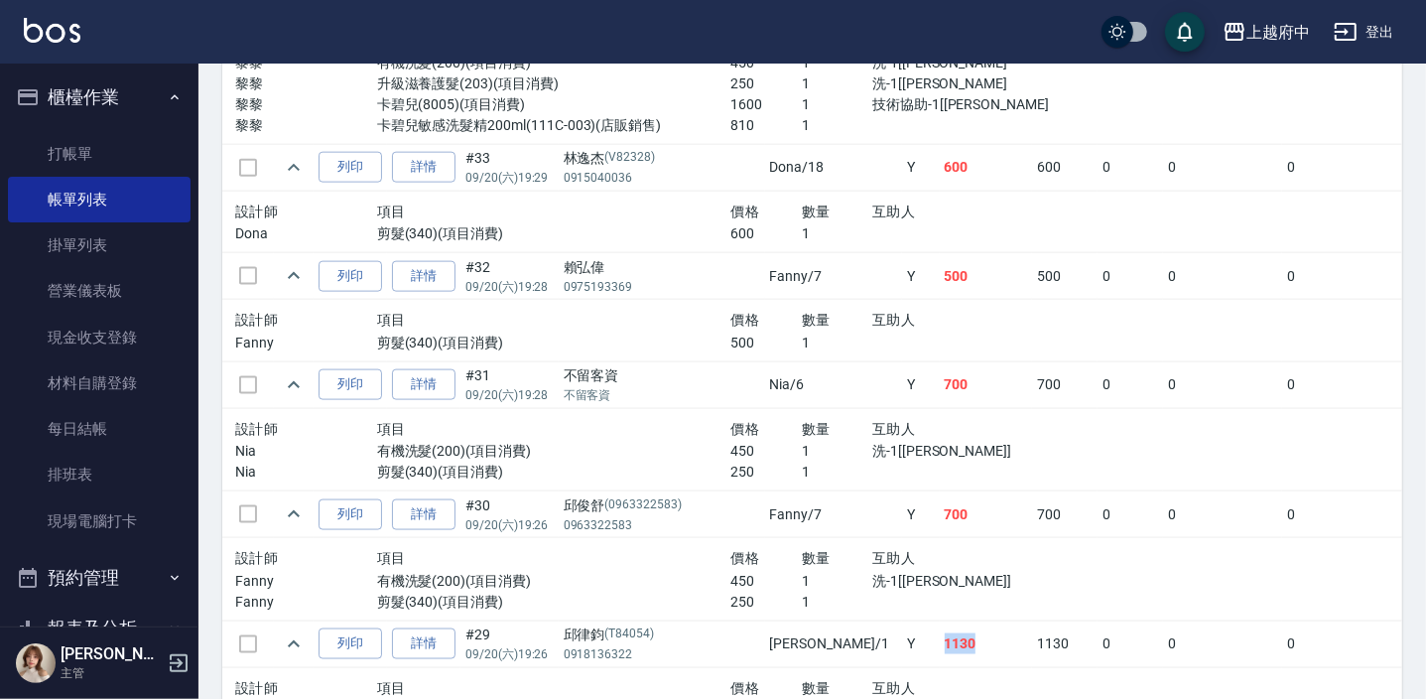
drag, startPoint x: 787, startPoint y: 642, endPoint x: 824, endPoint y: 643, distance: 36.7
click at [940, 643] on td "1130" at bounding box center [986, 643] width 93 height 47
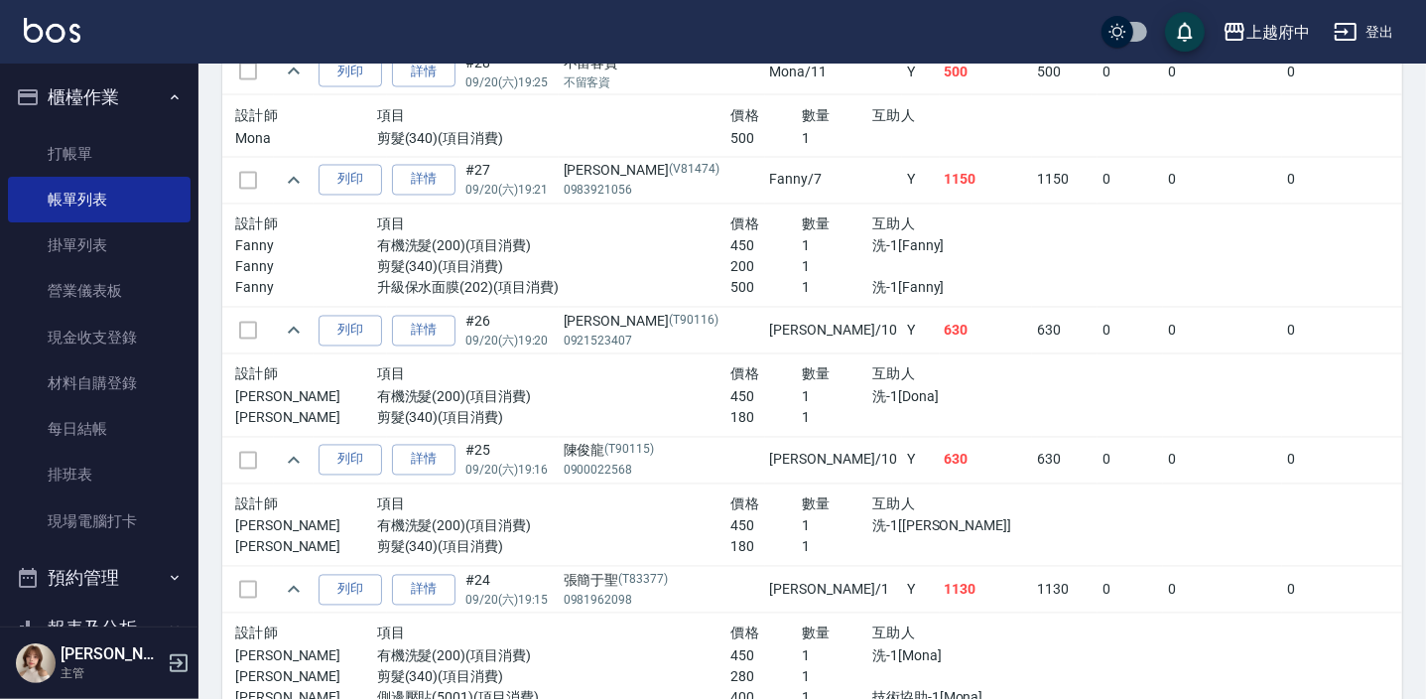
scroll to position [2707, 0]
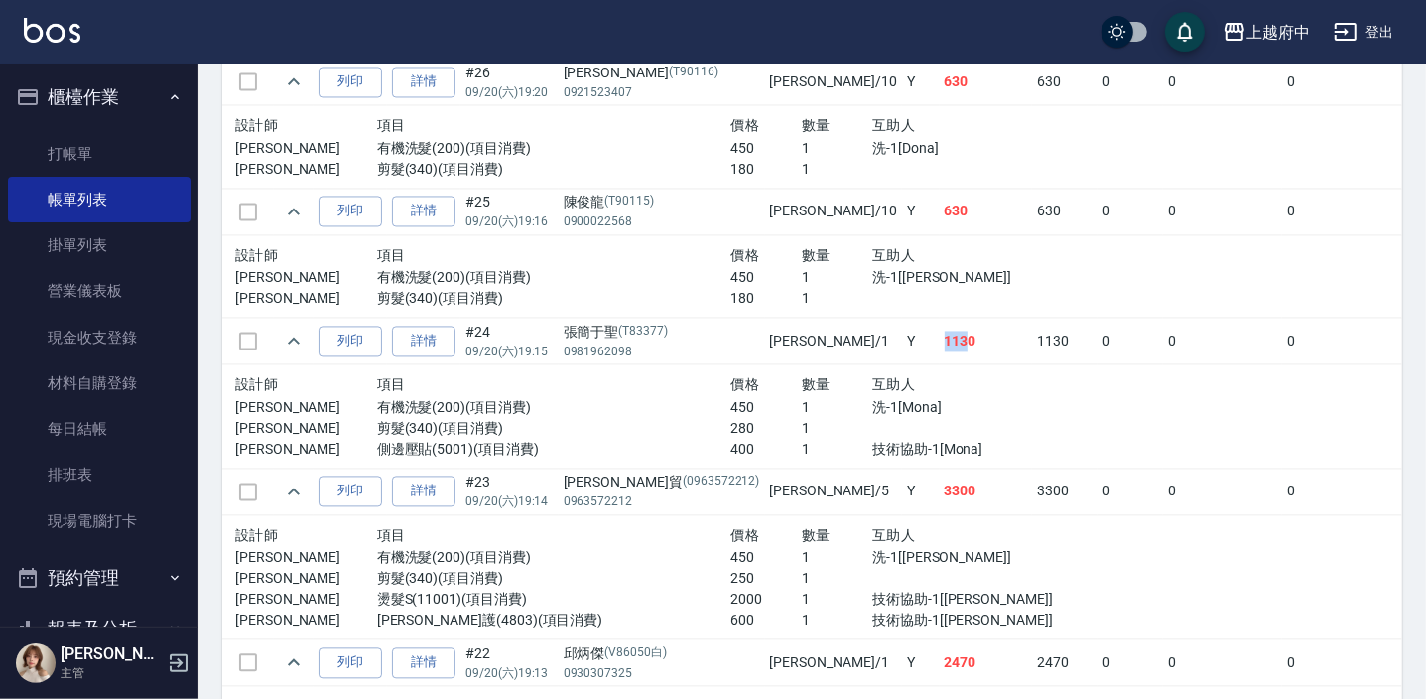
drag, startPoint x: 804, startPoint y: 335, endPoint x: 817, endPoint y: 338, distance: 13.2
click at [940, 338] on td "1130" at bounding box center [986, 341] width 93 height 47
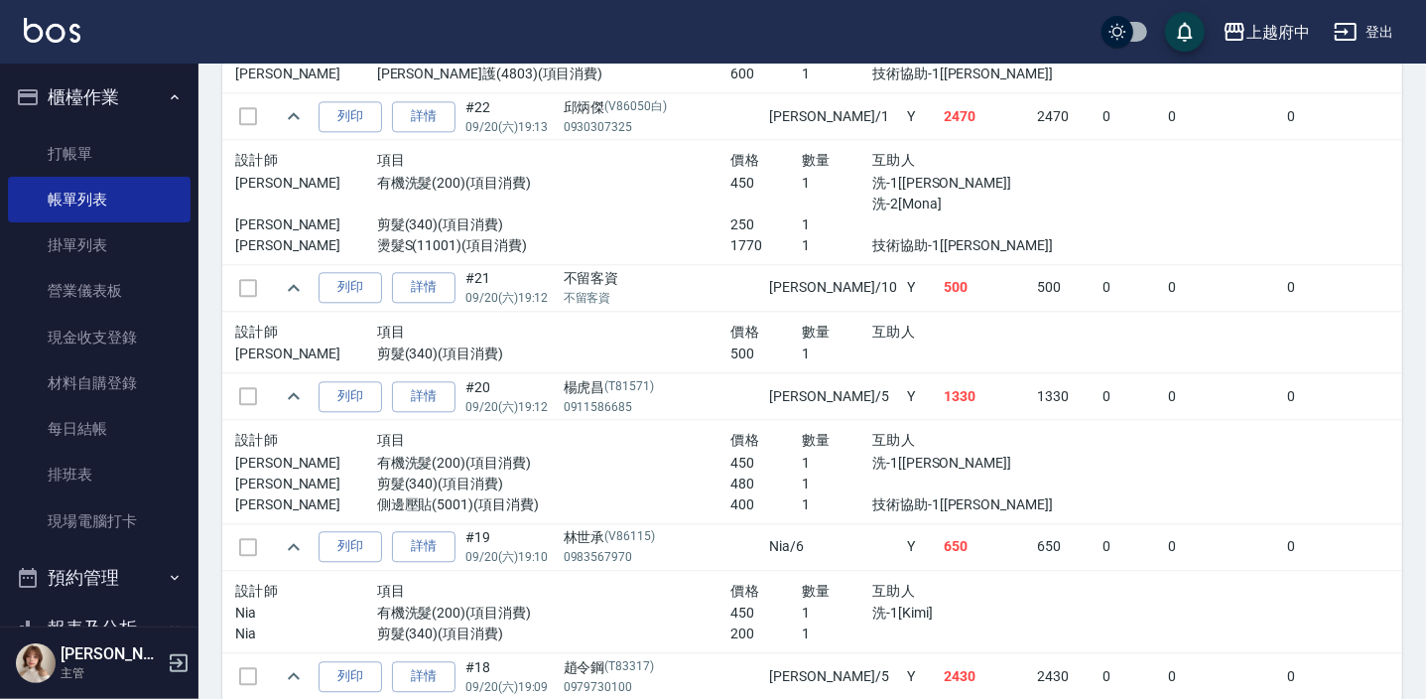
scroll to position [3519, 0]
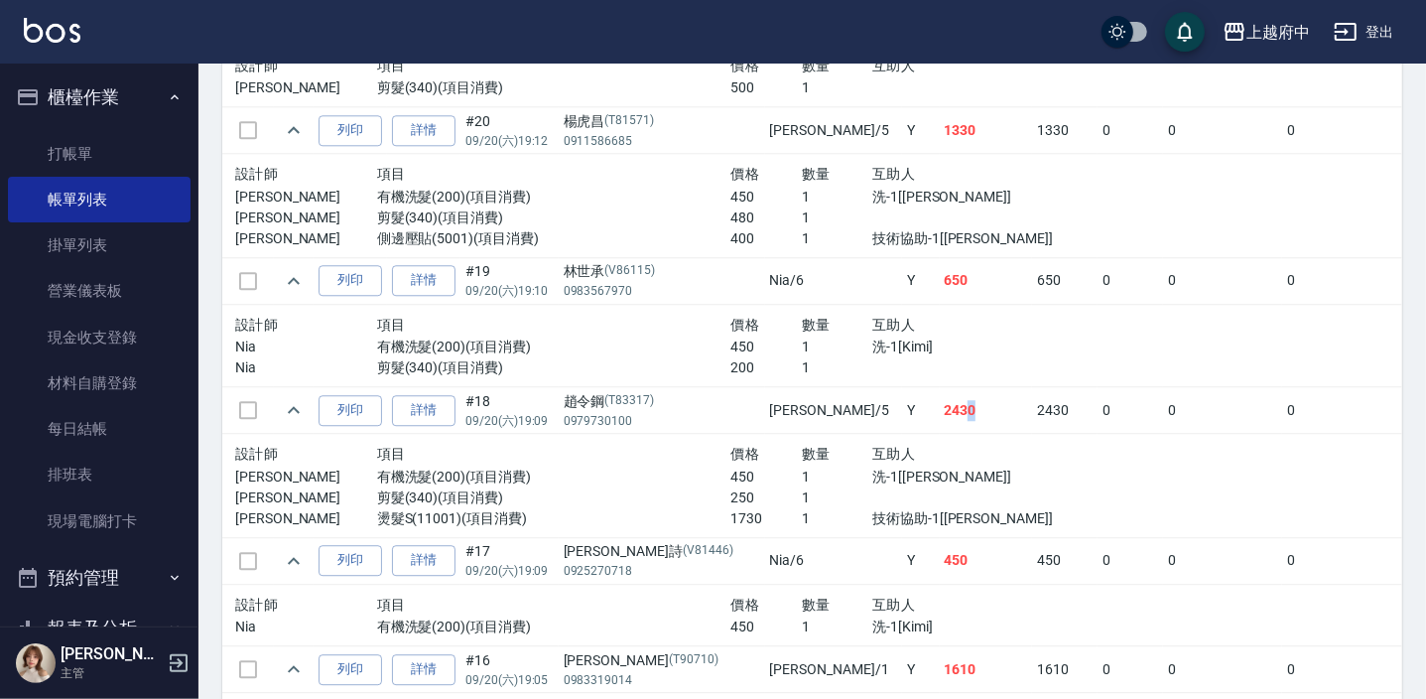
drag, startPoint x: 817, startPoint y: 400, endPoint x: 832, endPoint y: 404, distance: 15.4
click at [940, 404] on td "2430" at bounding box center [986, 410] width 93 height 47
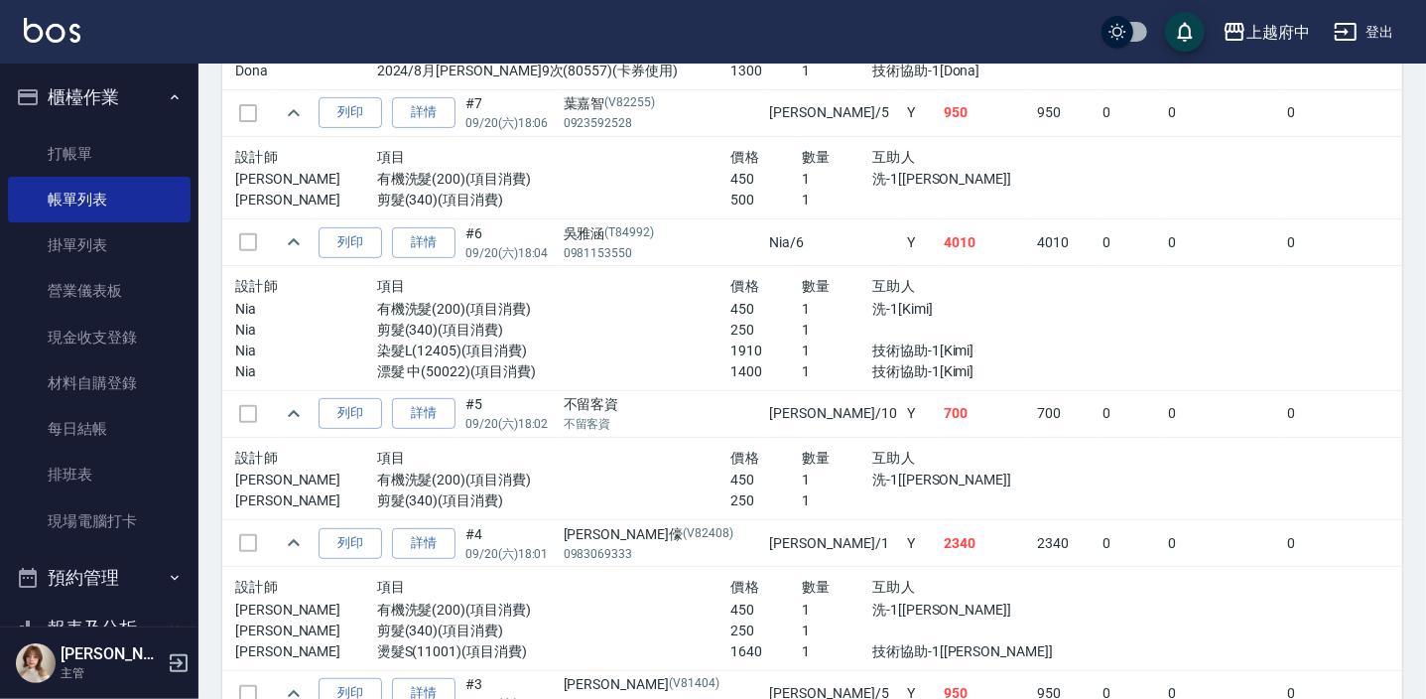
scroll to position [5685, 0]
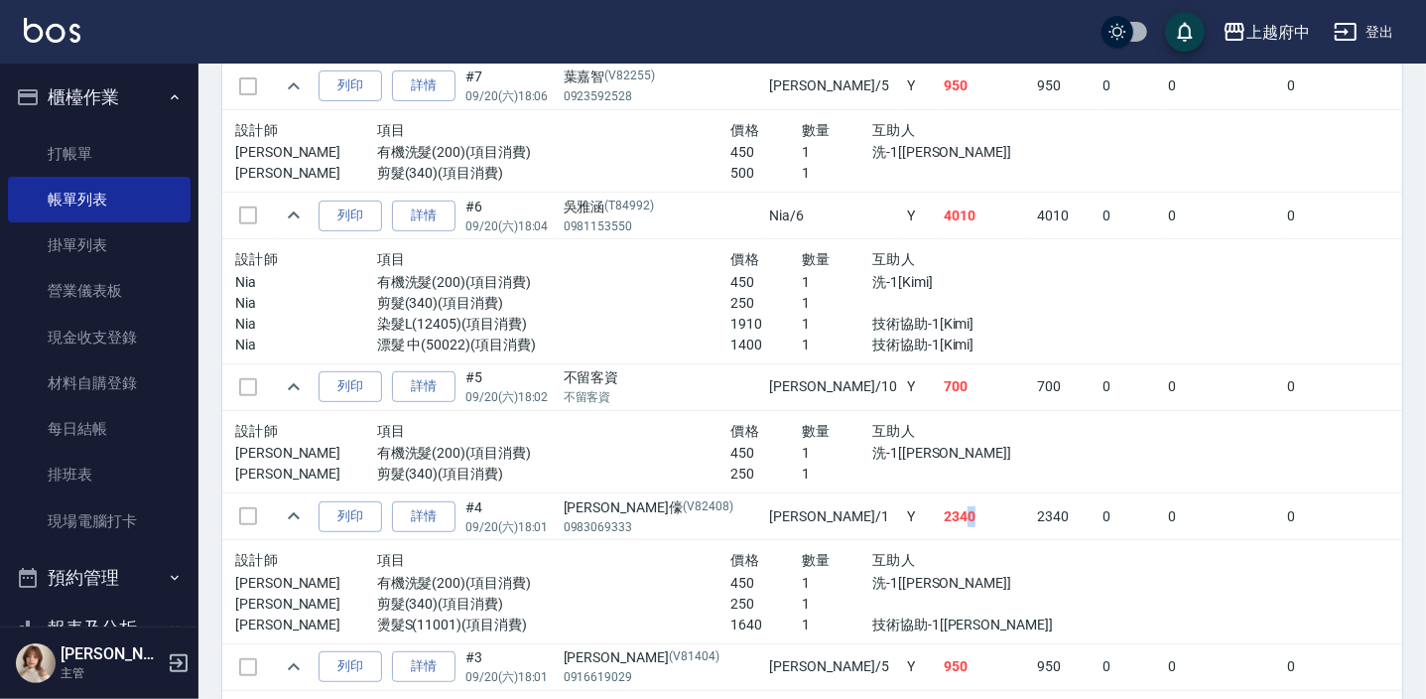
drag, startPoint x: 824, startPoint y: 508, endPoint x: 856, endPoint y: 522, distance: 34.7
click at [940, 522] on td "2340" at bounding box center [986, 516] width 93 height 47
click at [421, 0] on div "上越府中 登出" at bounding box center [713, 32] width 1426 height 64
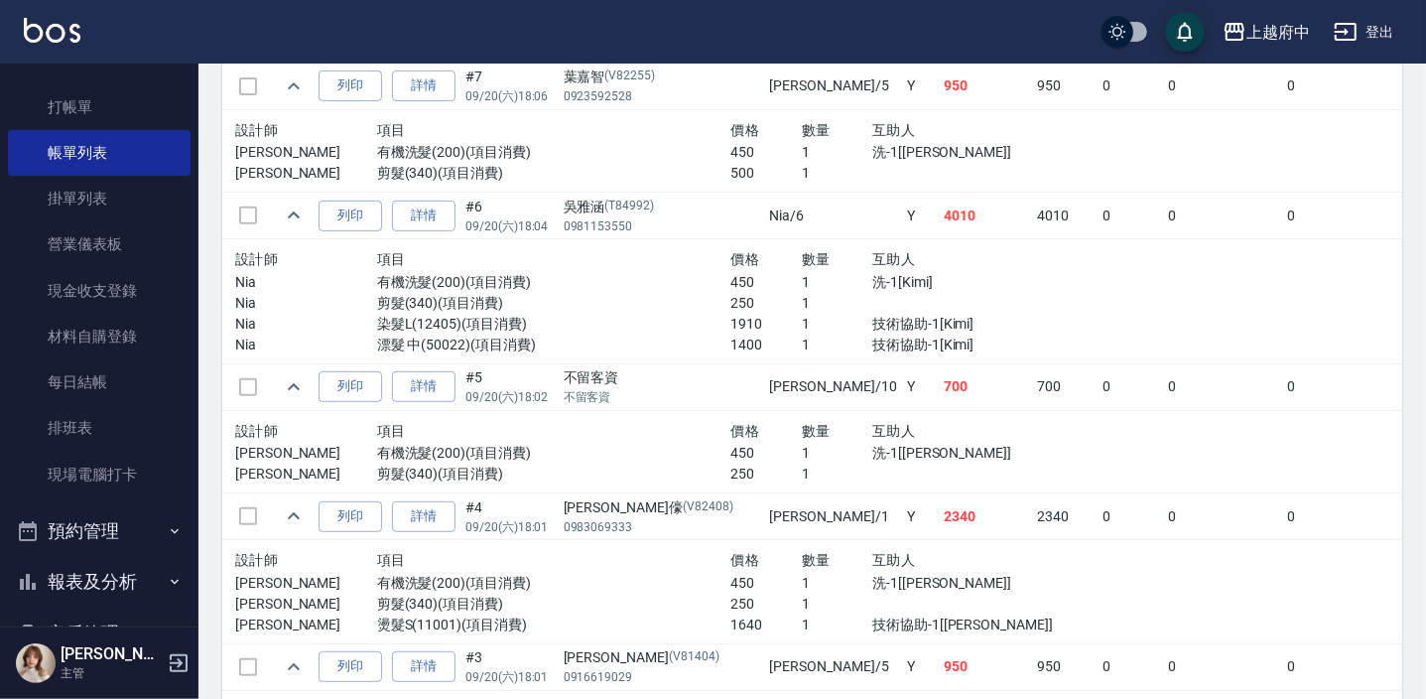
scroll to position [307, 0]
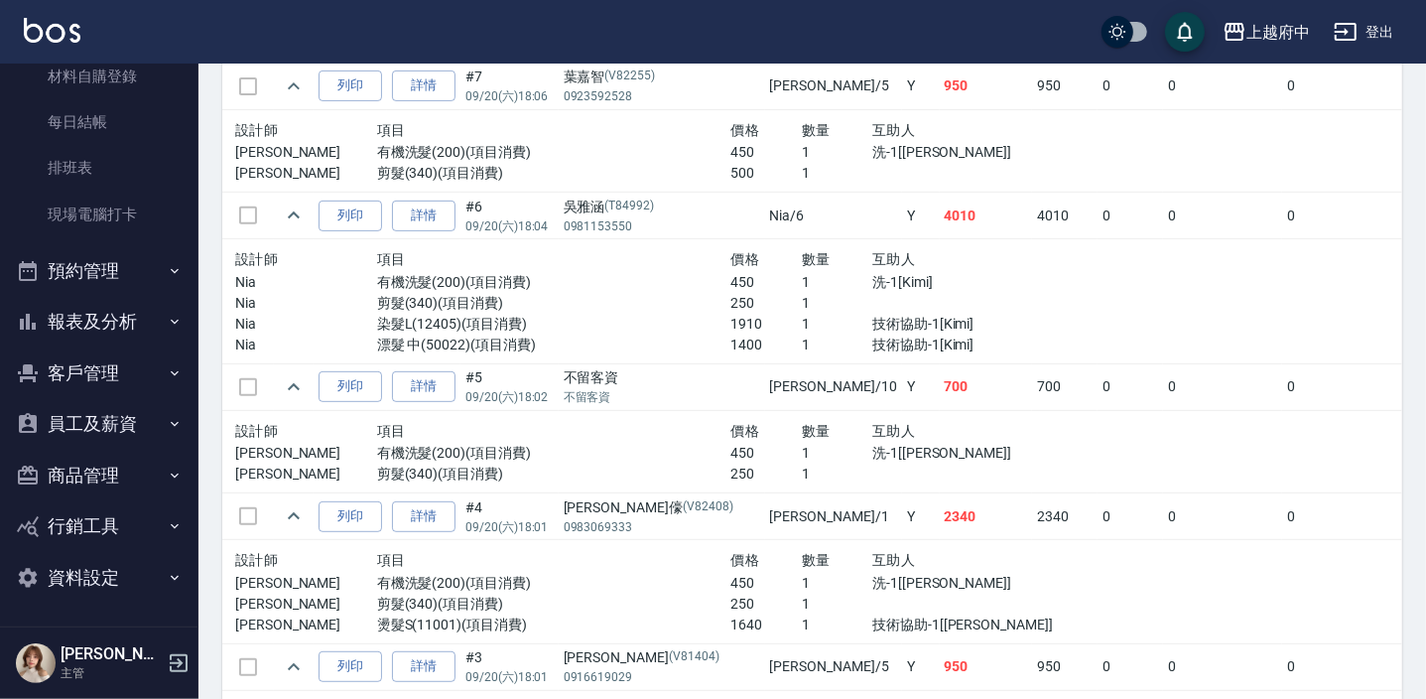
click at [137, 382] on button "客戶管理" at bounding box center [99, 373] width 183 height 52
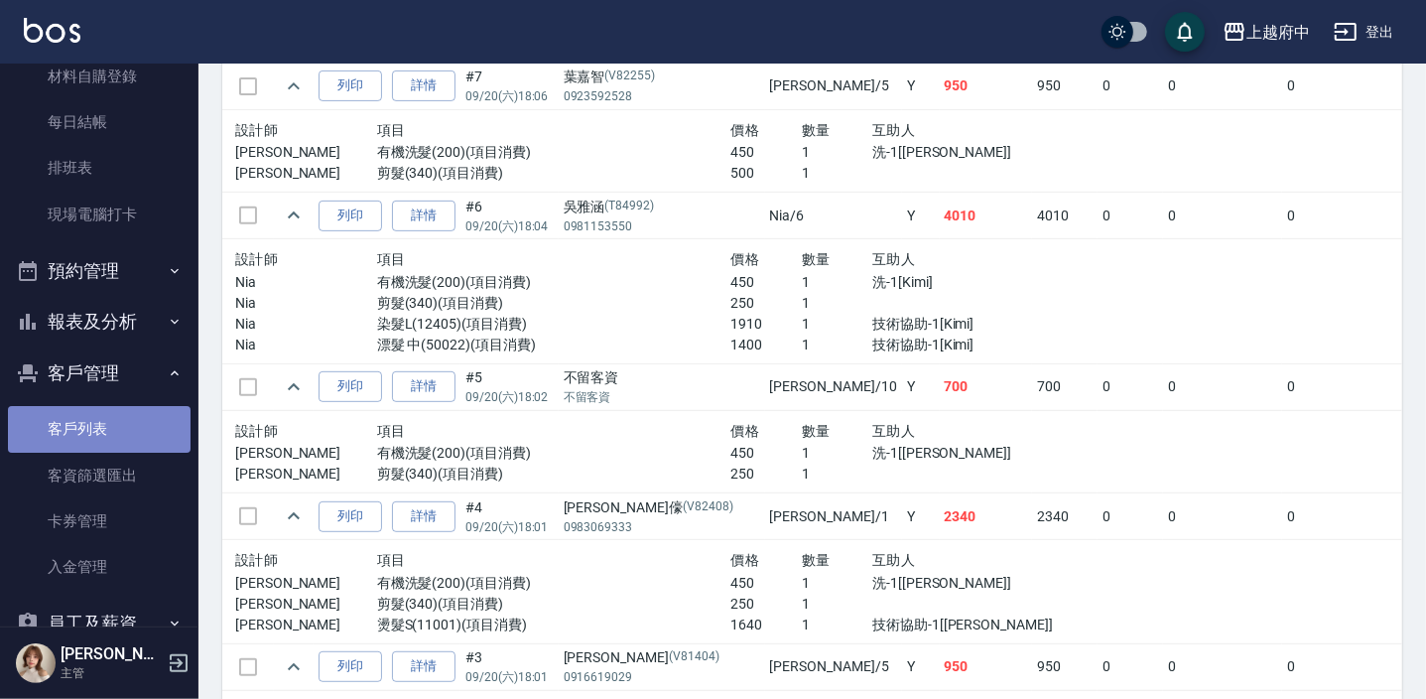
click at [122, 435] on link "客戶列表" at bounding box center [99, 429] width 183 height 46
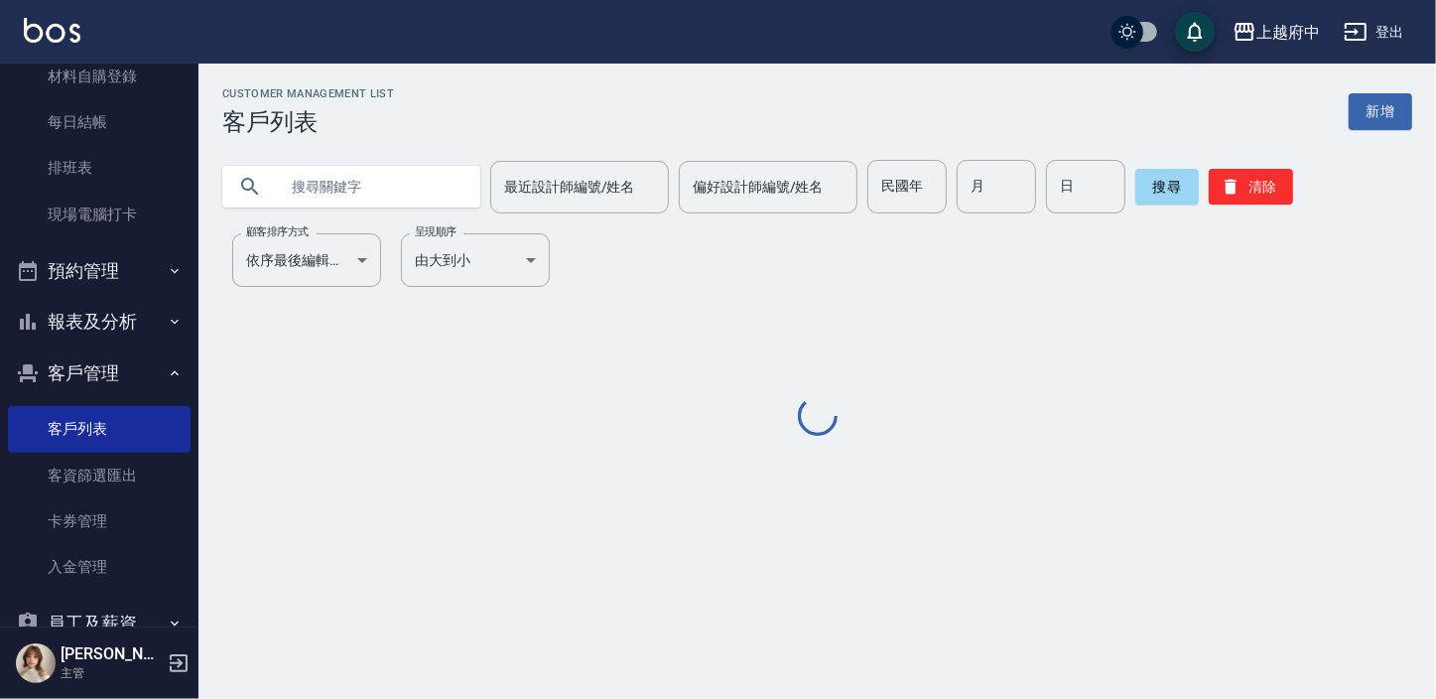
click at [471, 201] on div at bounding box center [351, 187] width 258 height 42
click at [450, 195] on input "text" at bounding box center [371, 187] width 187 height 54
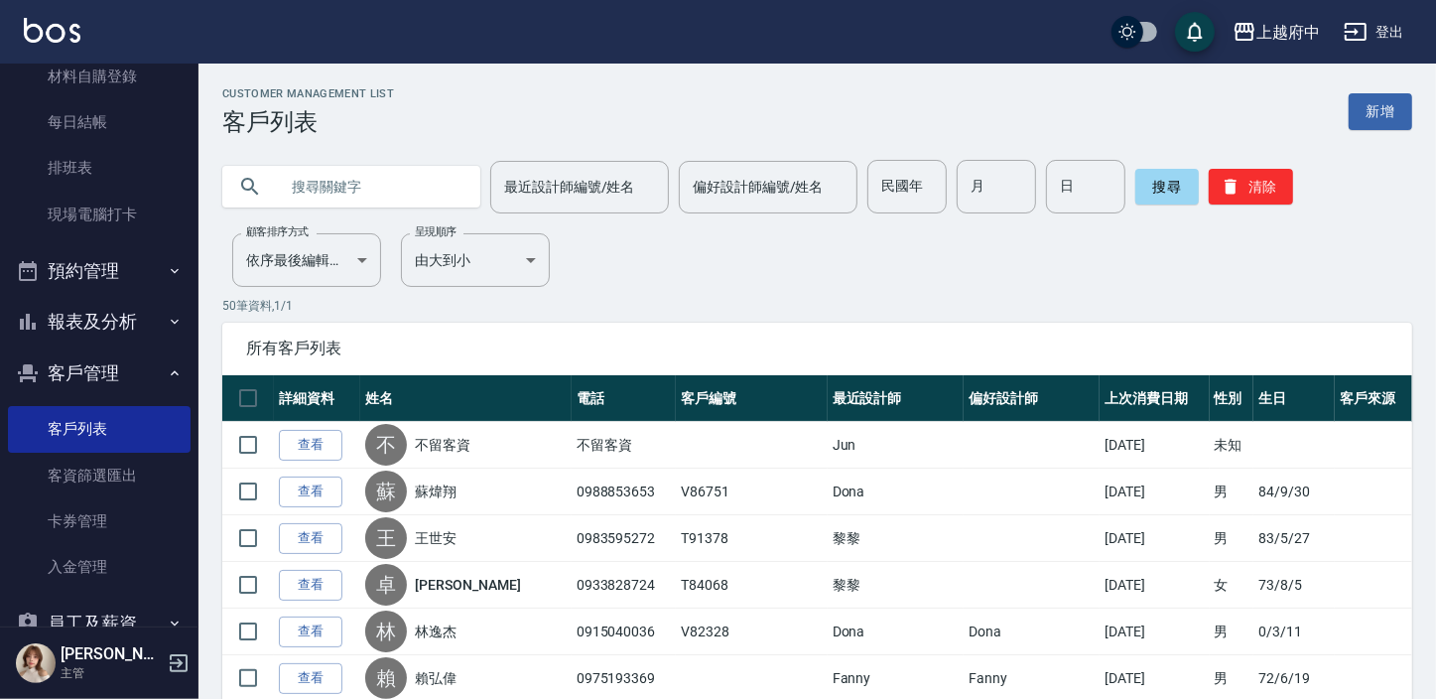
click at [456, 183] on input "text" at bounding box center [371, 187] width 187 height 54
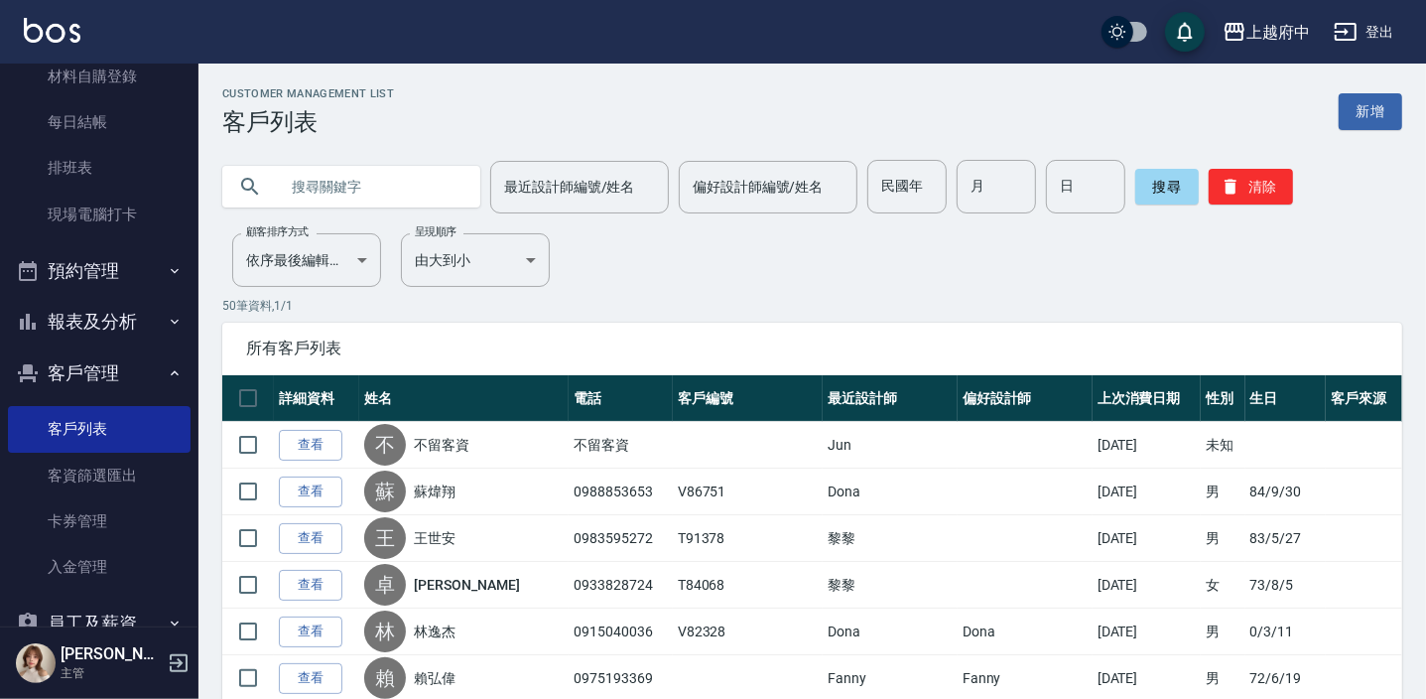
click at [330, 194] on input "text" at bounding box center [371, 187] width 187 height 54
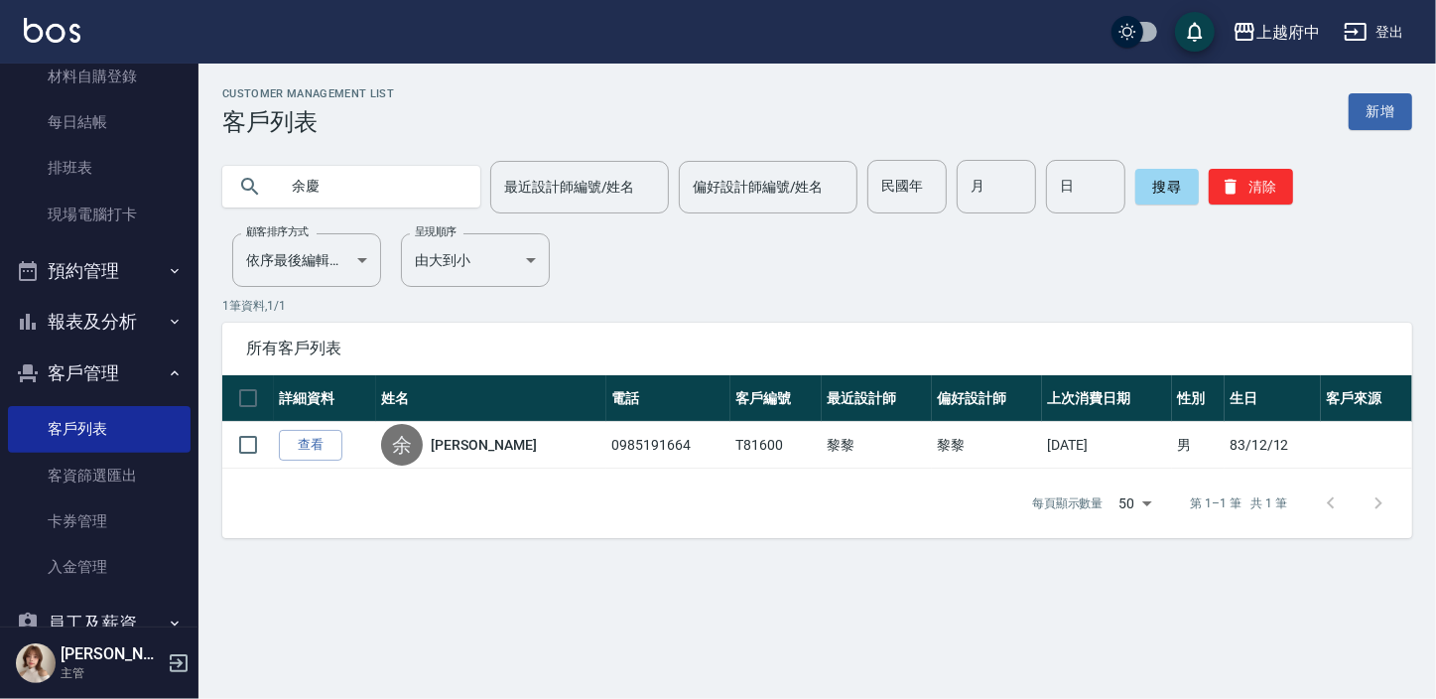
type input "余"
type input "ㄑ"
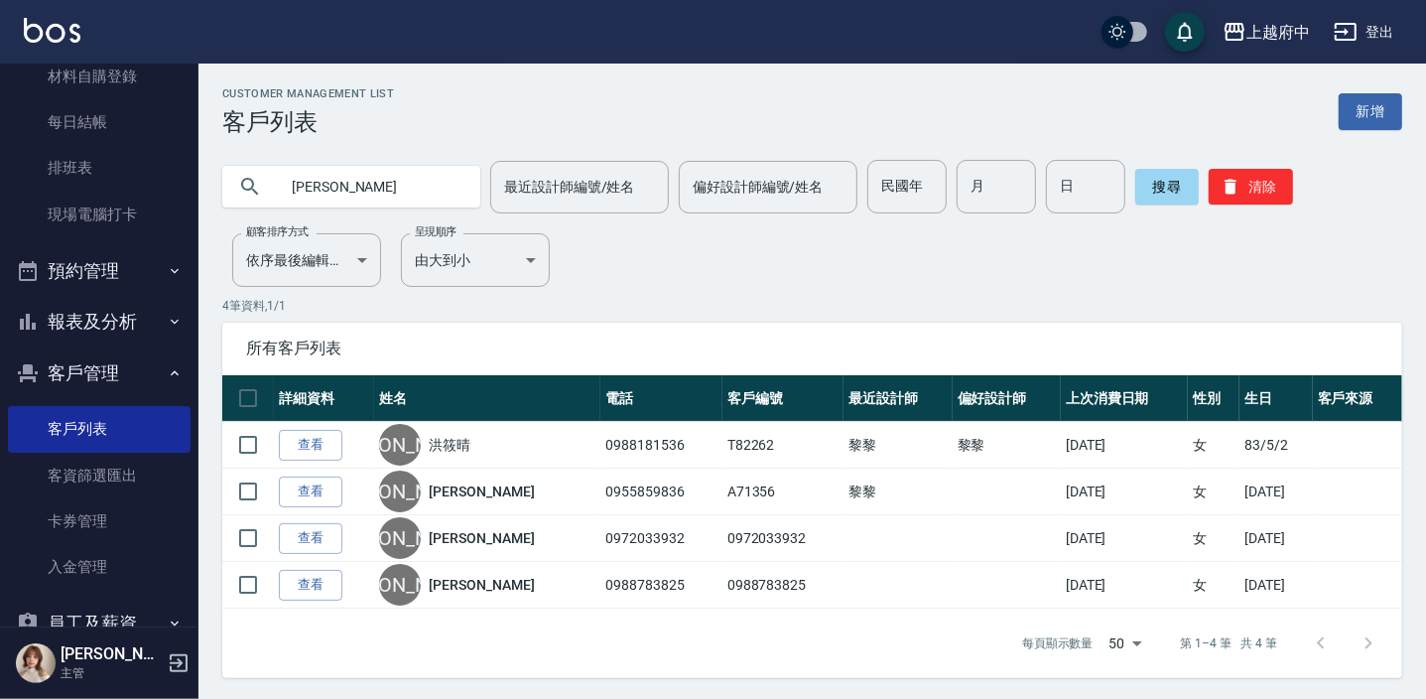
type input "[PERSON_NAME]"
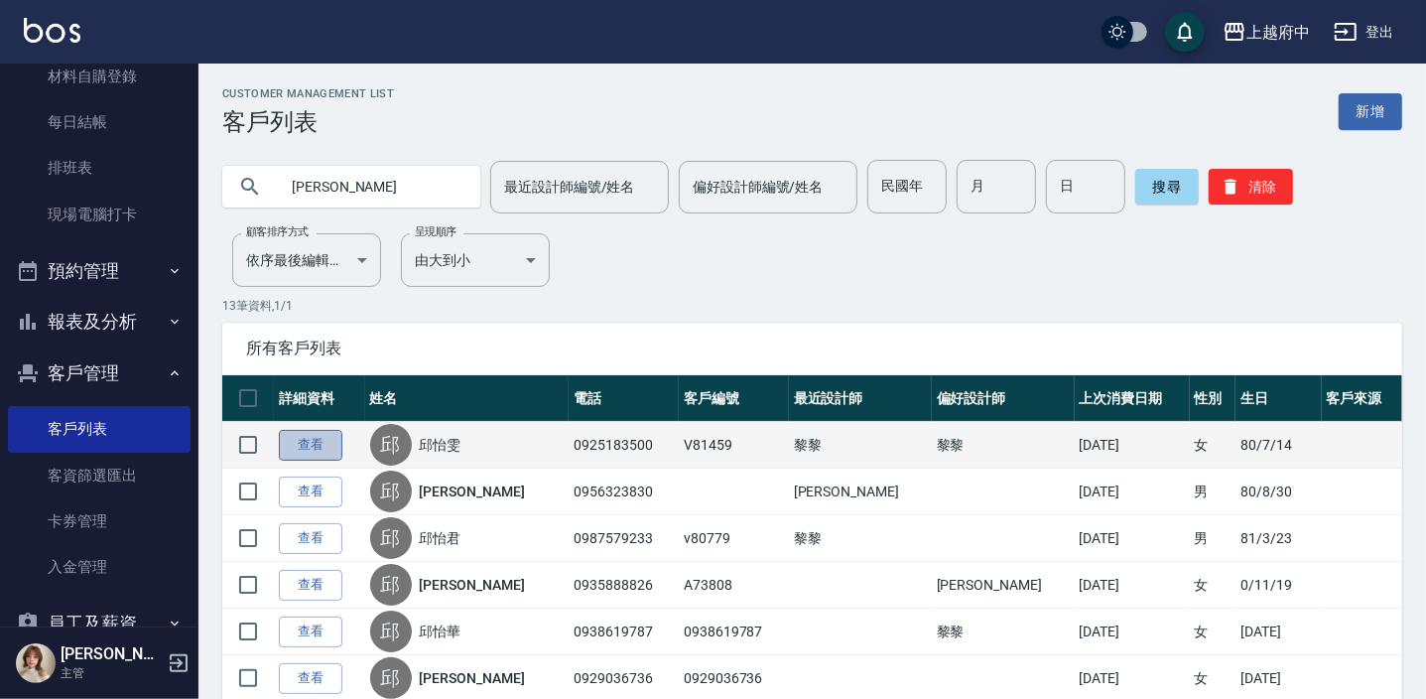
click at [305, 453] on link "查看" at bounding box center [311, 445] width 64 height 31
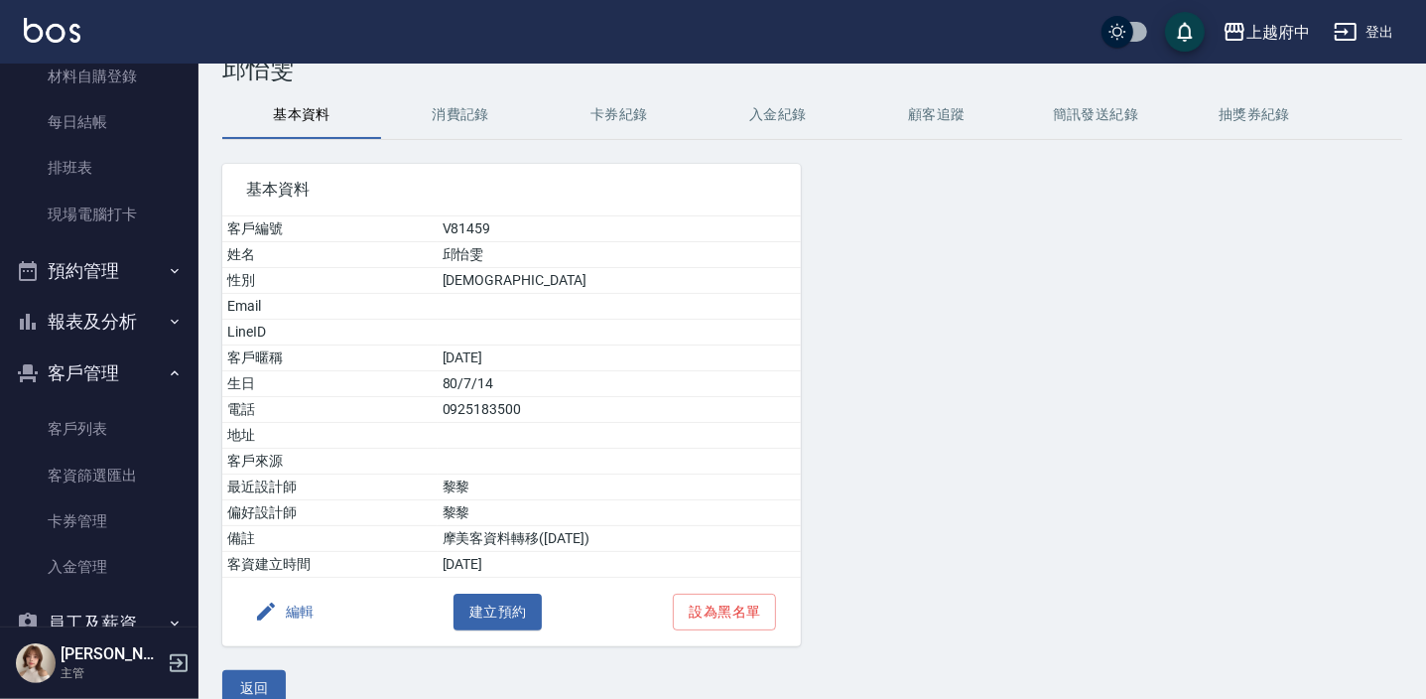
scroll to position [81, 0]
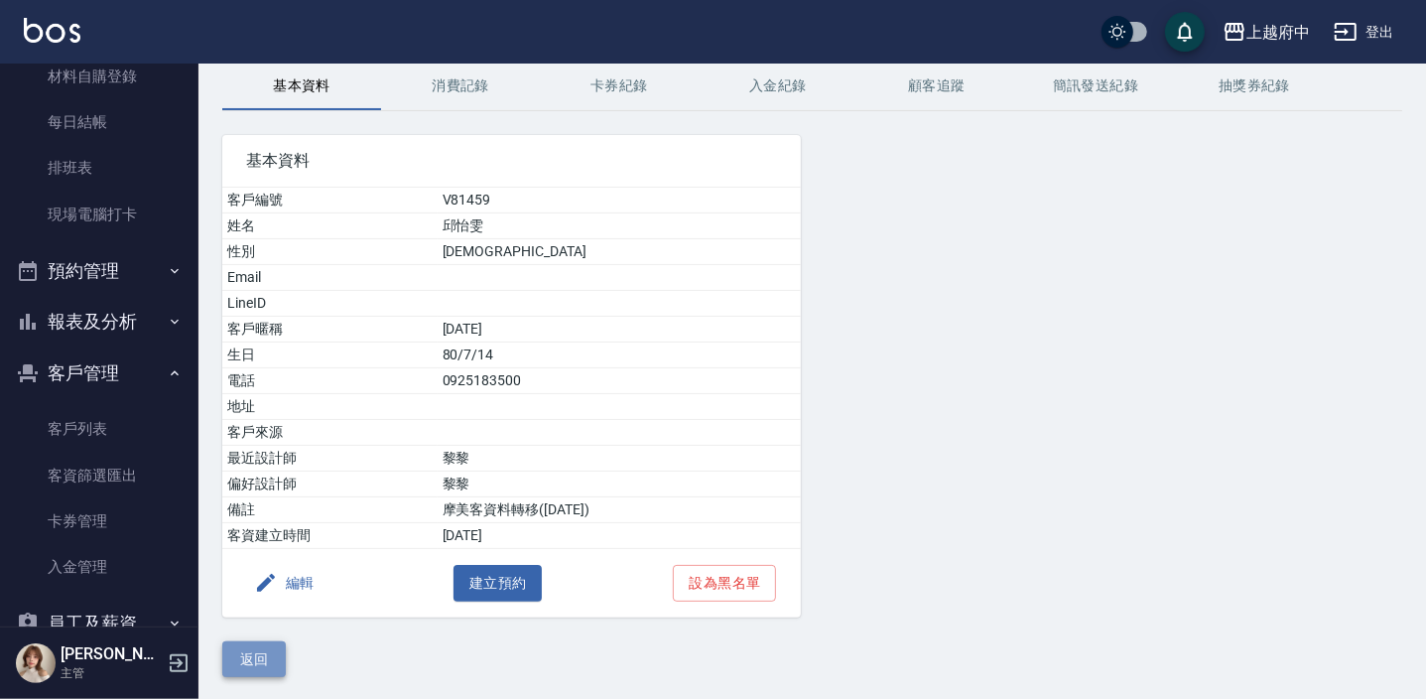
click at [276, 655] on button "返回" at bounding box center [254, 659] width 64 height 37
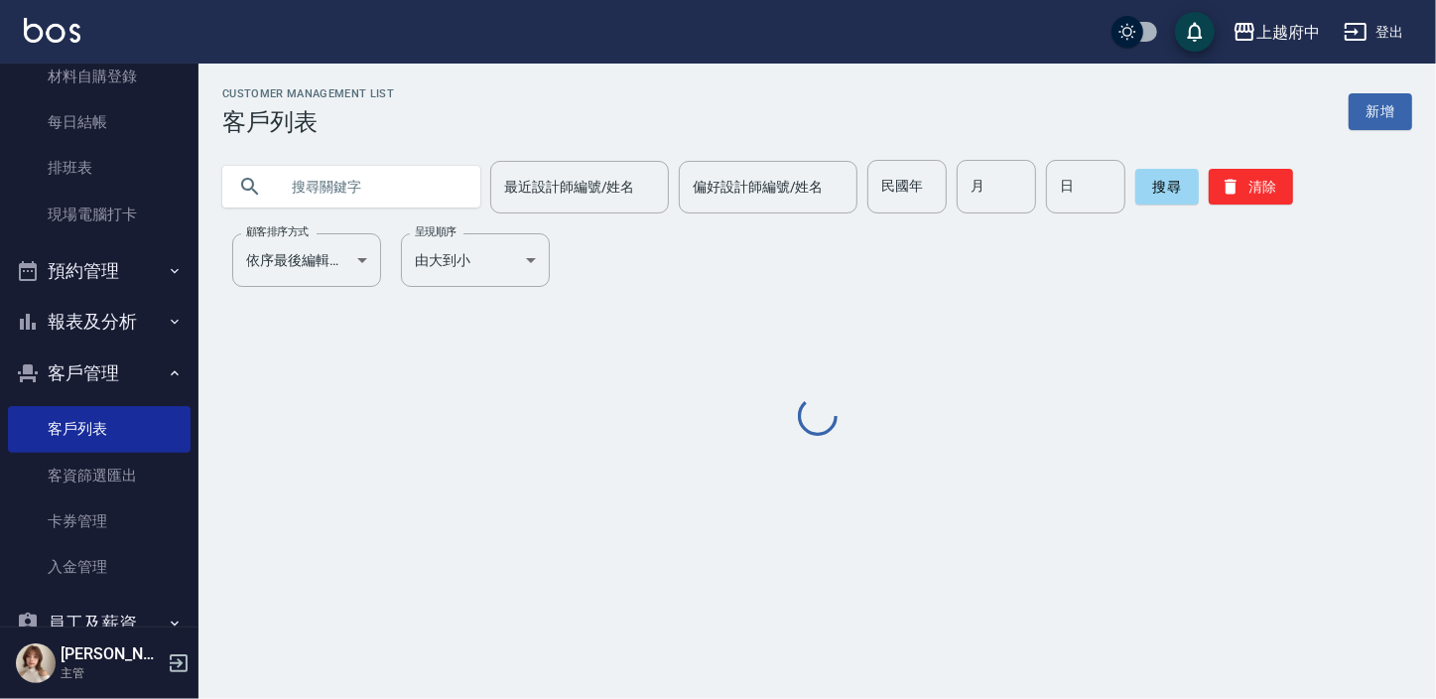
click at [318, 188] on input "text" at bounding box center [371, 187] width 187 height 54
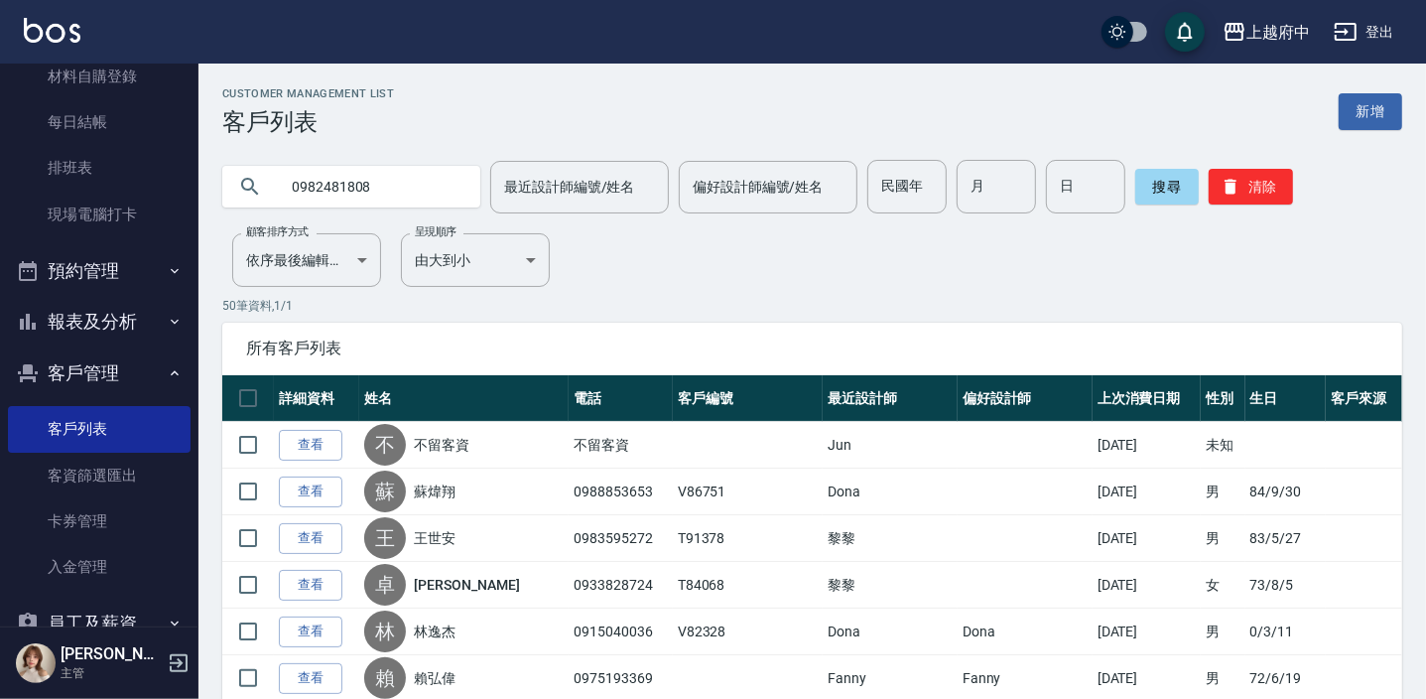
type input "0982481808"
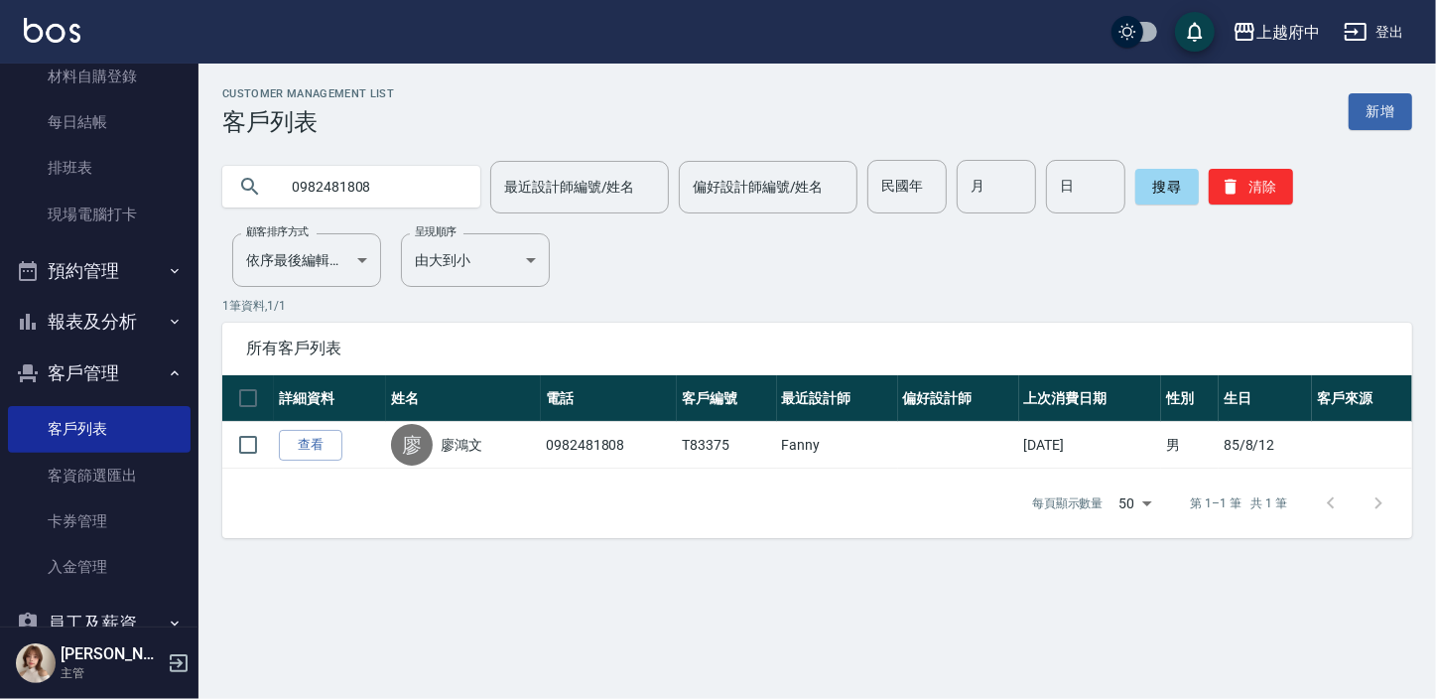
click at [322, 447] on link "查看" at bounding box center [311, 445] width 64 height 31
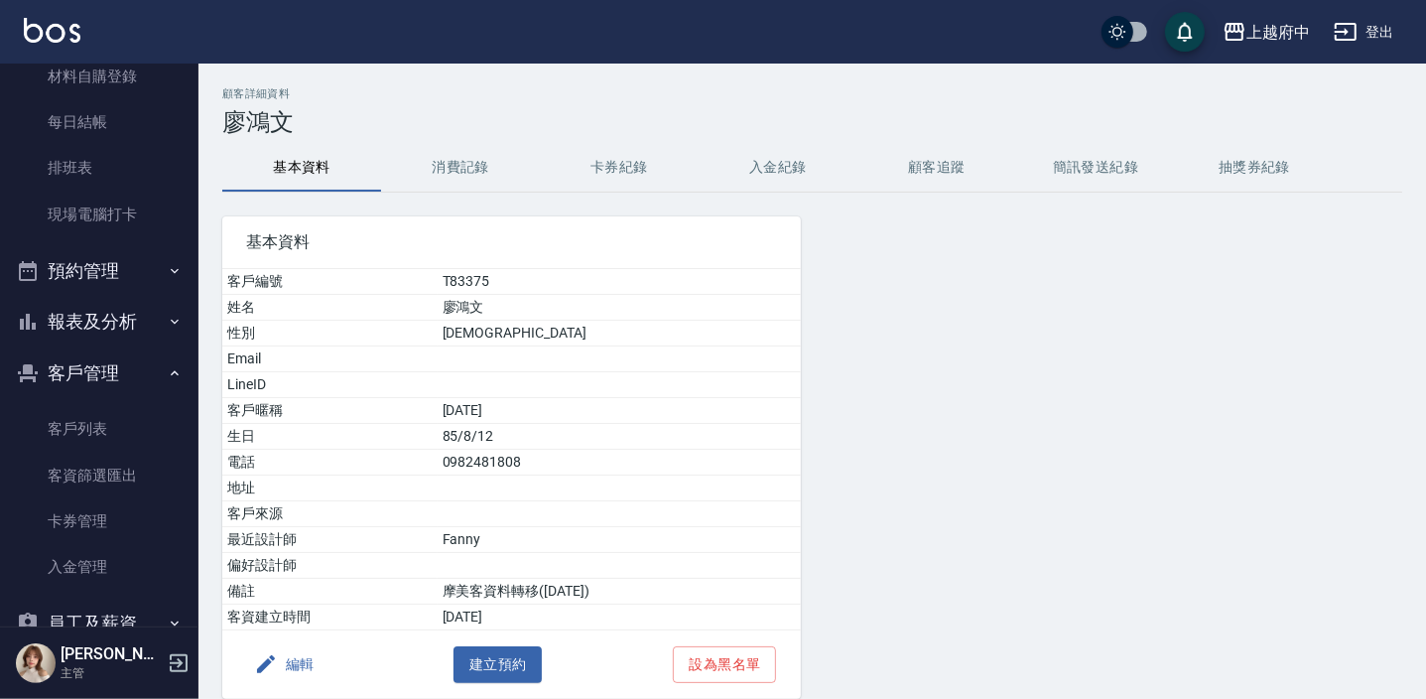
click at [469, 175] on button "消費記錄" at bounding box center [460, 168] width 159 height 48
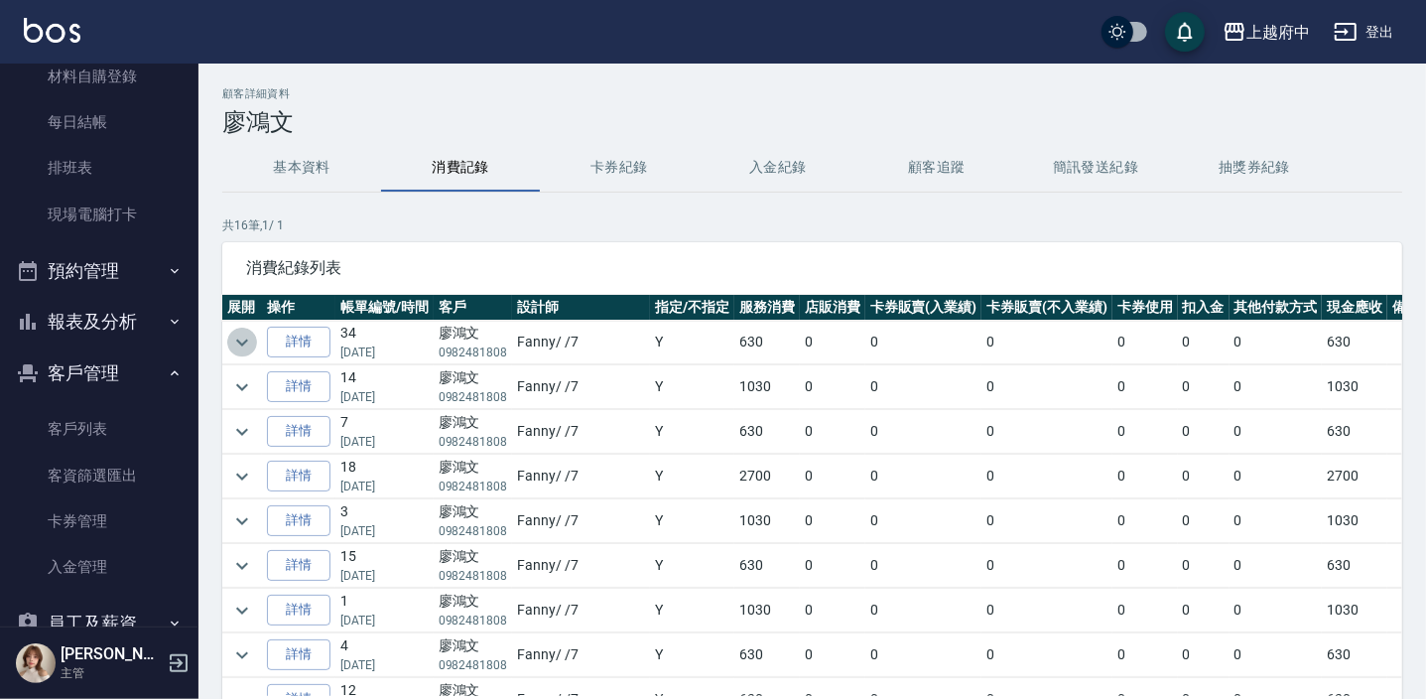
click at [243, 351] on icon "expand row" at bounding box center [242, 343] width 24 height 24
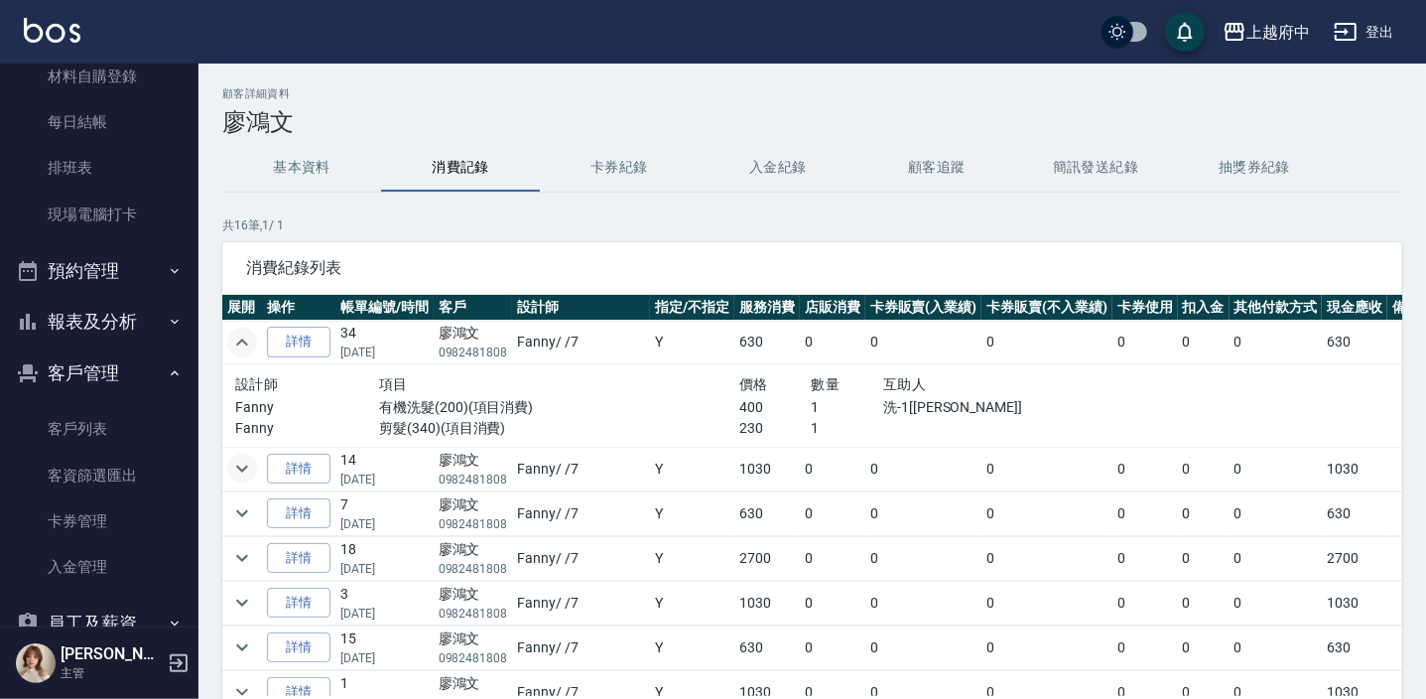
click at [237, 470] on icon "expand row" at bounding box center [242, 469] width 24 height 24
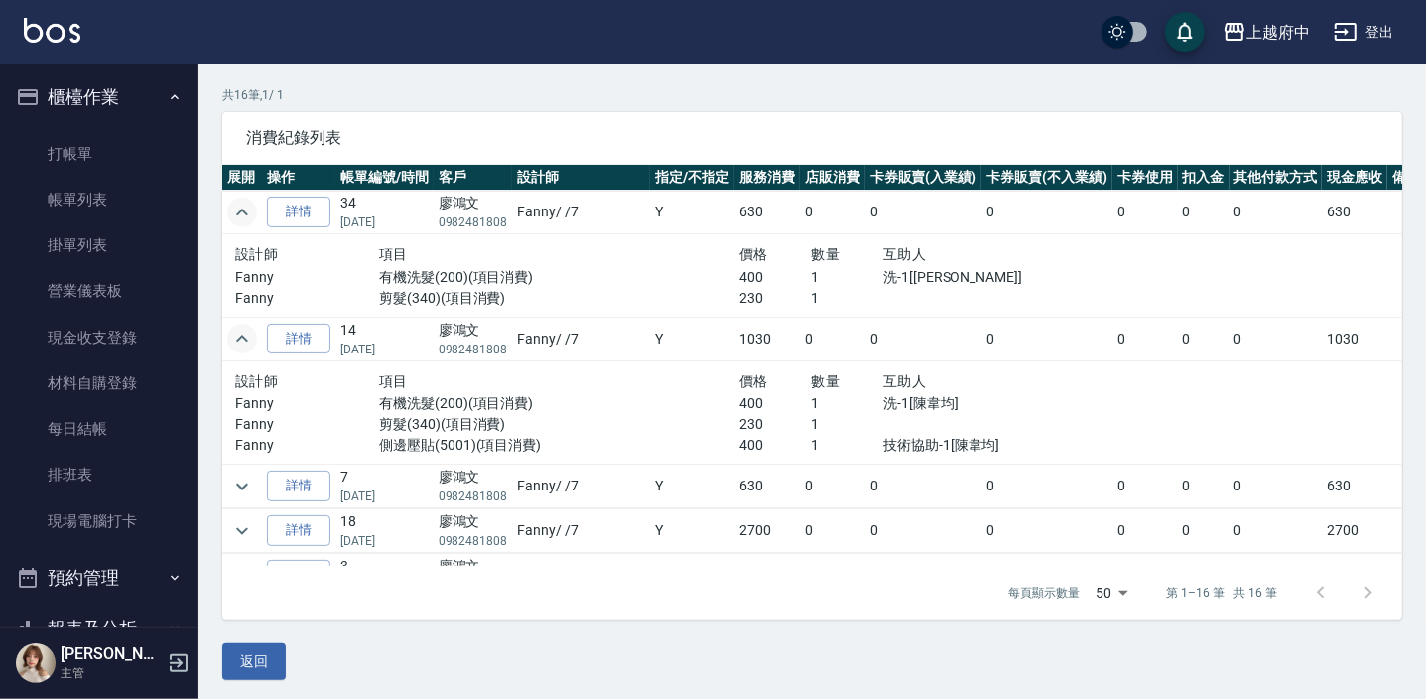
scroll to position [134, 0]
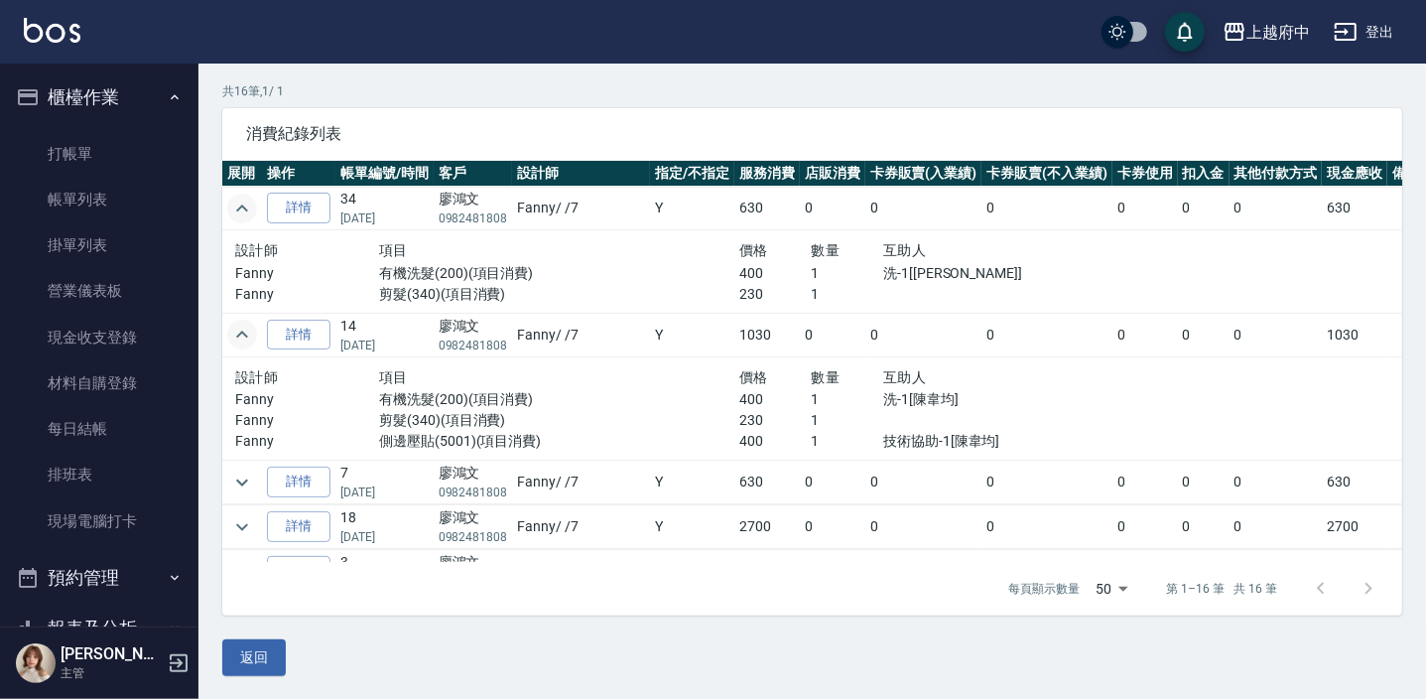
click at [115, 81] on button "櫃檯作業" at bounding box center [99, 97] width 183 height 52
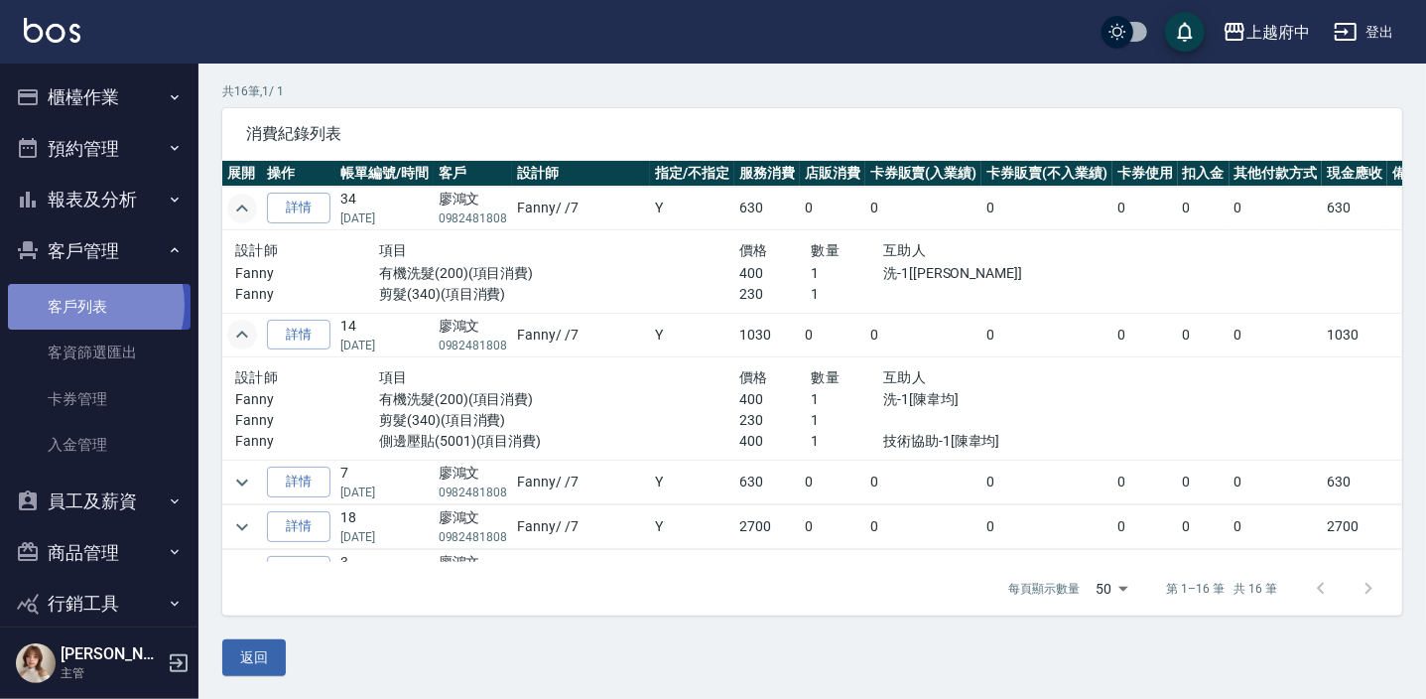
click at [83, 305] on link "客戶列表" at bounding box center [99, 307] width 183 height 46
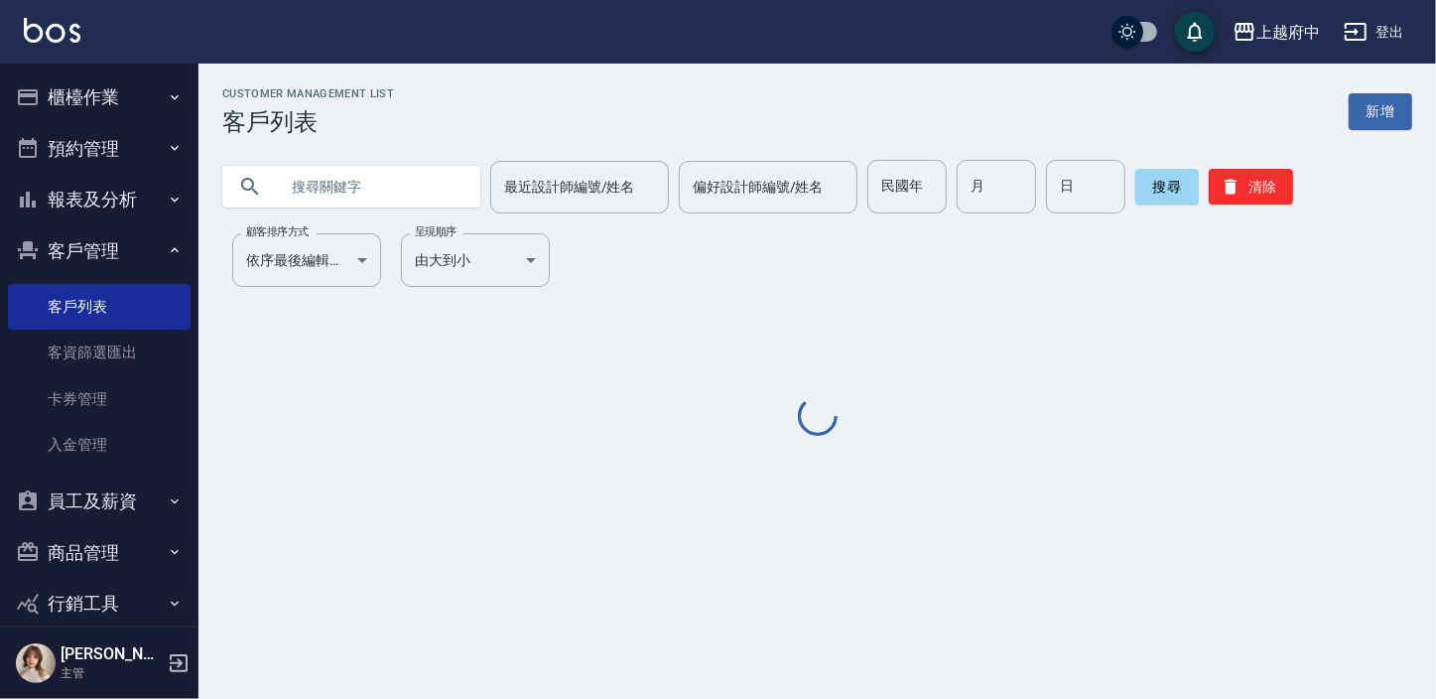
click at [319, 174] on input "text" at bounding box center [371, 187] width 187 height 54
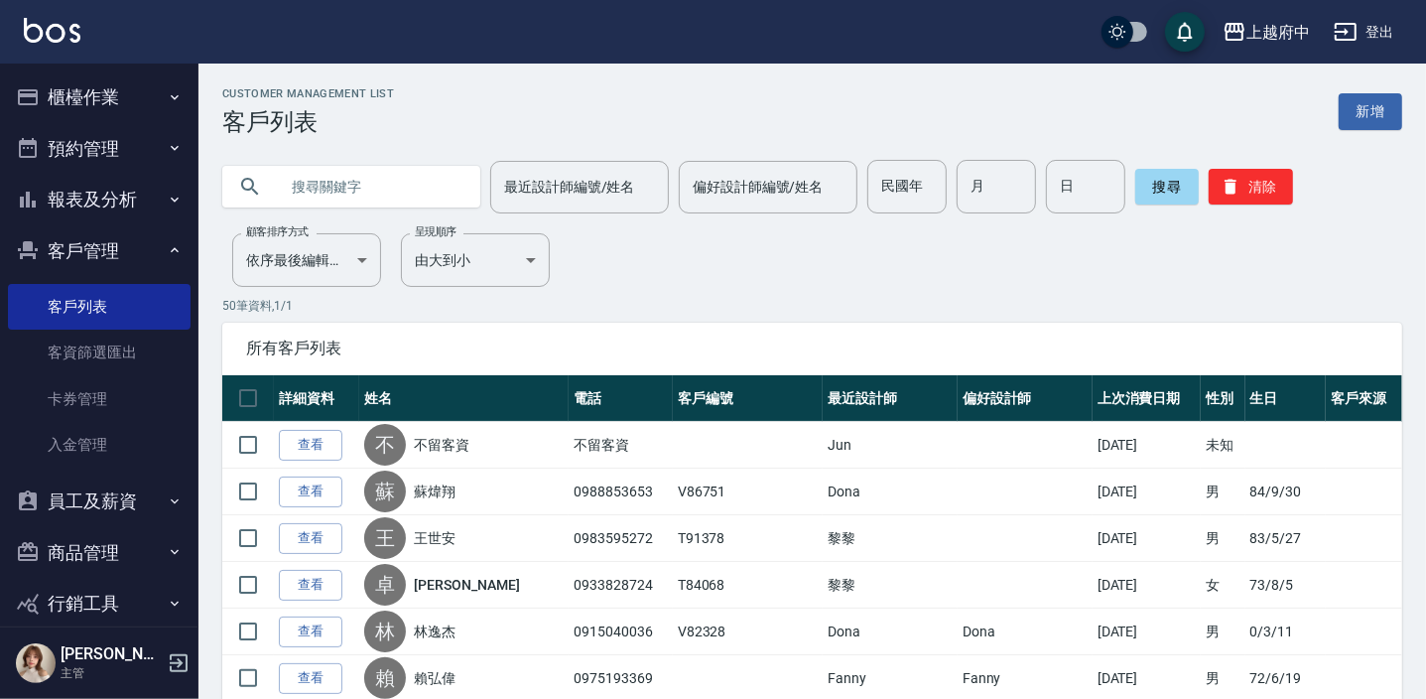
paste input "0971758813"
type input "0971758813"
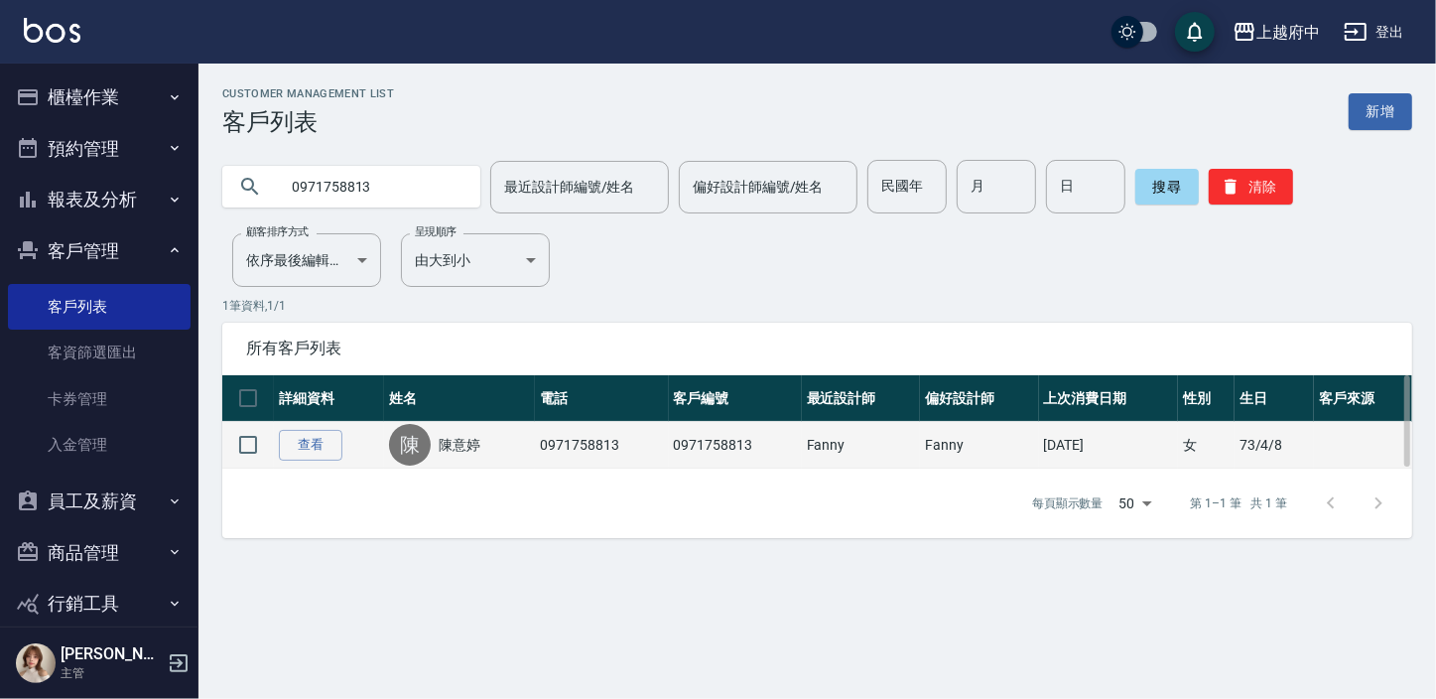
click at [442, 442] on link "陳意婷" at bounding box center [460, 445] width 42 height 20
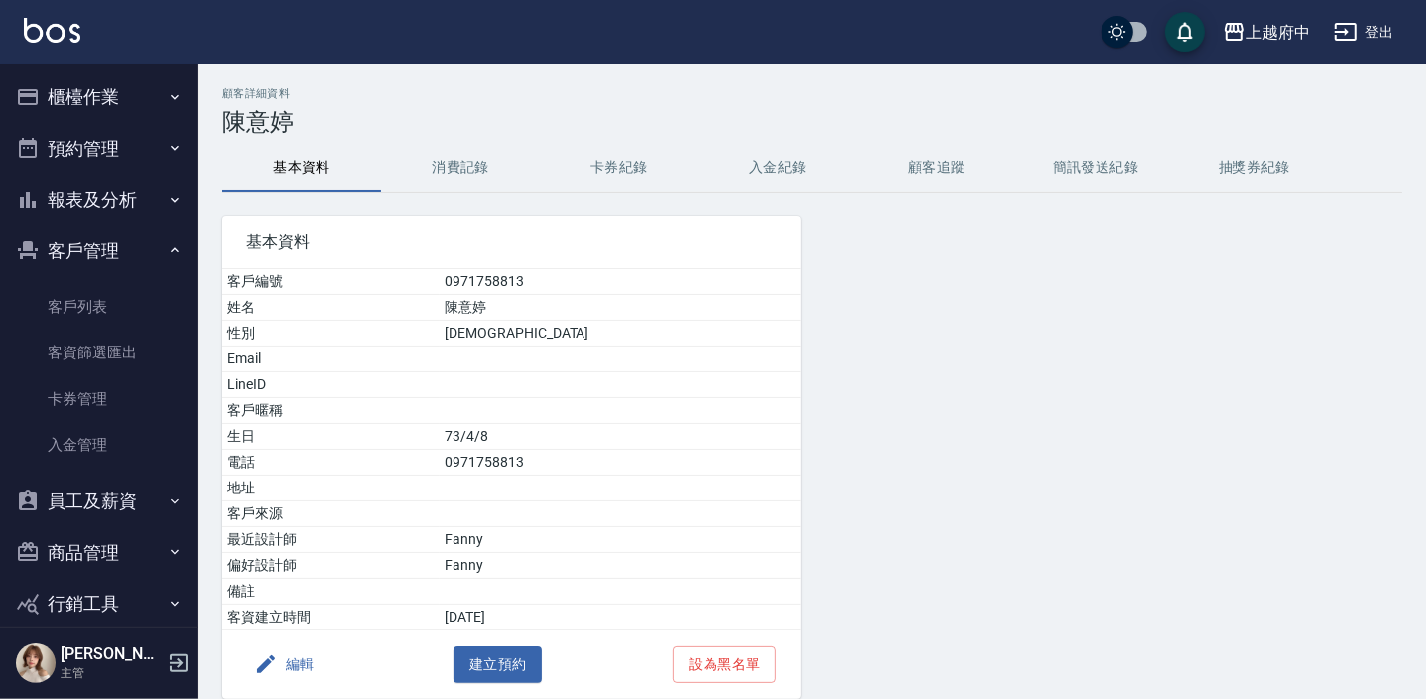
click at [459, 155] on button "消費記錄" at bounding box center [460, 168] width 159 height 48
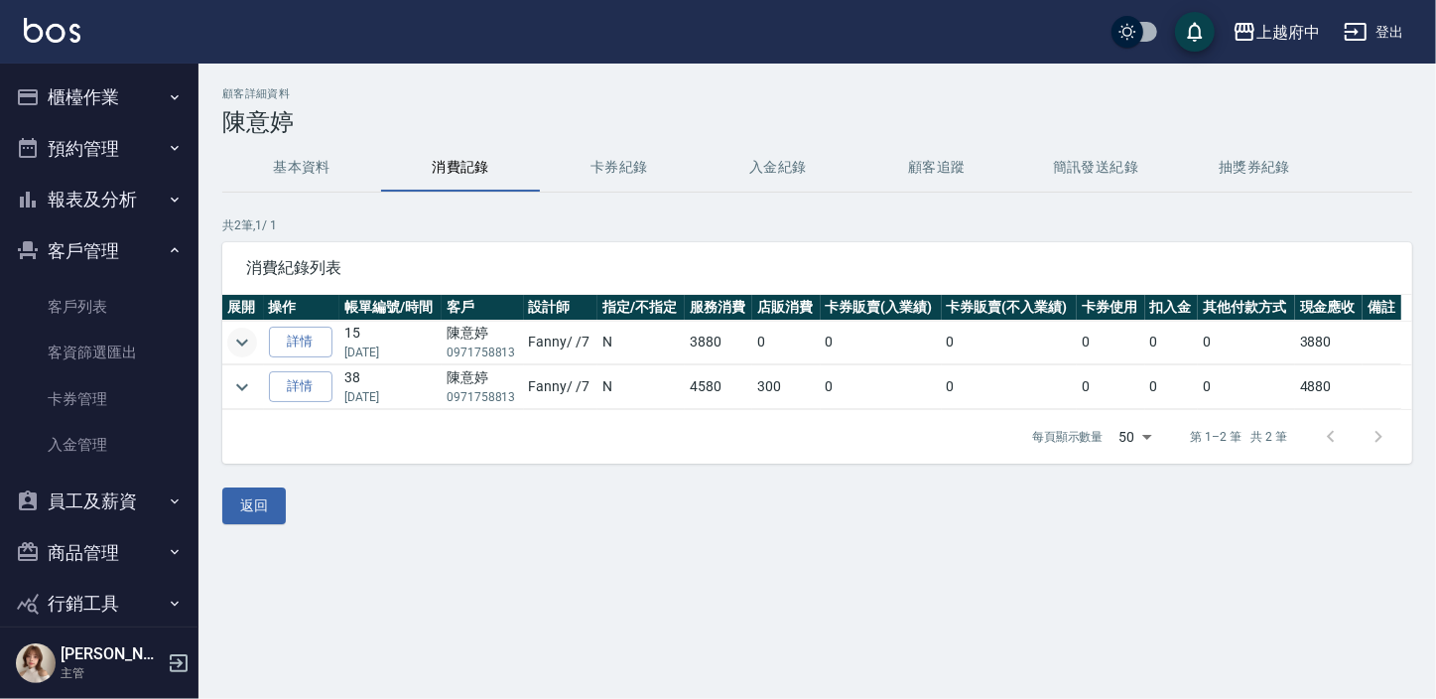
click at [243, 334] on icon "expand row" at bounding box center [242, 343] width 24 height 24
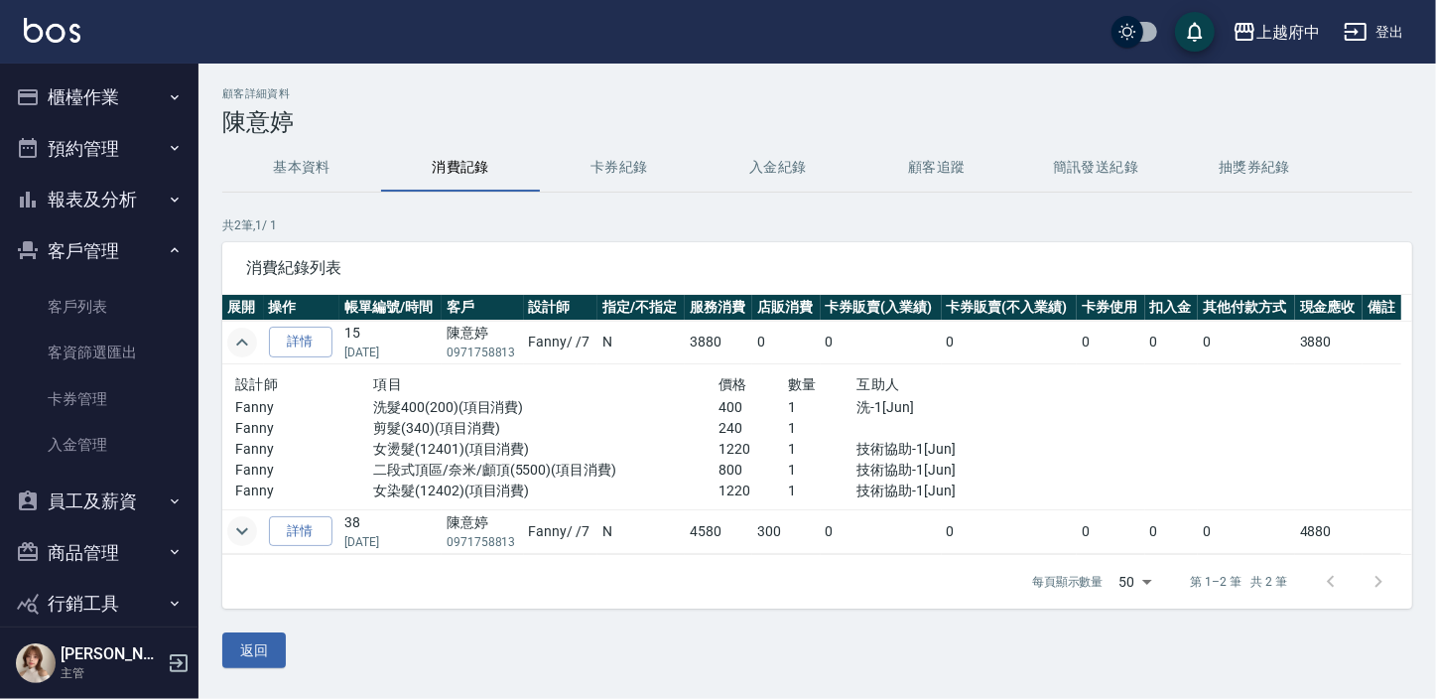
click at [230, 531] on icon "expand row" at bounding box center [242, 531] width 24 height 24
